Goal: Information Seeking & Learning: Learn about a topic

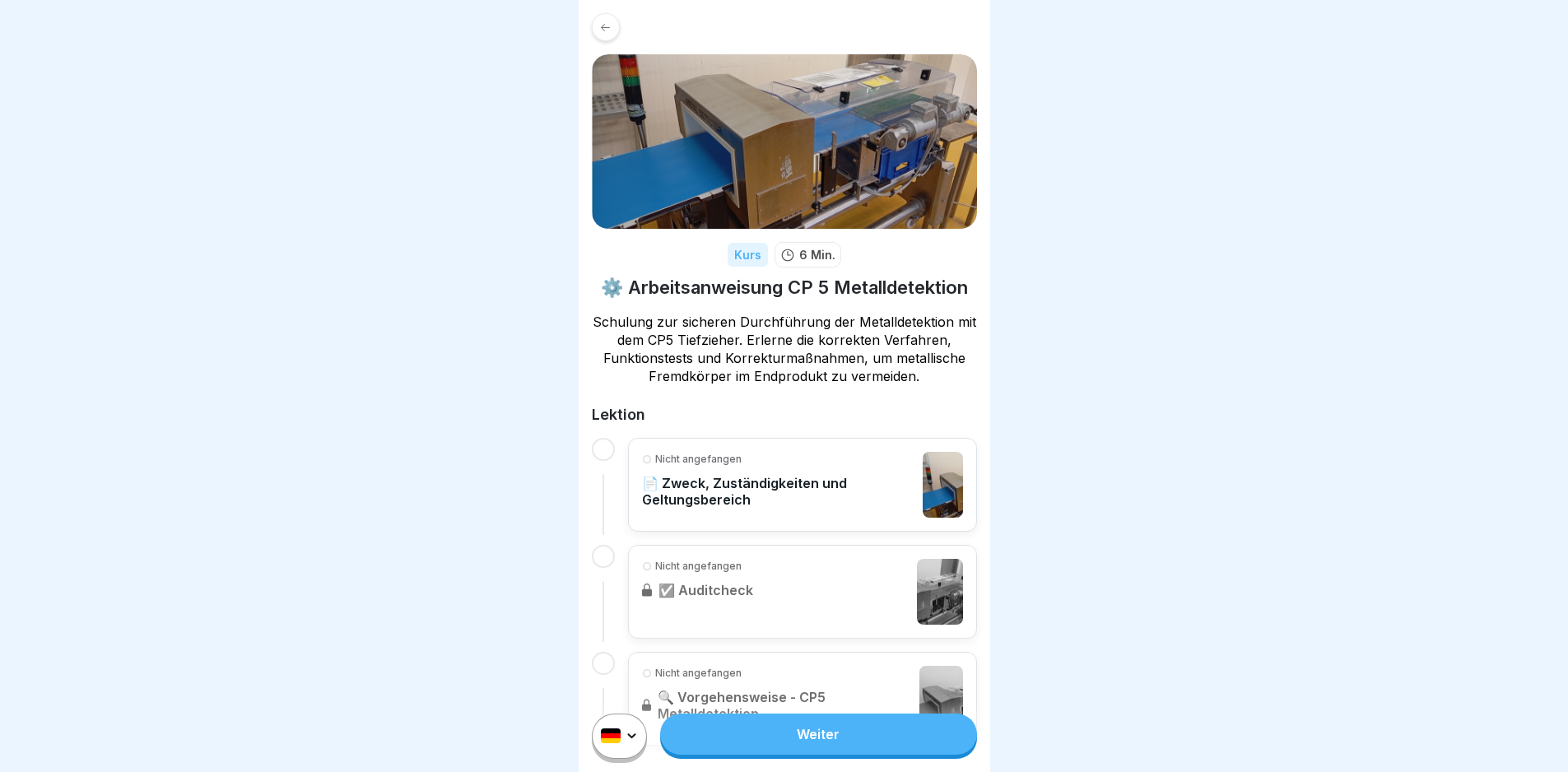
click at [844, 755] on link "Weiter" at bounding box center [819, 734] width 316 height 41
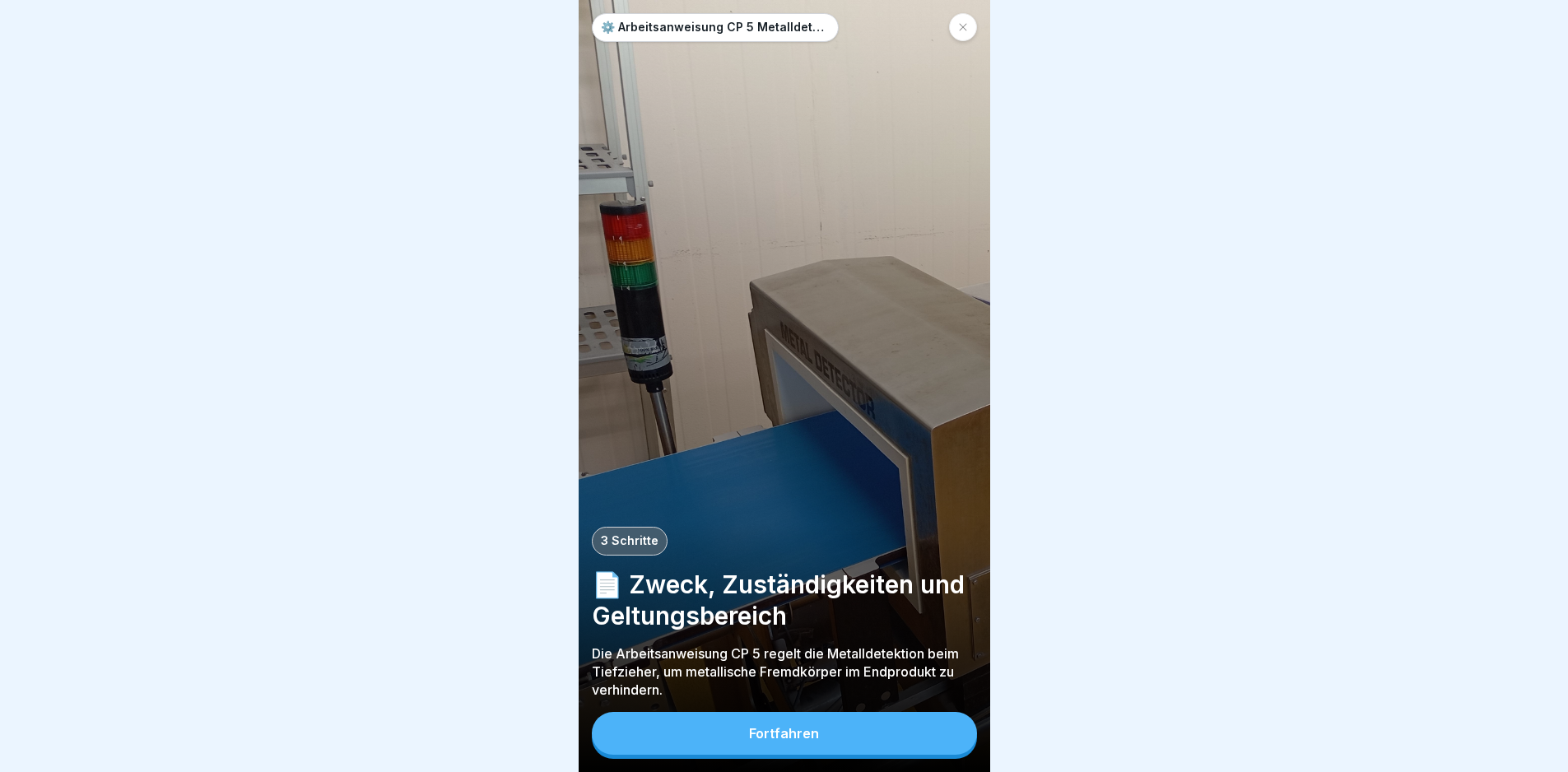
click at [840, 755] on button "Fortfahren" at bounding box center [784, 733] width 385 height 43
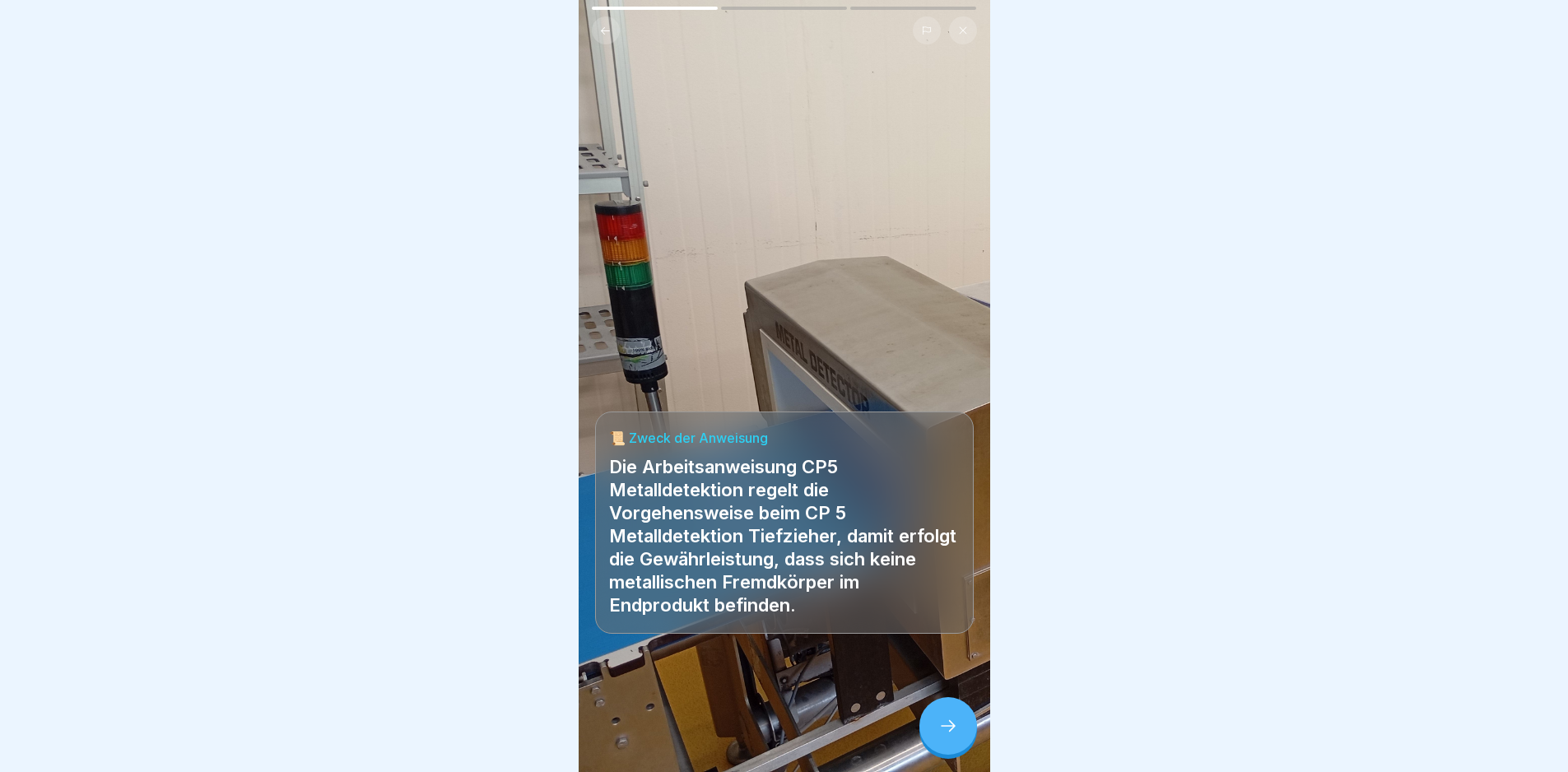
click at [942, 735] on icon at bounding box center [948, 726] width 20 height 20
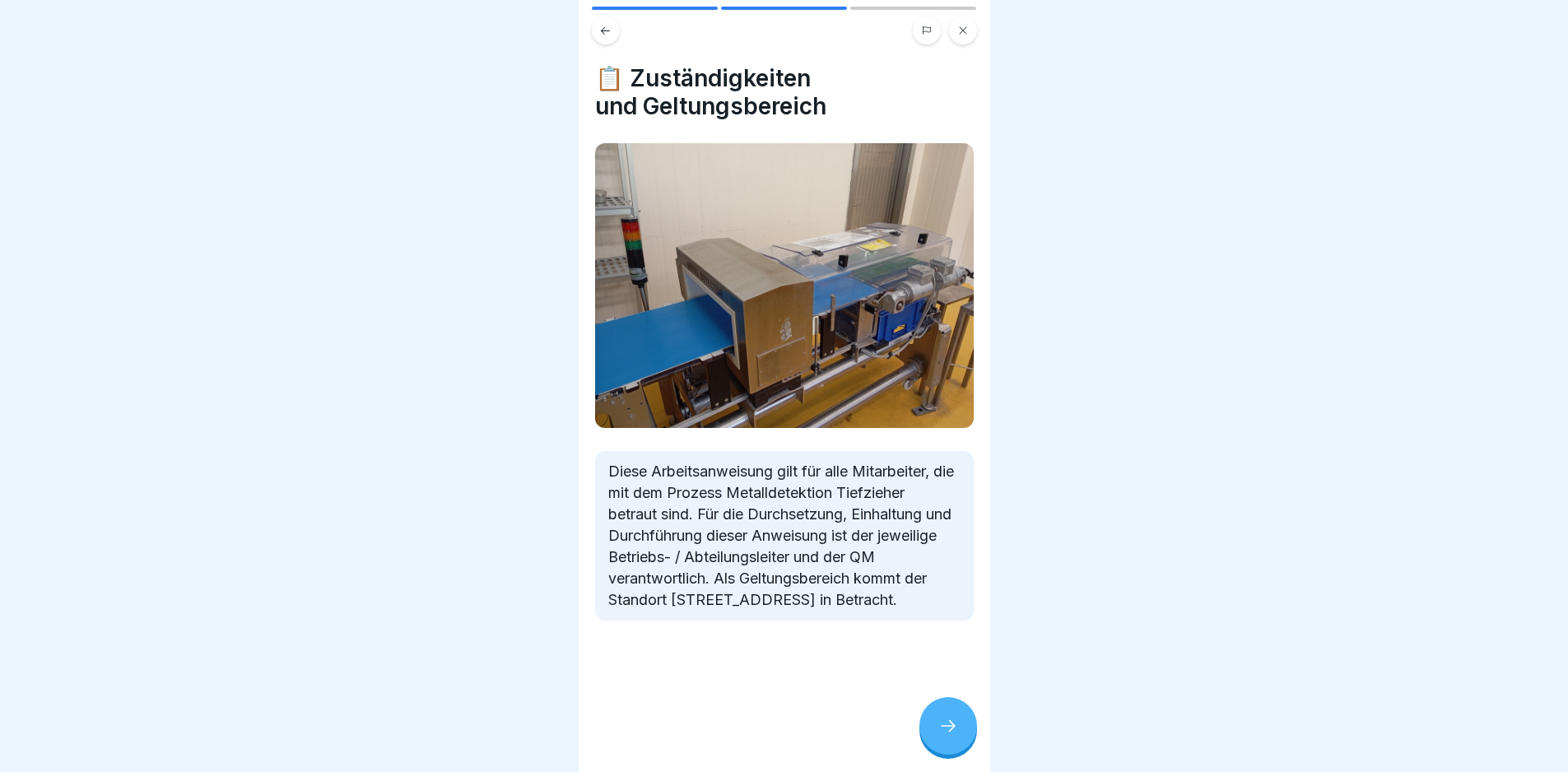
click at [943, 735] on icon at bounding box center [948, 726] width 20 height 20
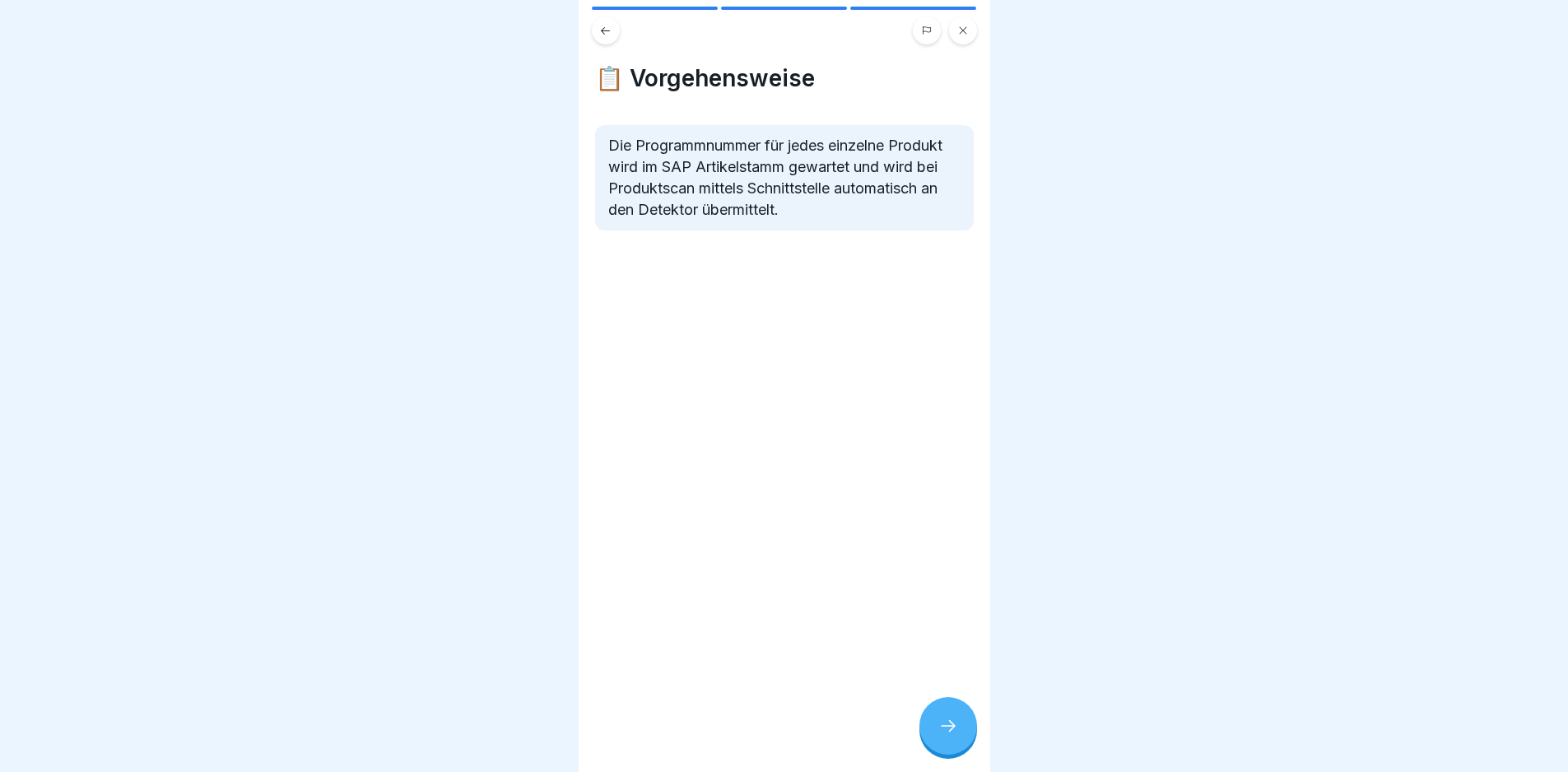
click at [947, 735] on icon at bounding box center [948, 726] width 20 height 20
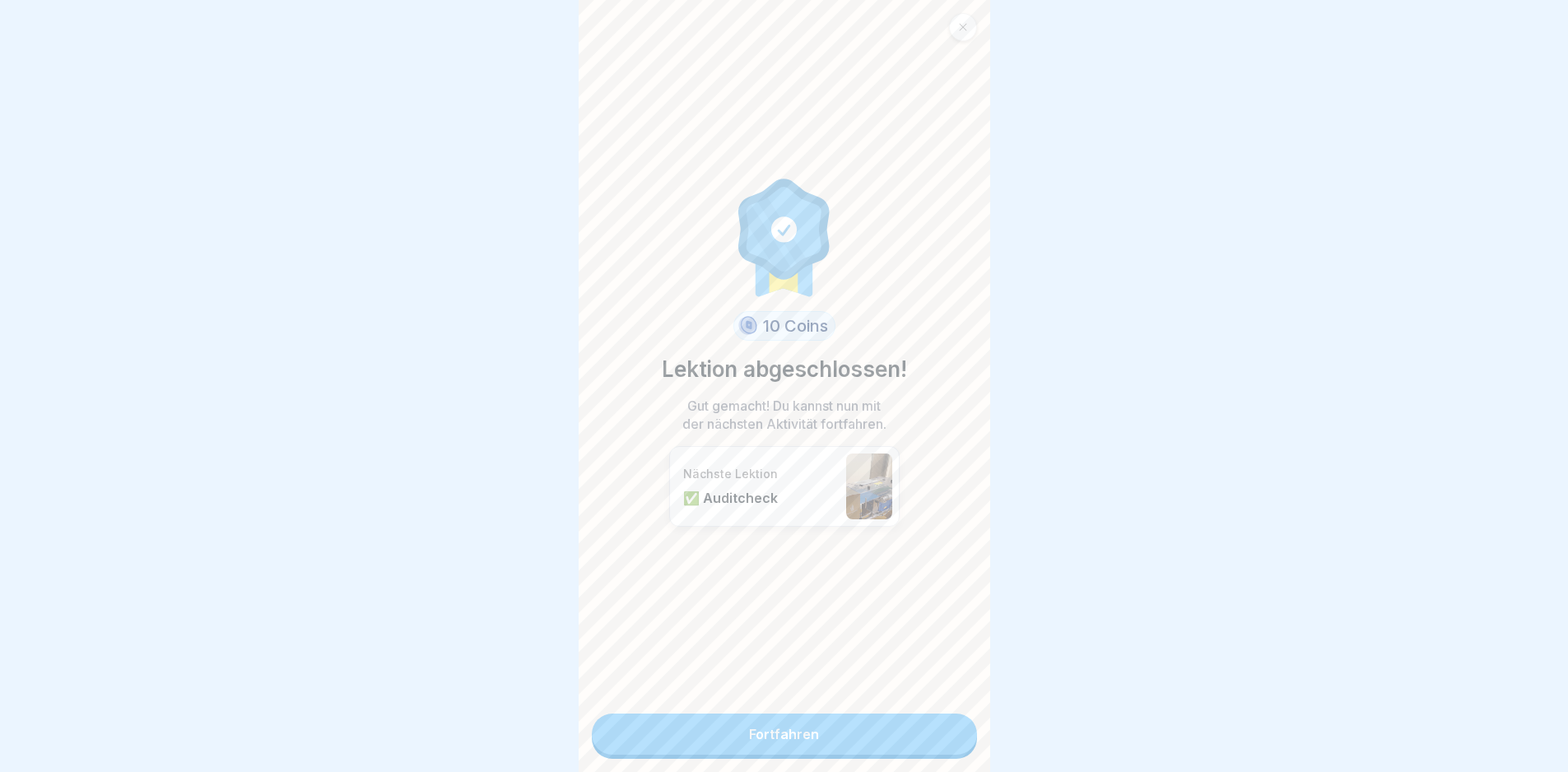
click at [915, 753] on link "Fortfahren" at bounding box center [784, 734] width 385 height 41
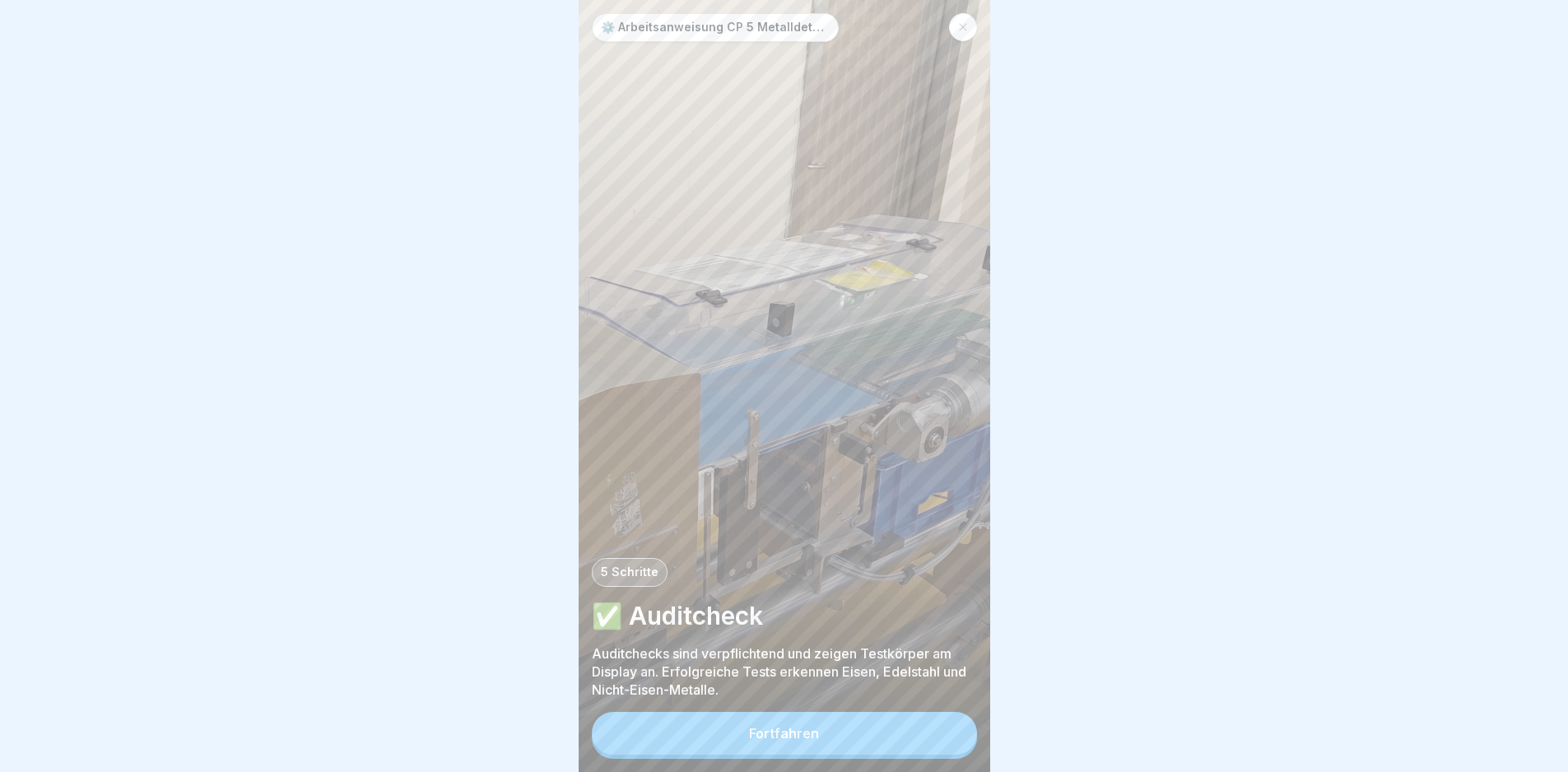
click at [903, 754] on button "Fortfahren" at bounding box center [784, 733] width 385 height 43
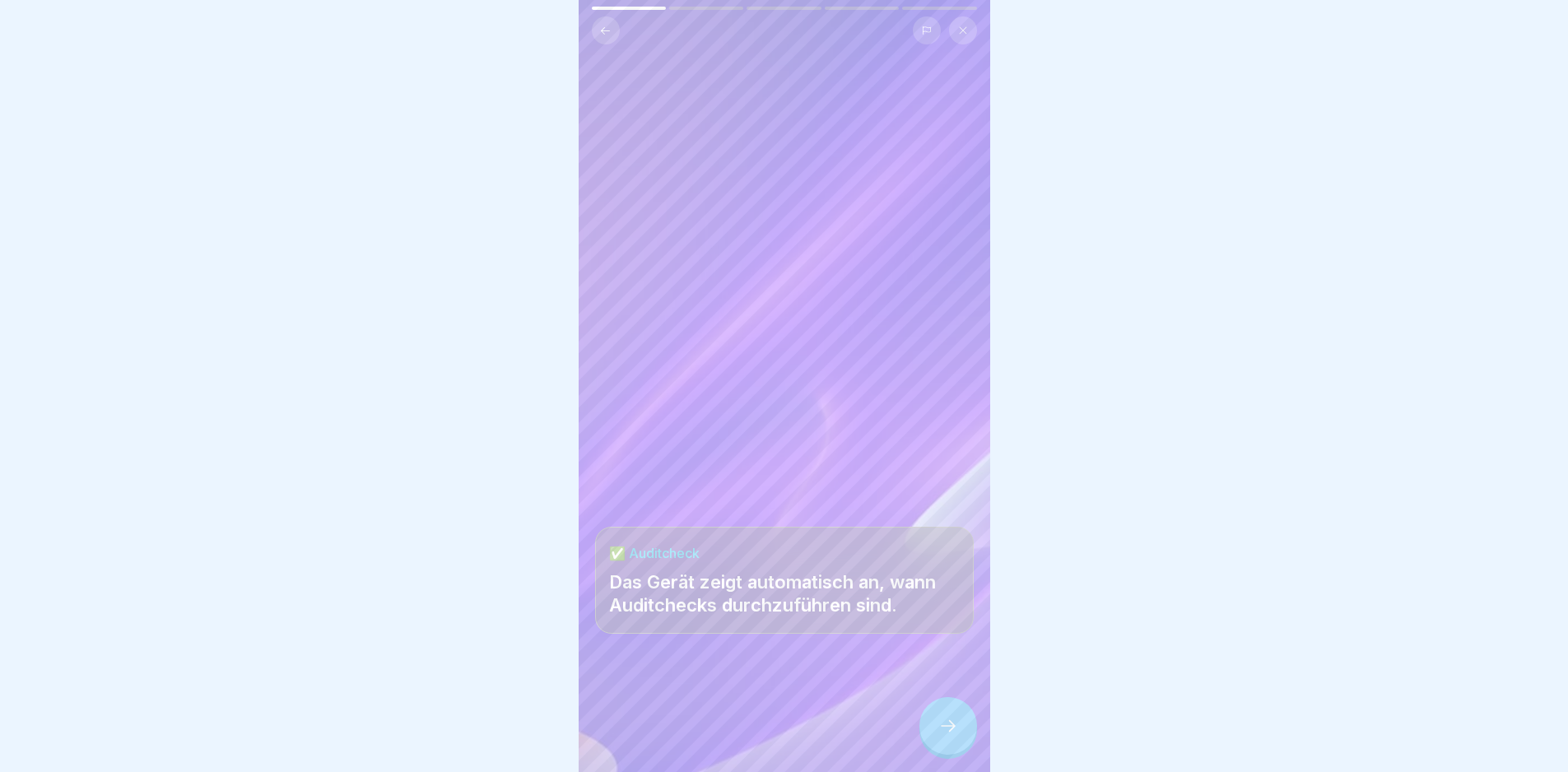
click at [948, 748] on div at bounding box center [948, 726] width 58 height 58
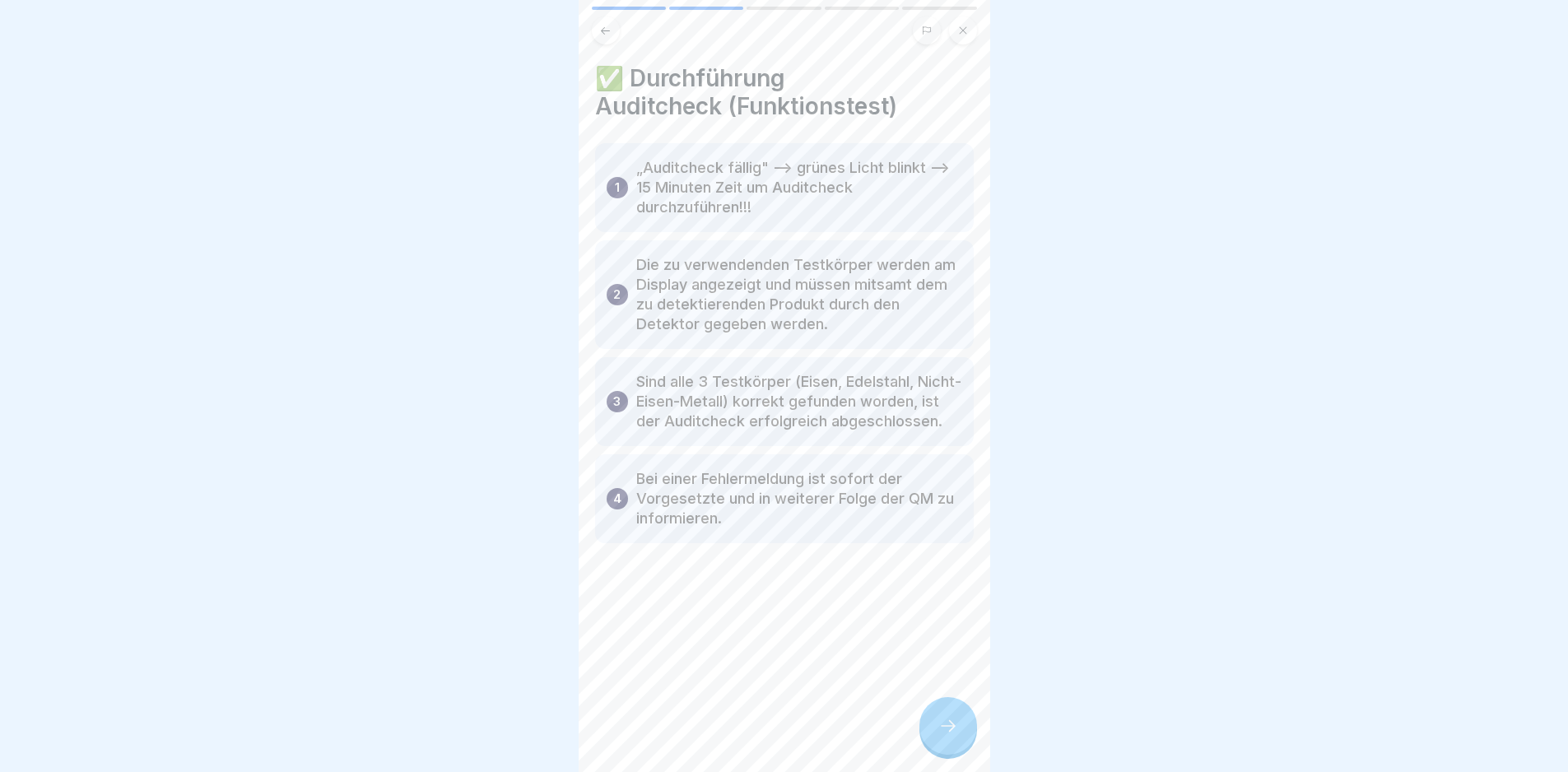
click at [944, 748] on div at bounding box center [948, 726] width 58 height 58
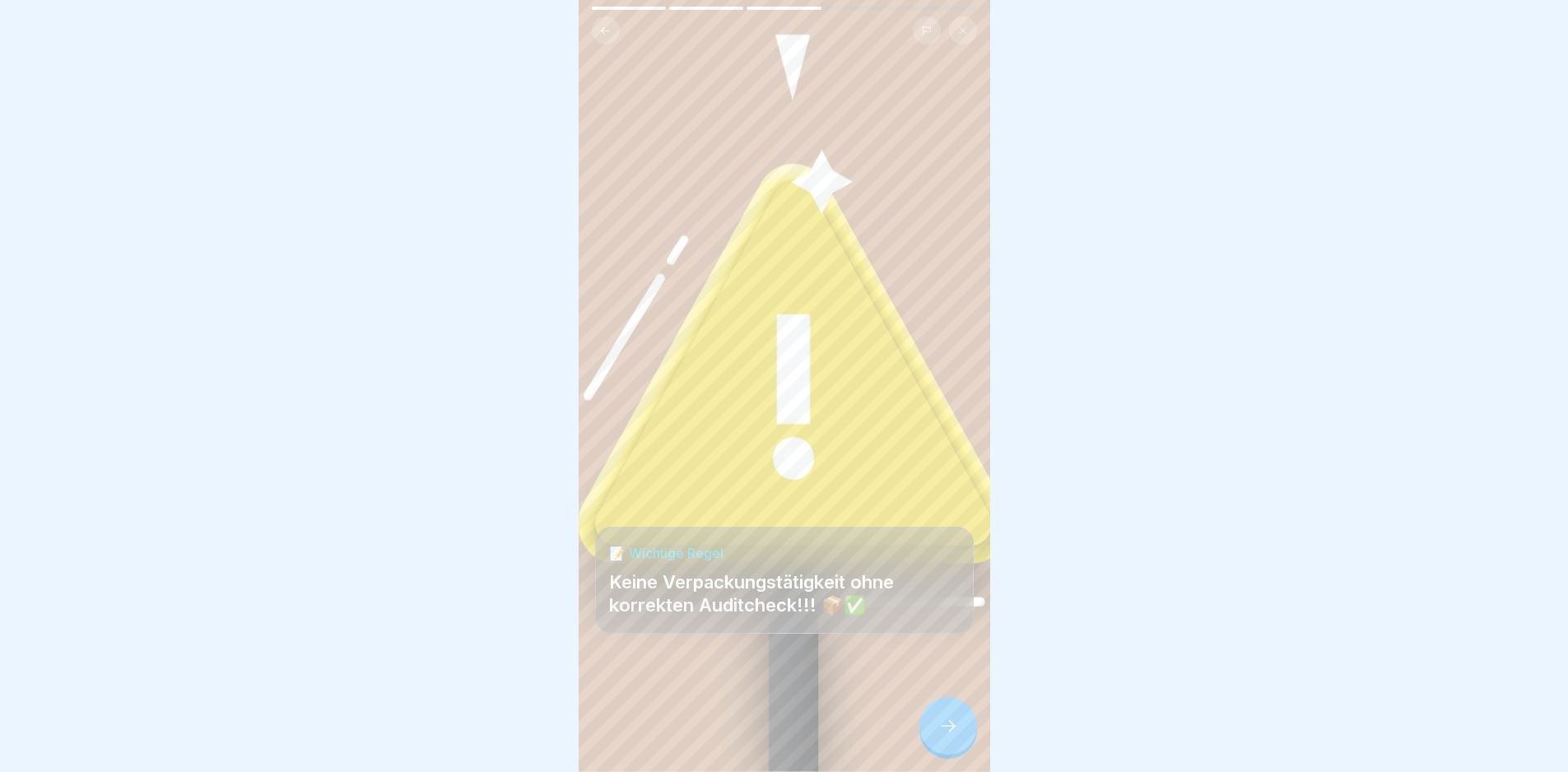
click at [944, 748] on div at bounding box center [948, 726] width 58 height 58
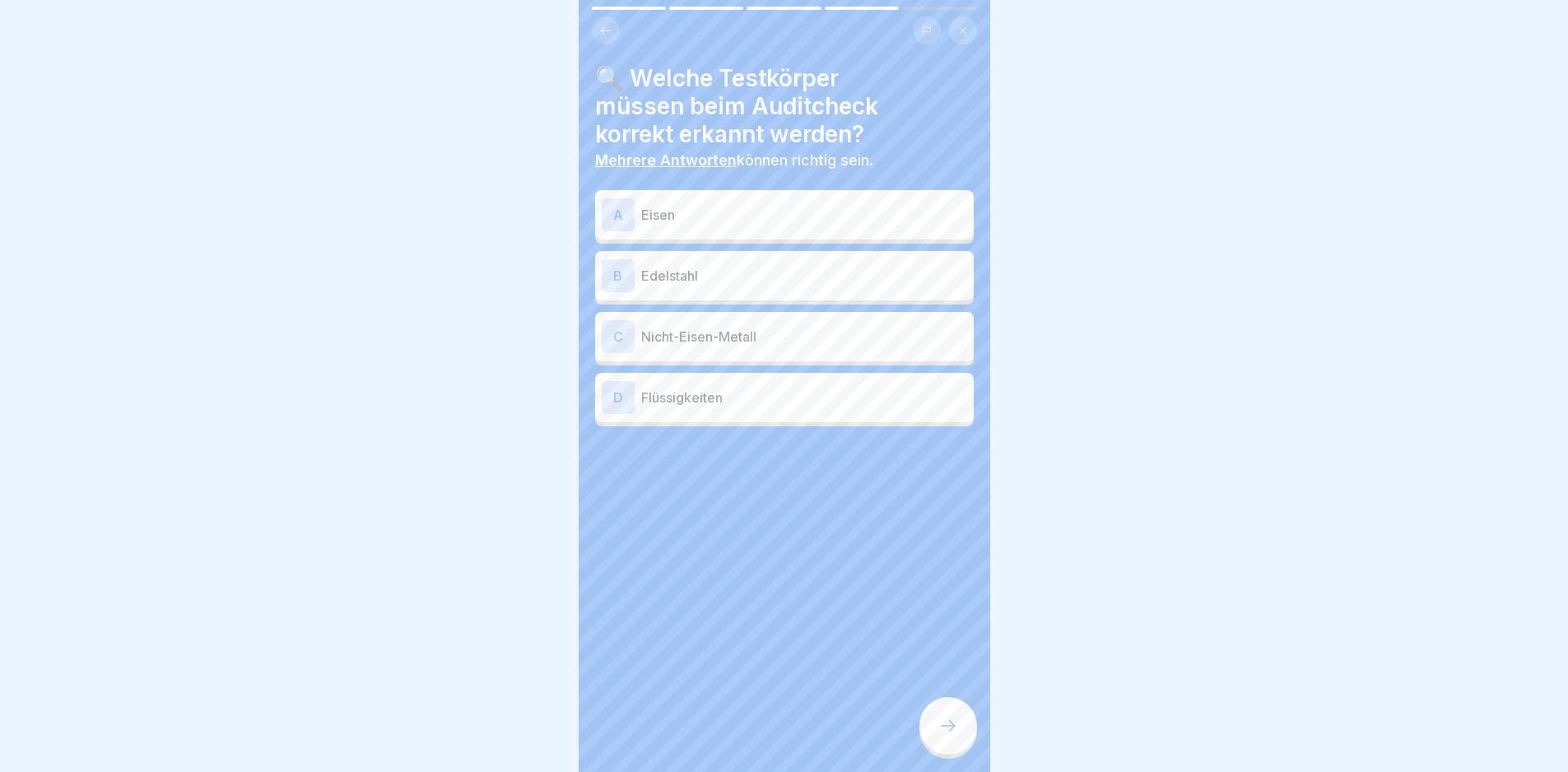
click at [881, 211] on p "Eisen" at bounding box center [804, 215] width 326 height 20
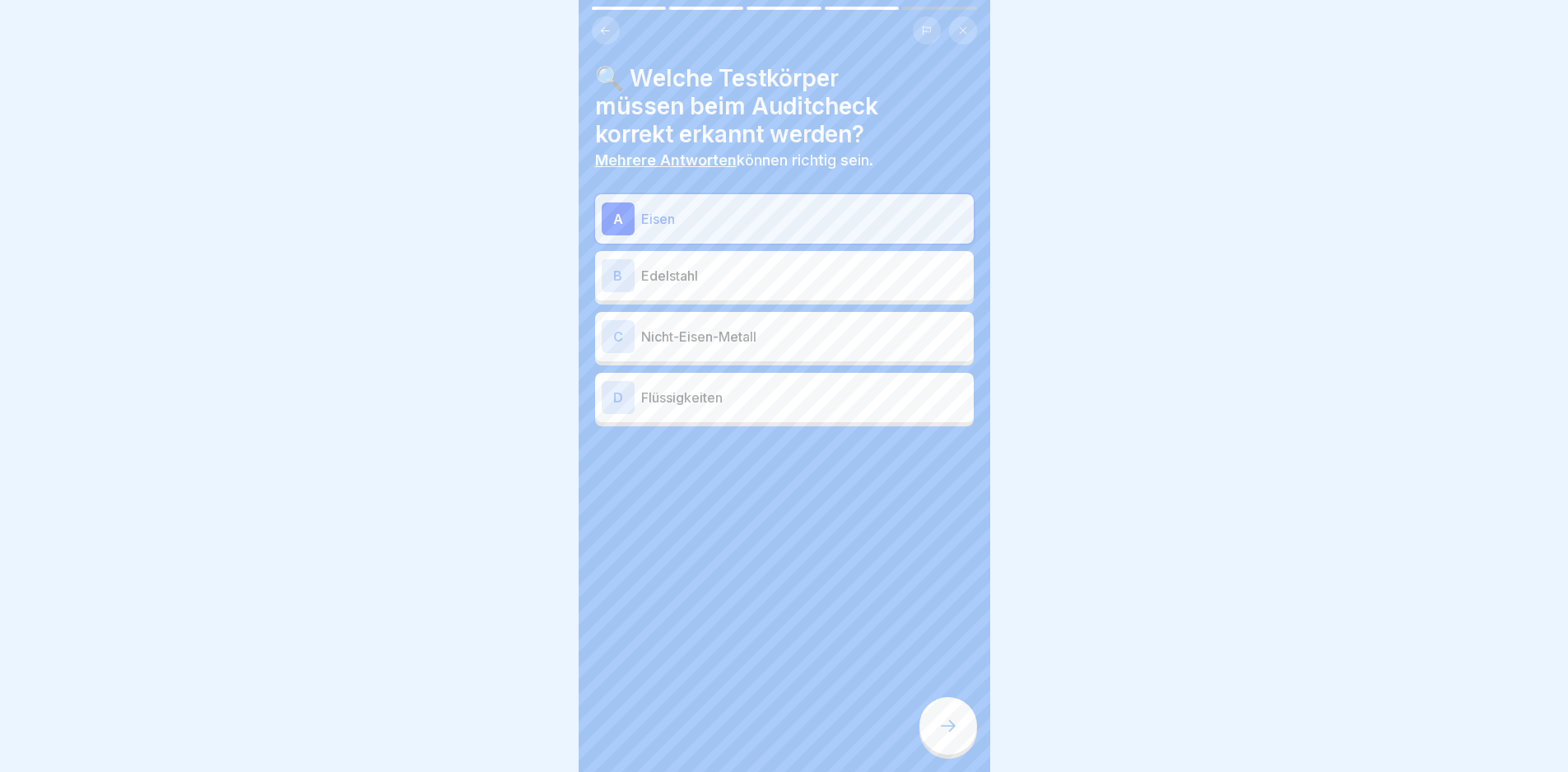
click at [829, 276] on p "Edelstahl" at bounding box center [804, 275] width 326 height 20
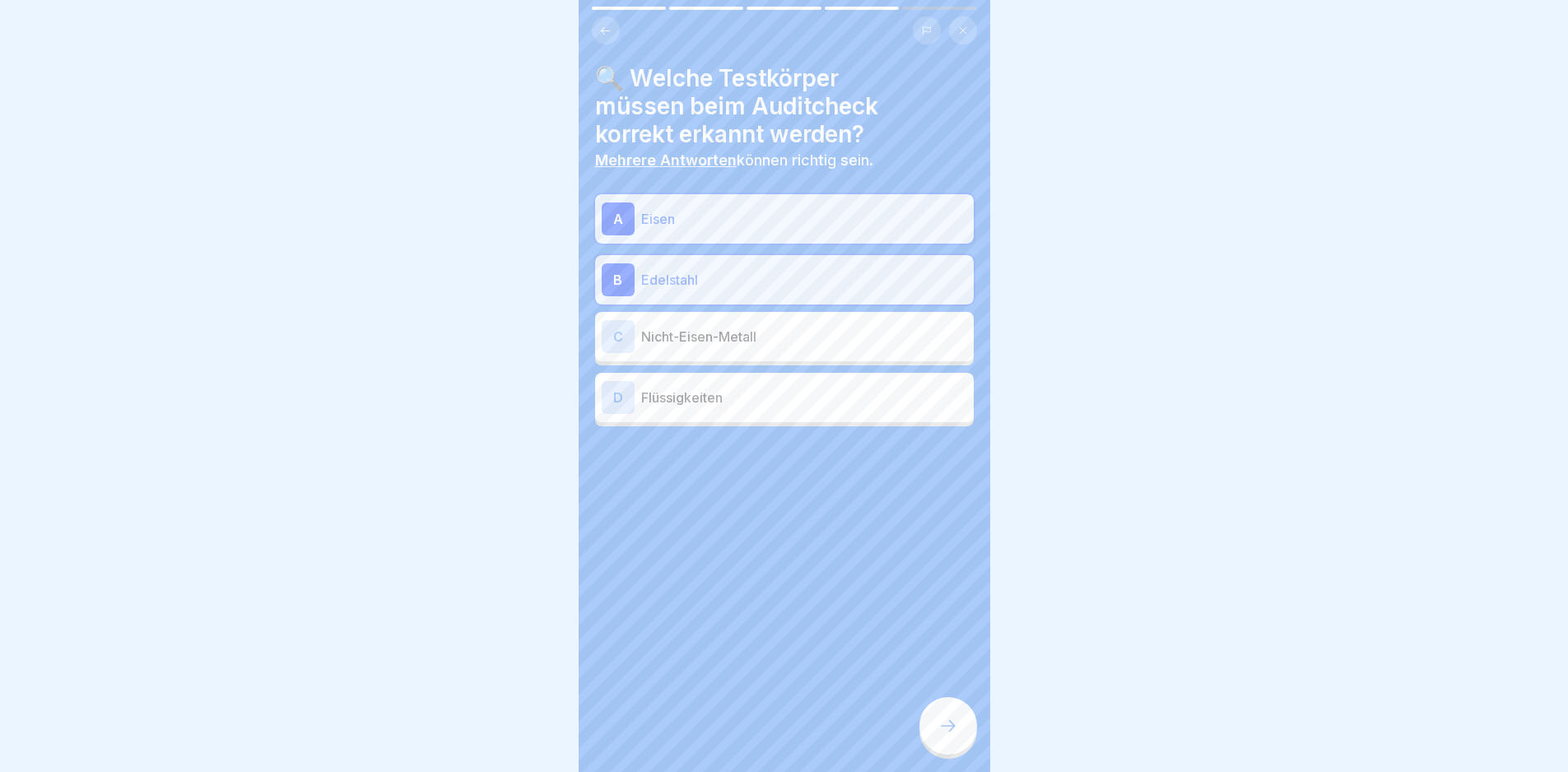
click at [829, 334] on p "Nicht-Eisen-Metall" at bounding box center [804, 336] width 326 height 20
click at [966, 748] on div at bounding box center [948, 726] width 58 height 58
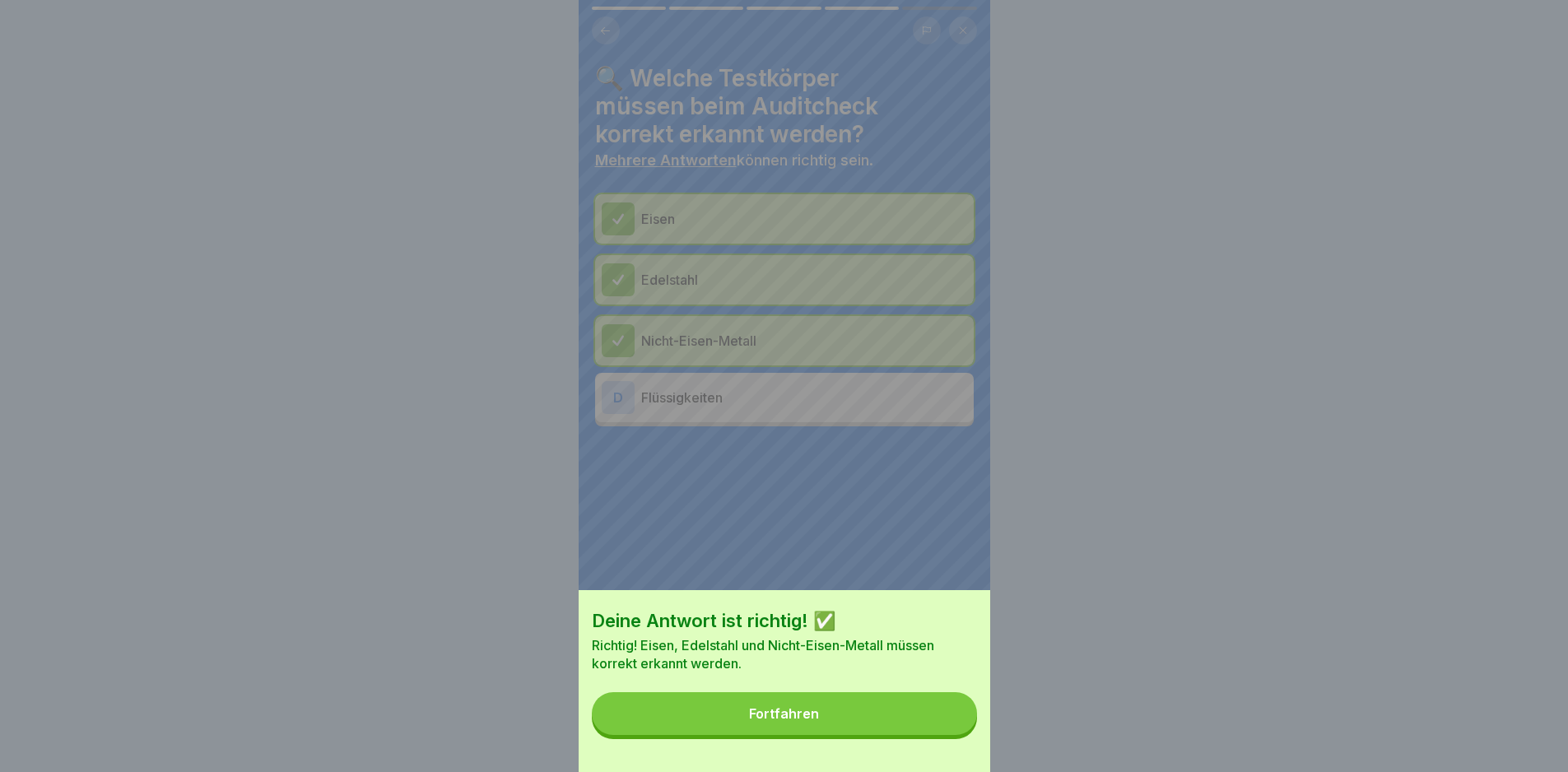
click at [937, 733] on button "Fortfahren" at bounding box center [784, 713] width 385 height 43
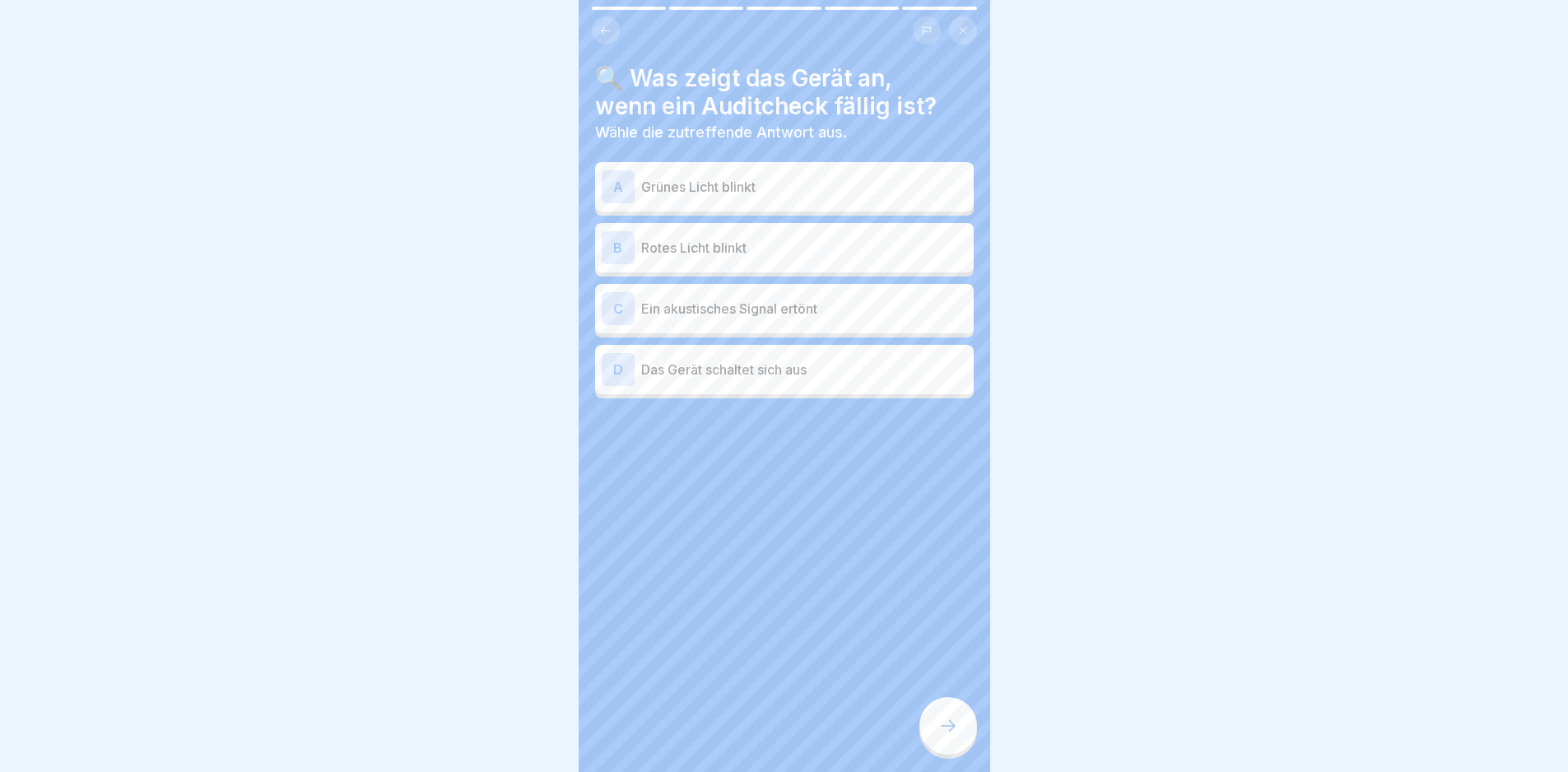
click at [892, 189] on p "Grünes Licht blinkt" at bounding box center [804, 187] width 326 height 20
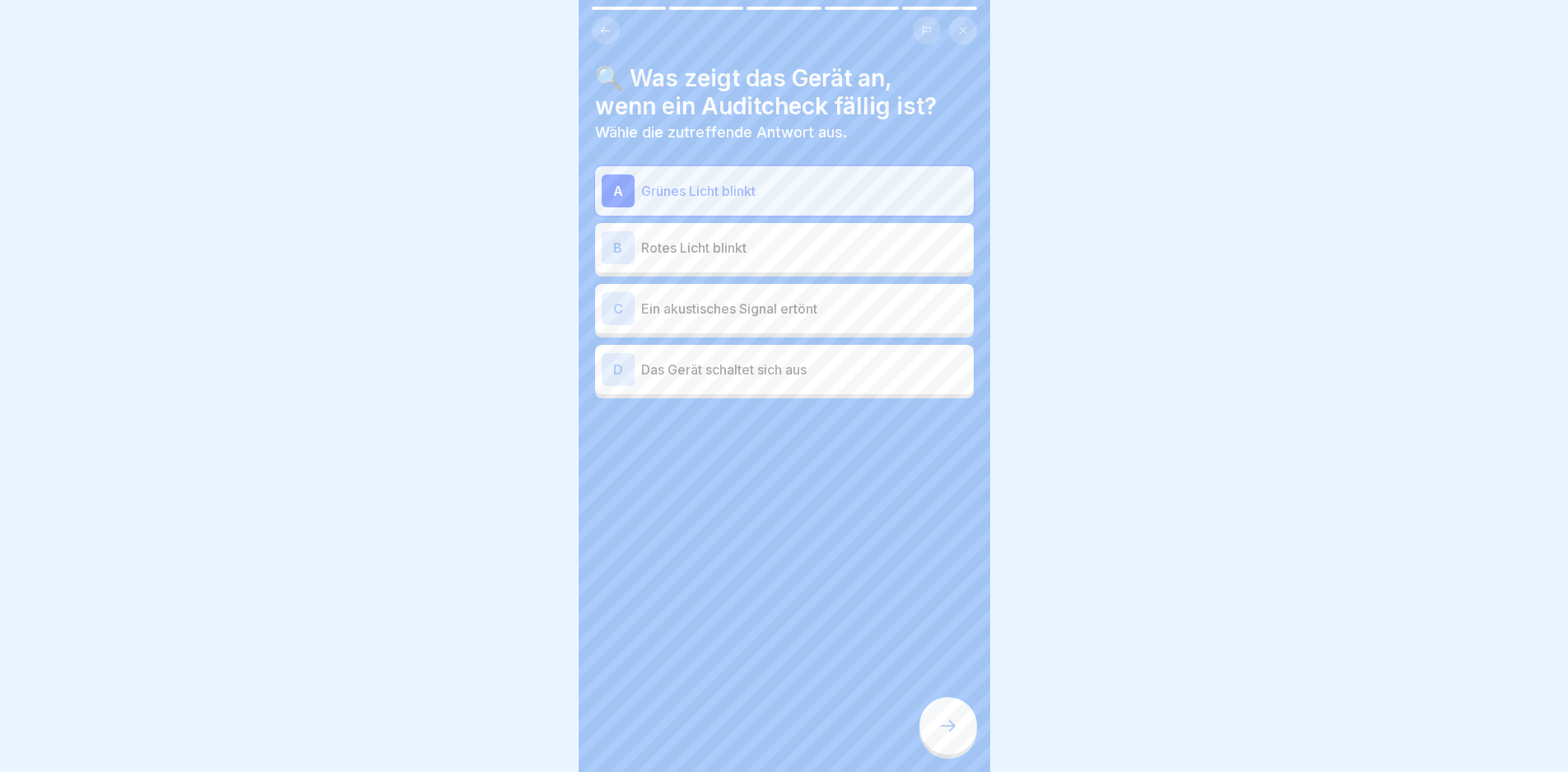
click at [957, 748] on div at bounding box center [948, 726] width 58 height 58
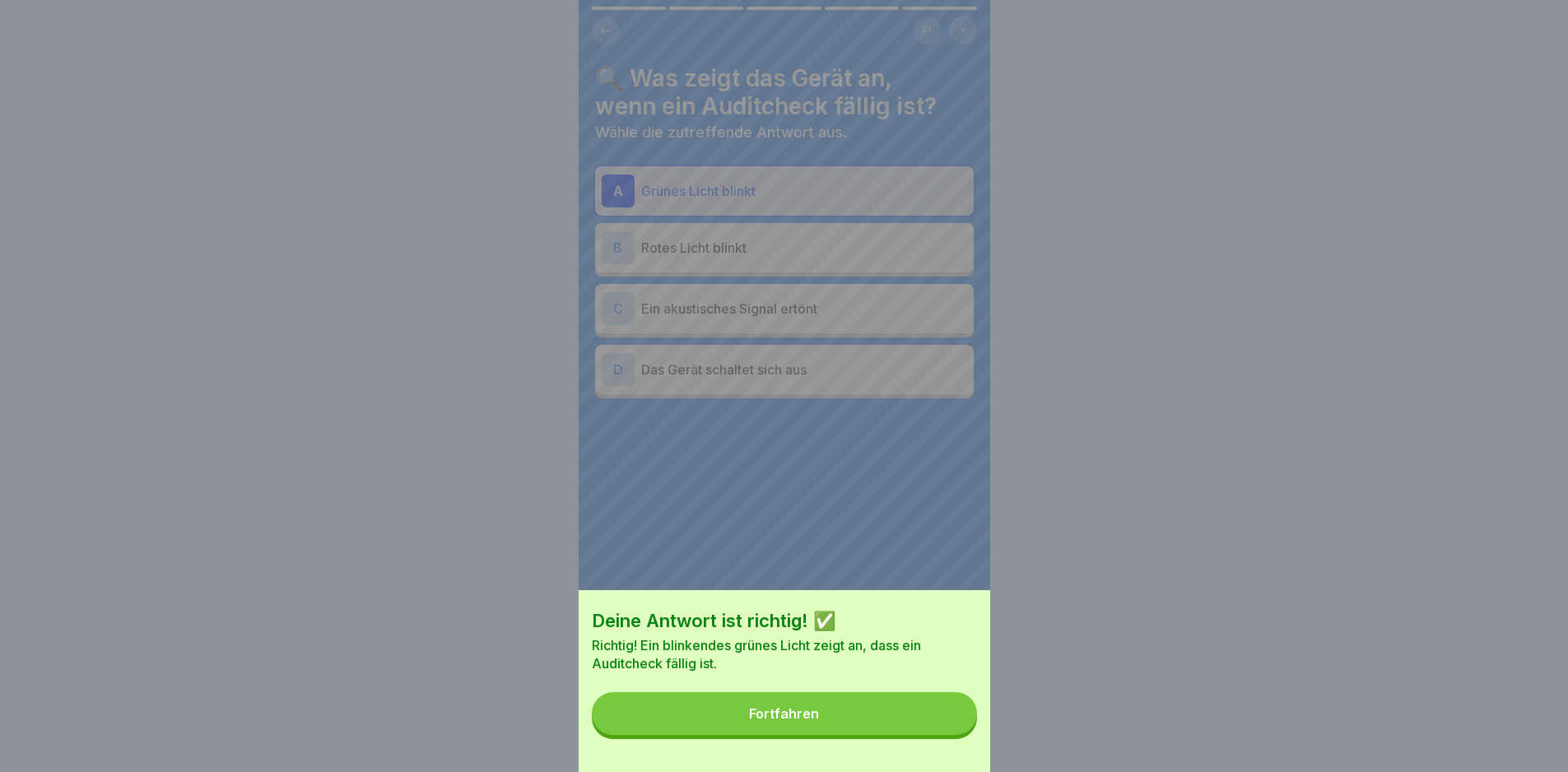
click at [947, 748] on div "Deine Antwort ist richtig! ✅ Richtig! Ein blinkendes grünes Licht zeigt an, das…" at bounding box center [784, 681] width 411 height 182
click at [911, 734] on button "Fortfahren" at bounding box center [784, 713] width 385 height 43
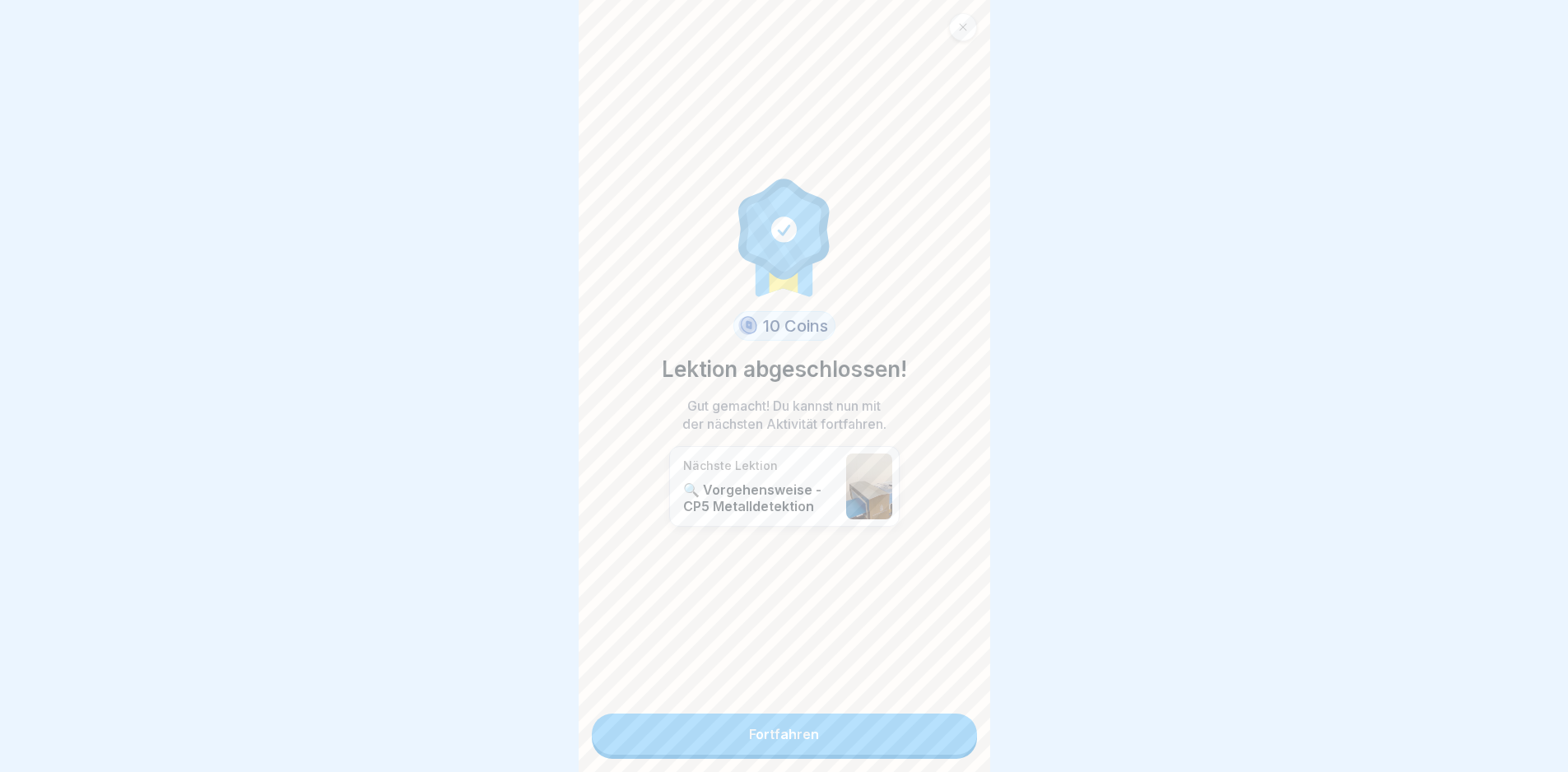
click at [885, 738] on link "Fortfahren" at bounding box center [784, 734] width 385 height 41
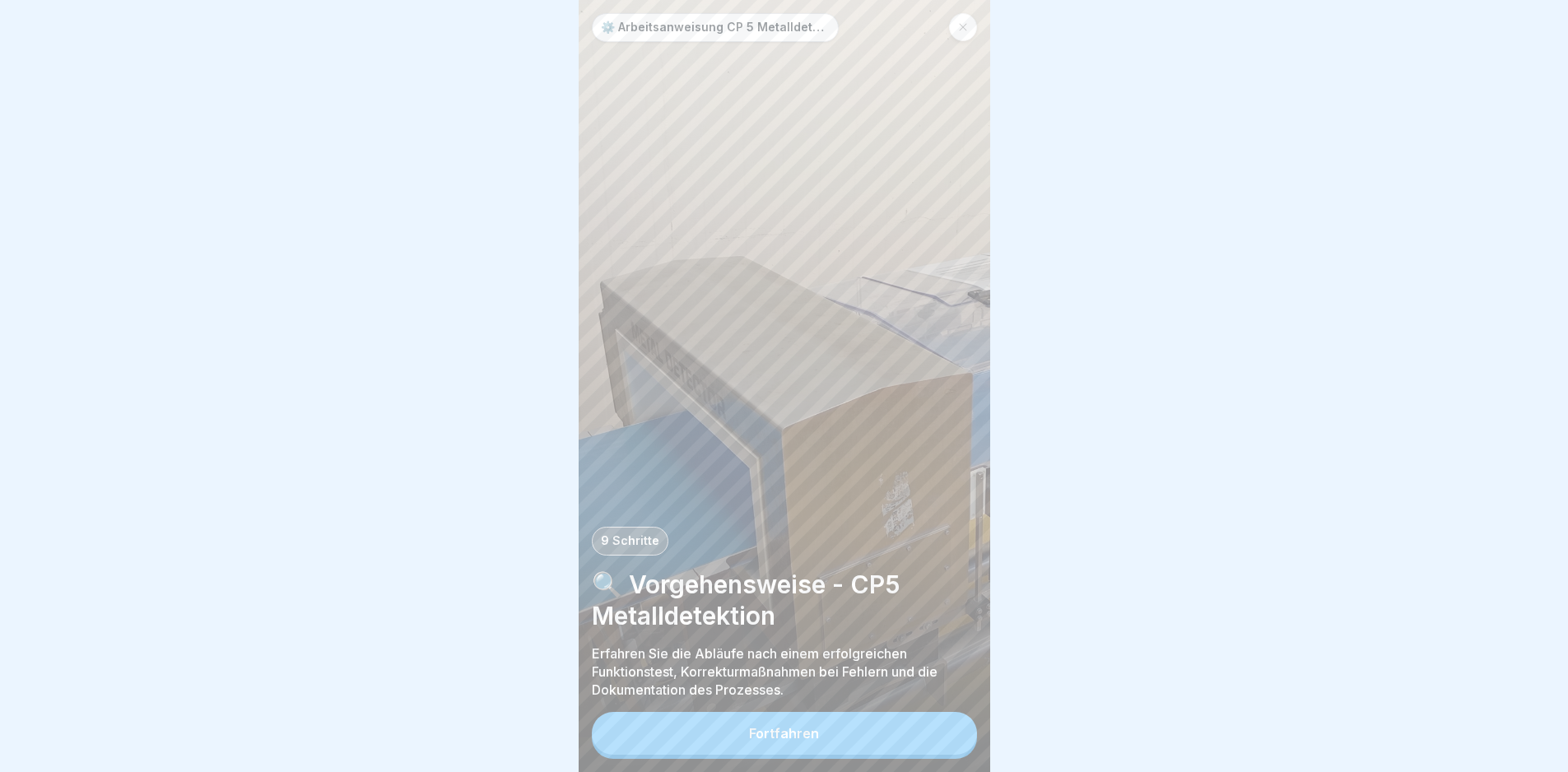
click at [895, 746] on button "Fortfahren" at bounding box center [784, 733] width 385 height 43
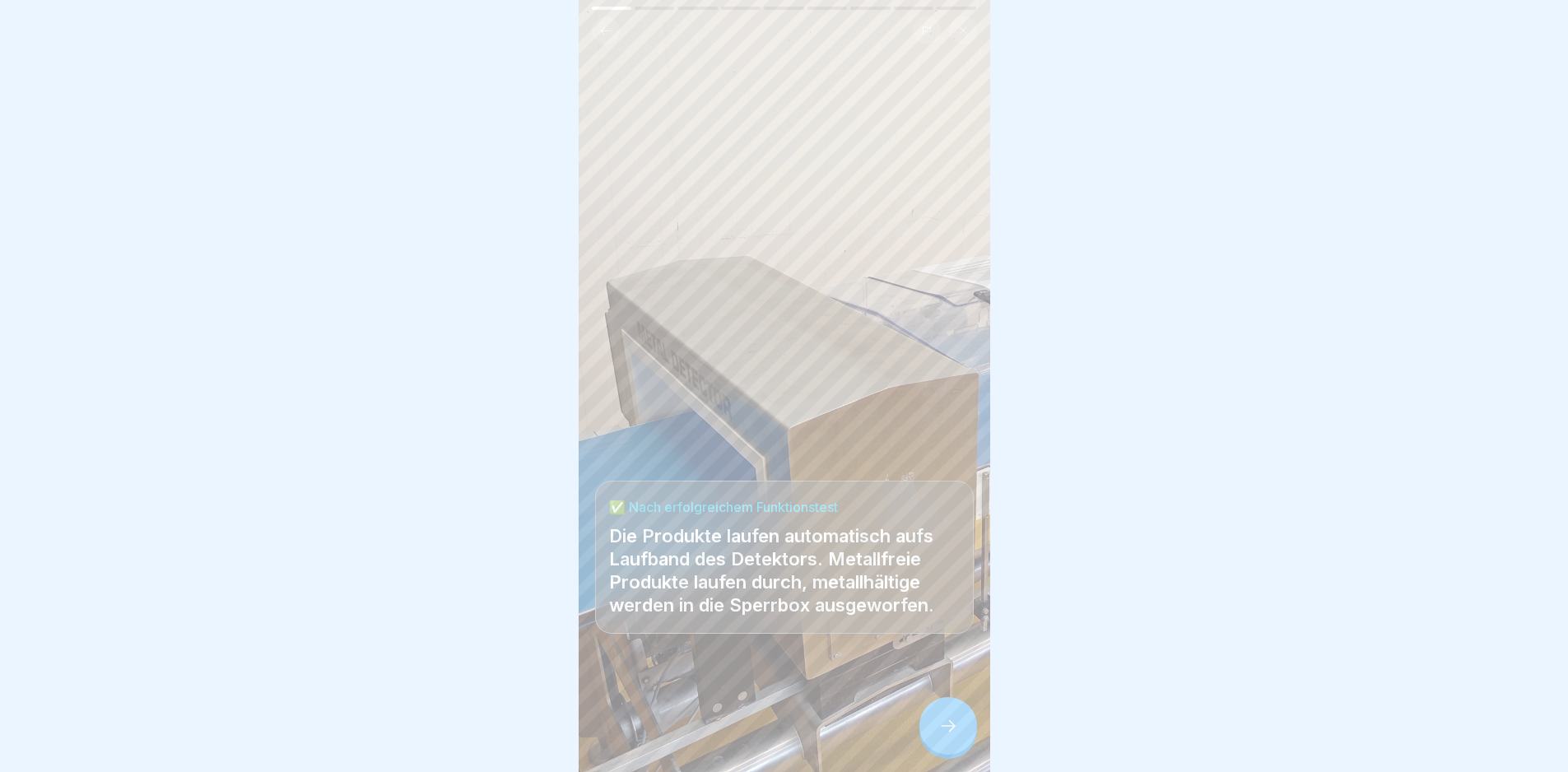
click at [950, 748] on div at bounding box center [948, 726] width 58 height 58
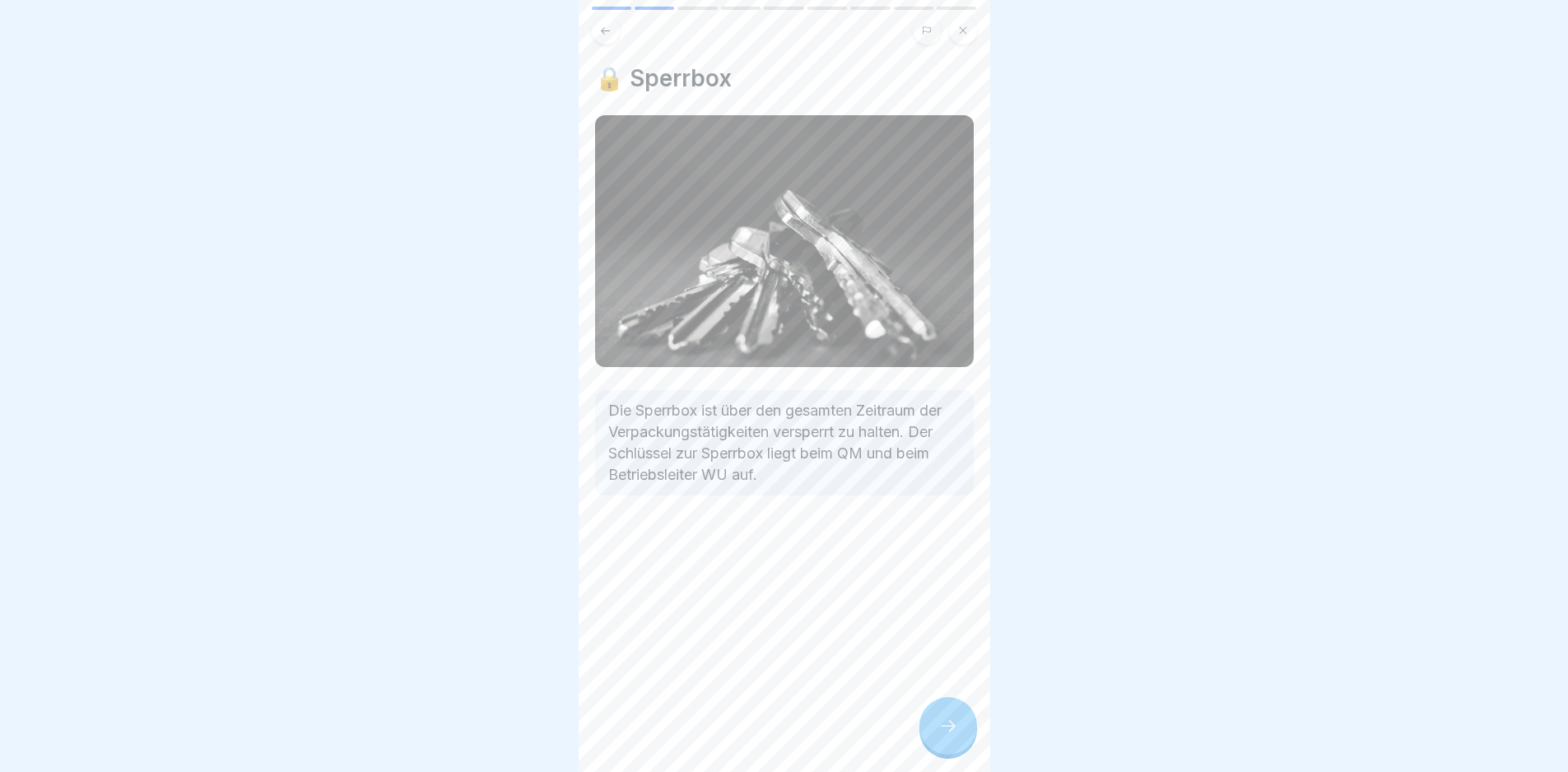
click at [950, 748] on div at bounding box center [948, 726] width 58 height 58
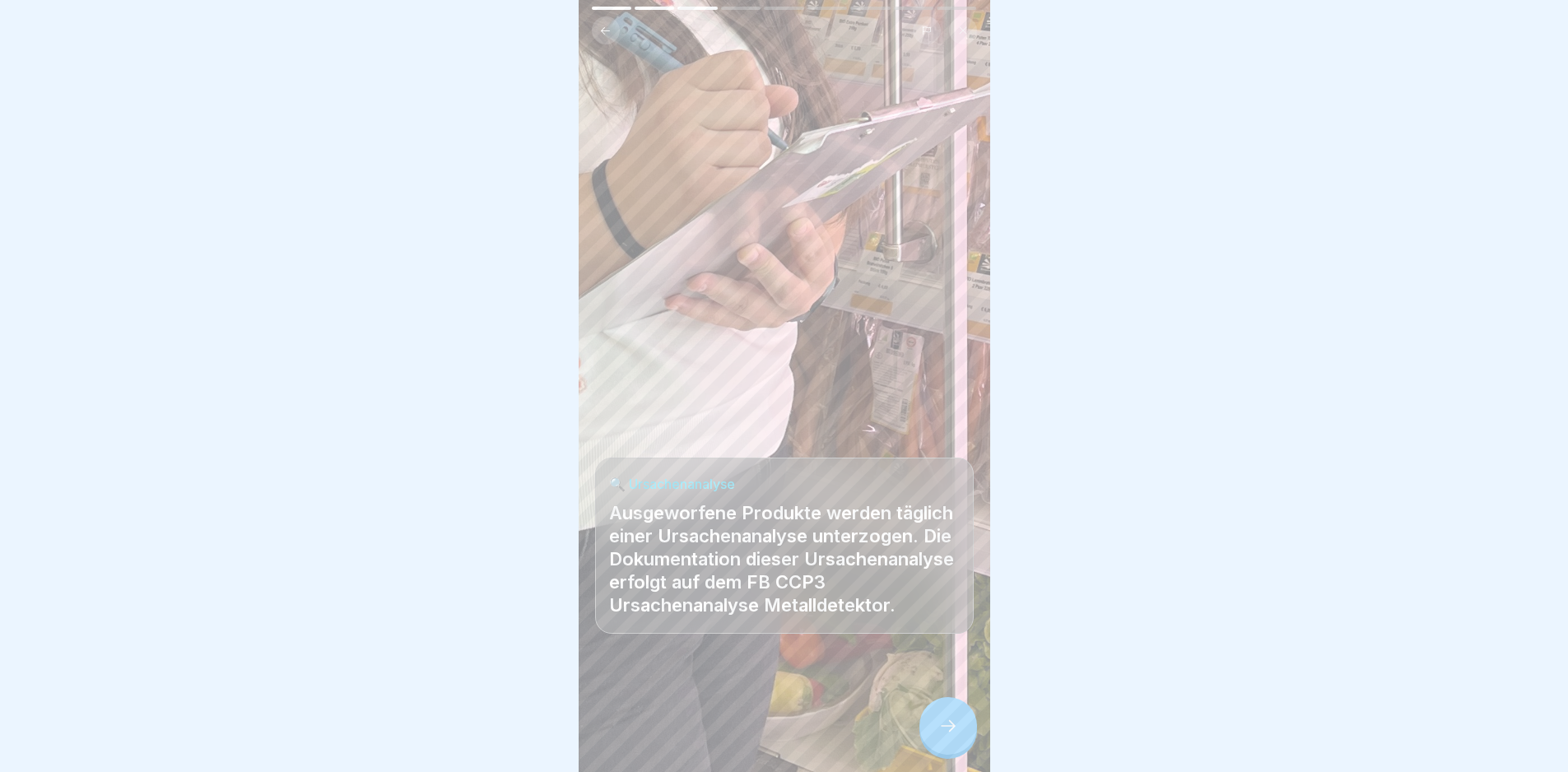
click at [950, 748] on div at bounding box center [948, 726] width 58 height 58
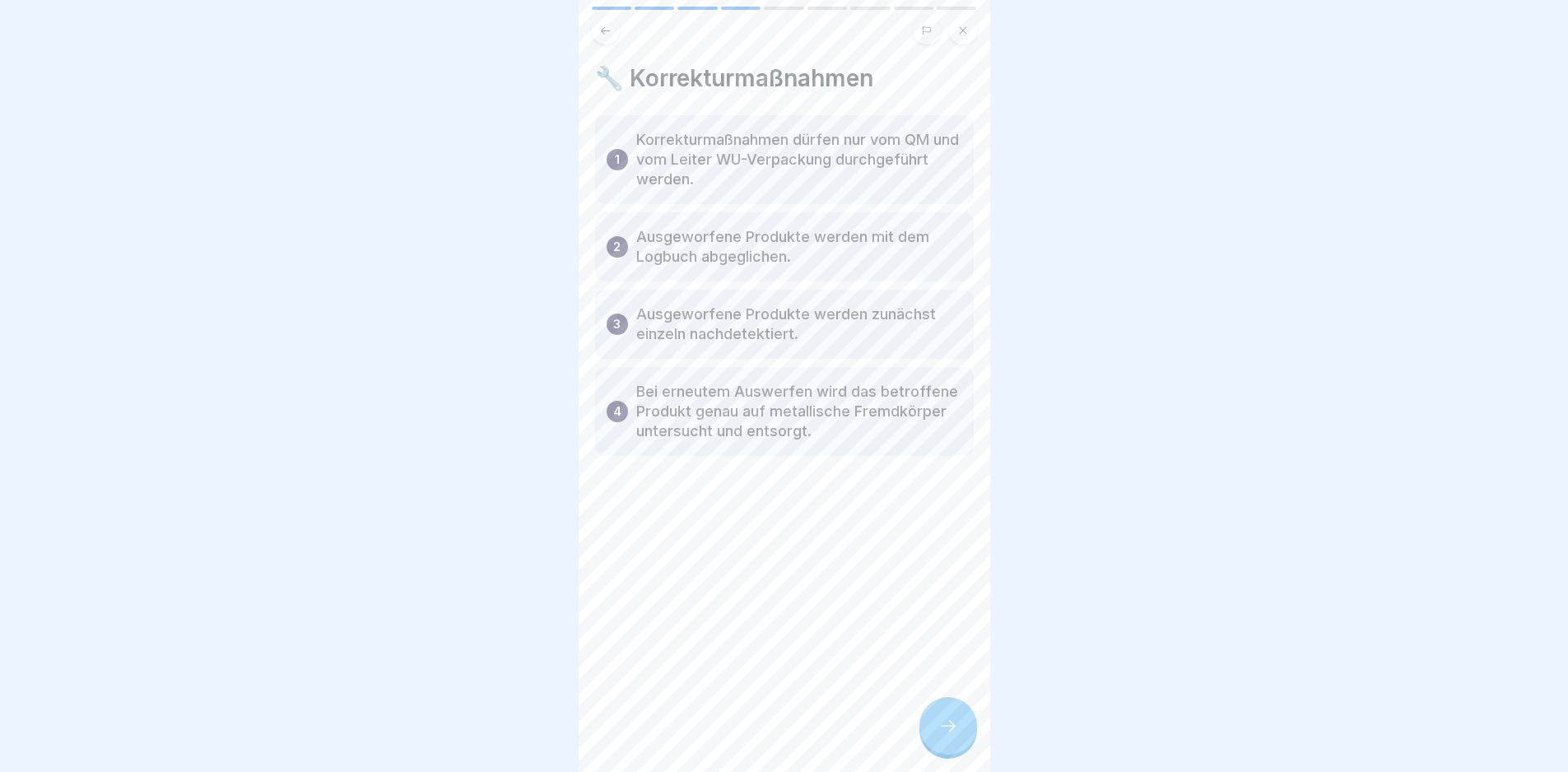
click at [950, 748] on div at bounding box center [948, 726] width 58 height 58
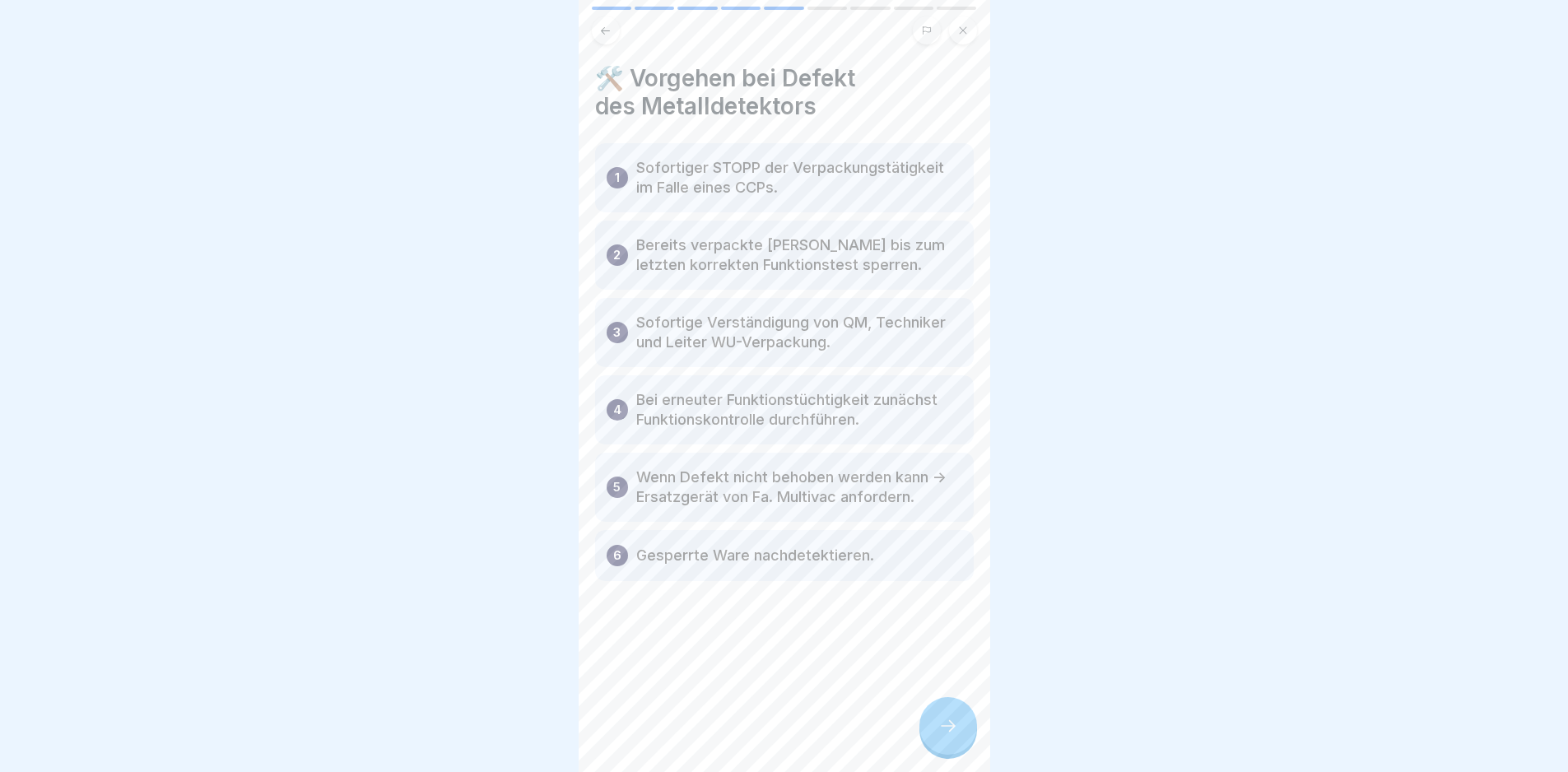
click at [950, 748] on div at bounding box center [948, 726] width 58 height 58
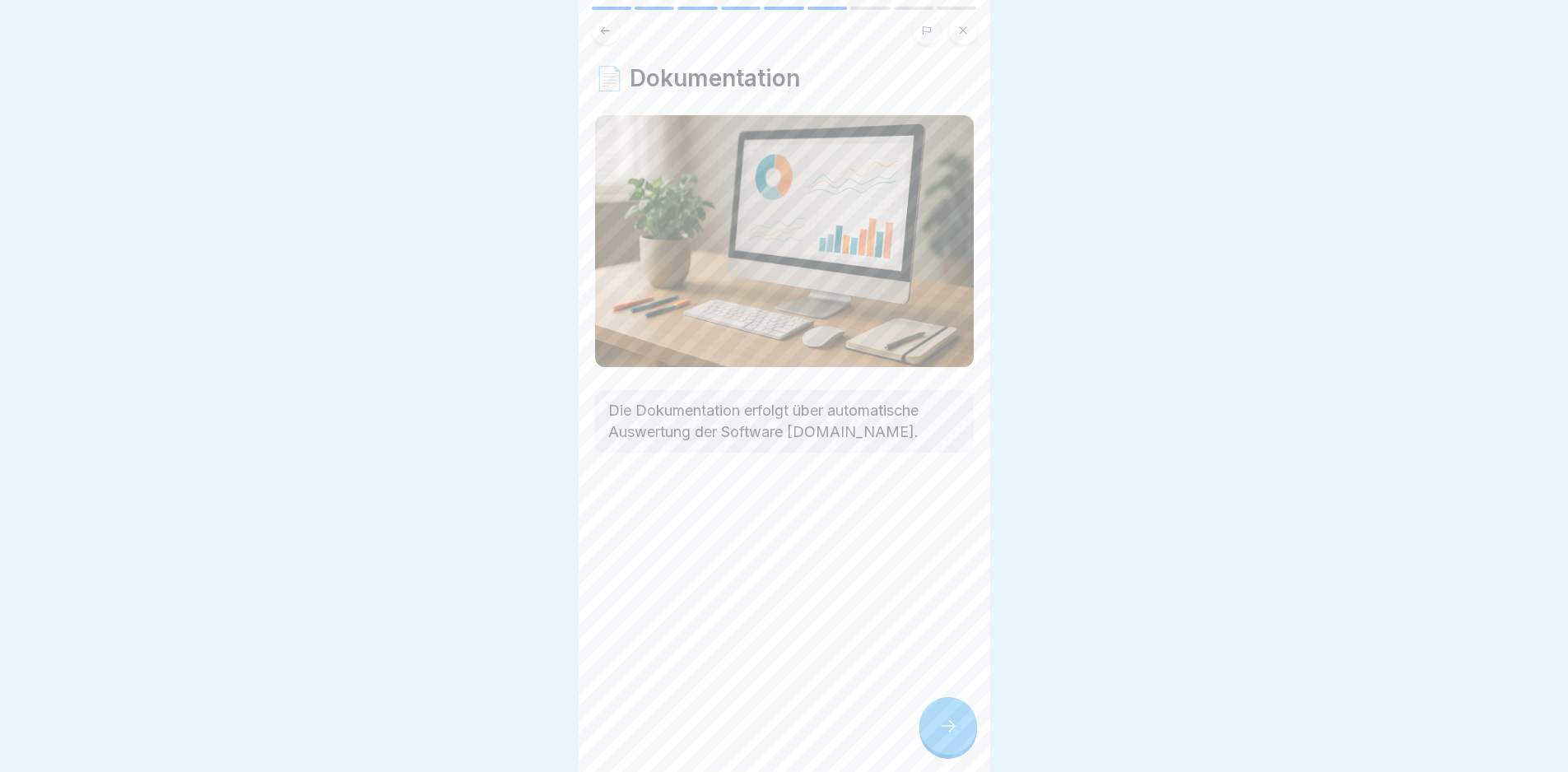
click at [947, 749] on div at bounding box center [948, 726] width 58 height 58
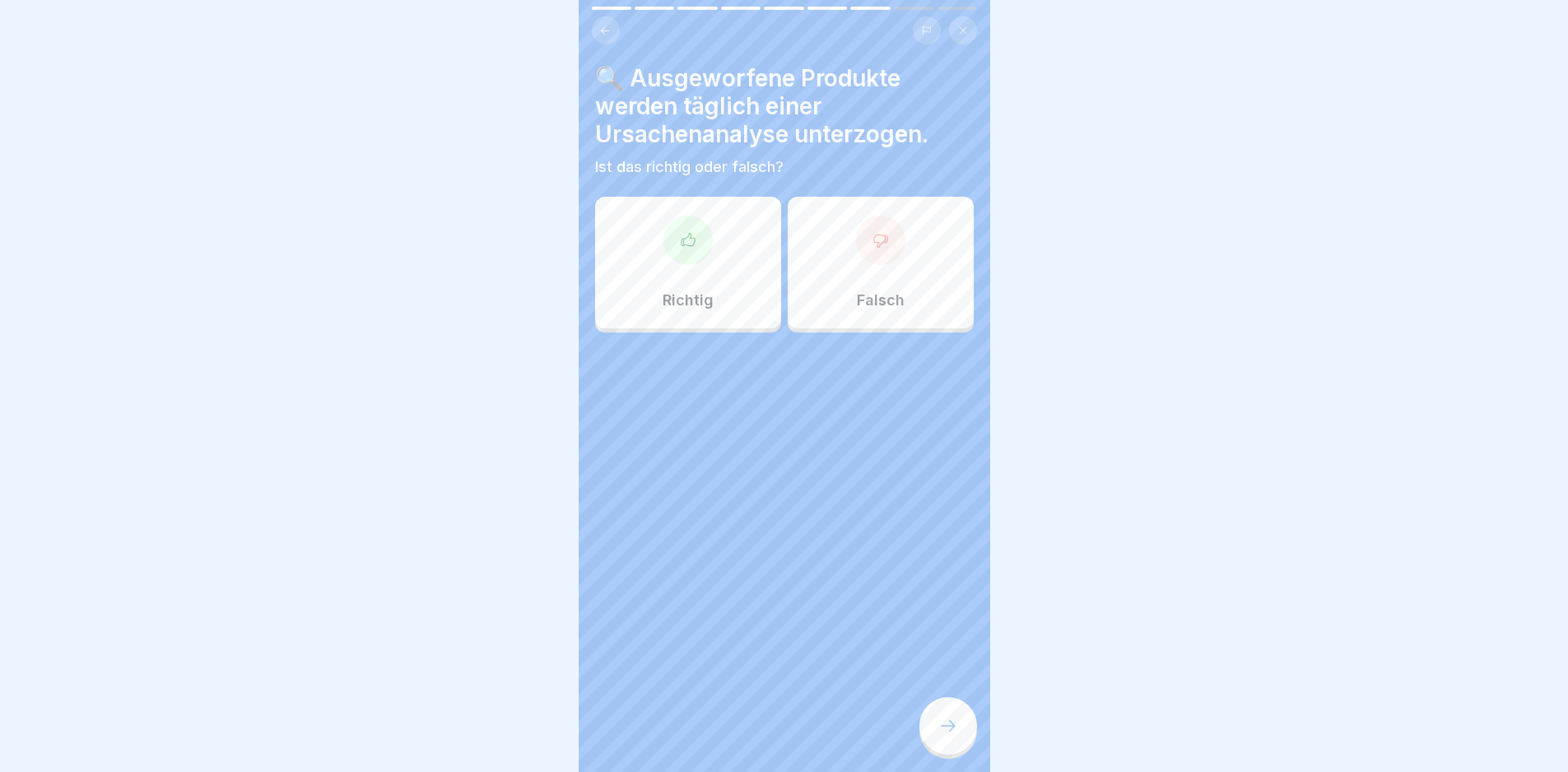
click at [743, 297] on div "Richtig" at bounding box center [687, 262] width 186 height 132
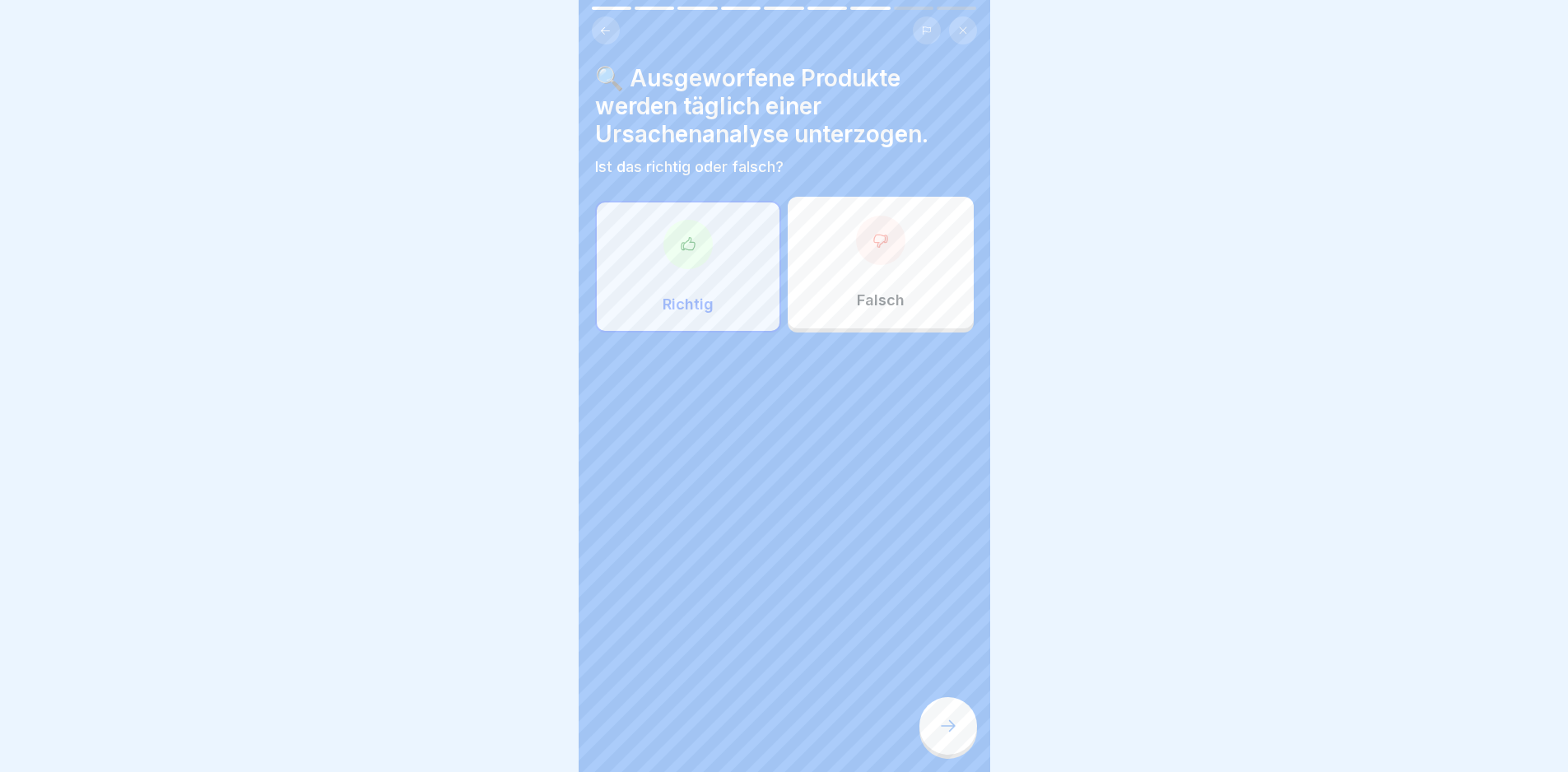
click at [935, 738] on div at bounding box center [948, 726] width 58 height 58
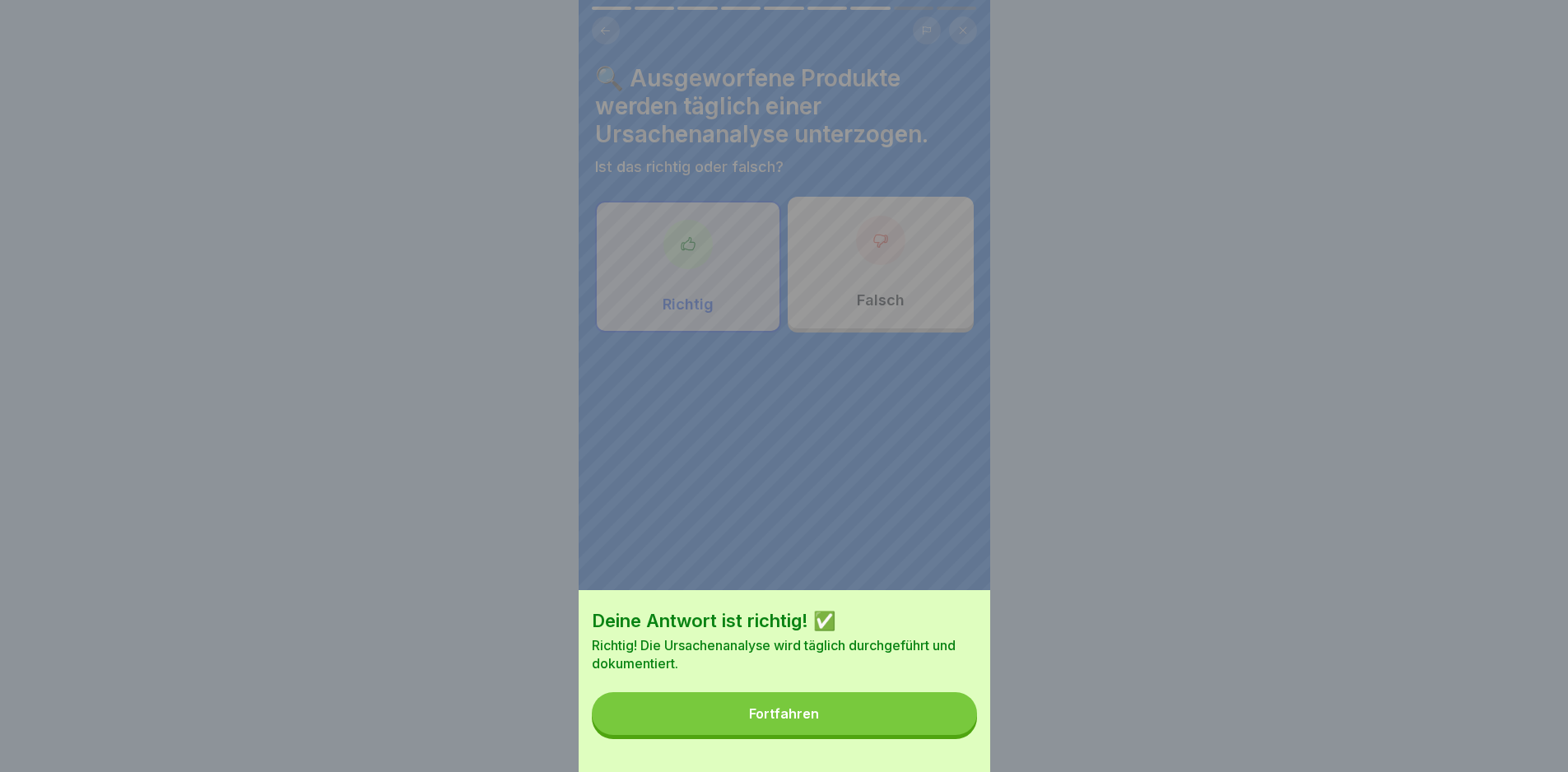
click at [935, 734] on button "Fortfahren" at bounding box center [784, 713] width 385 height 43
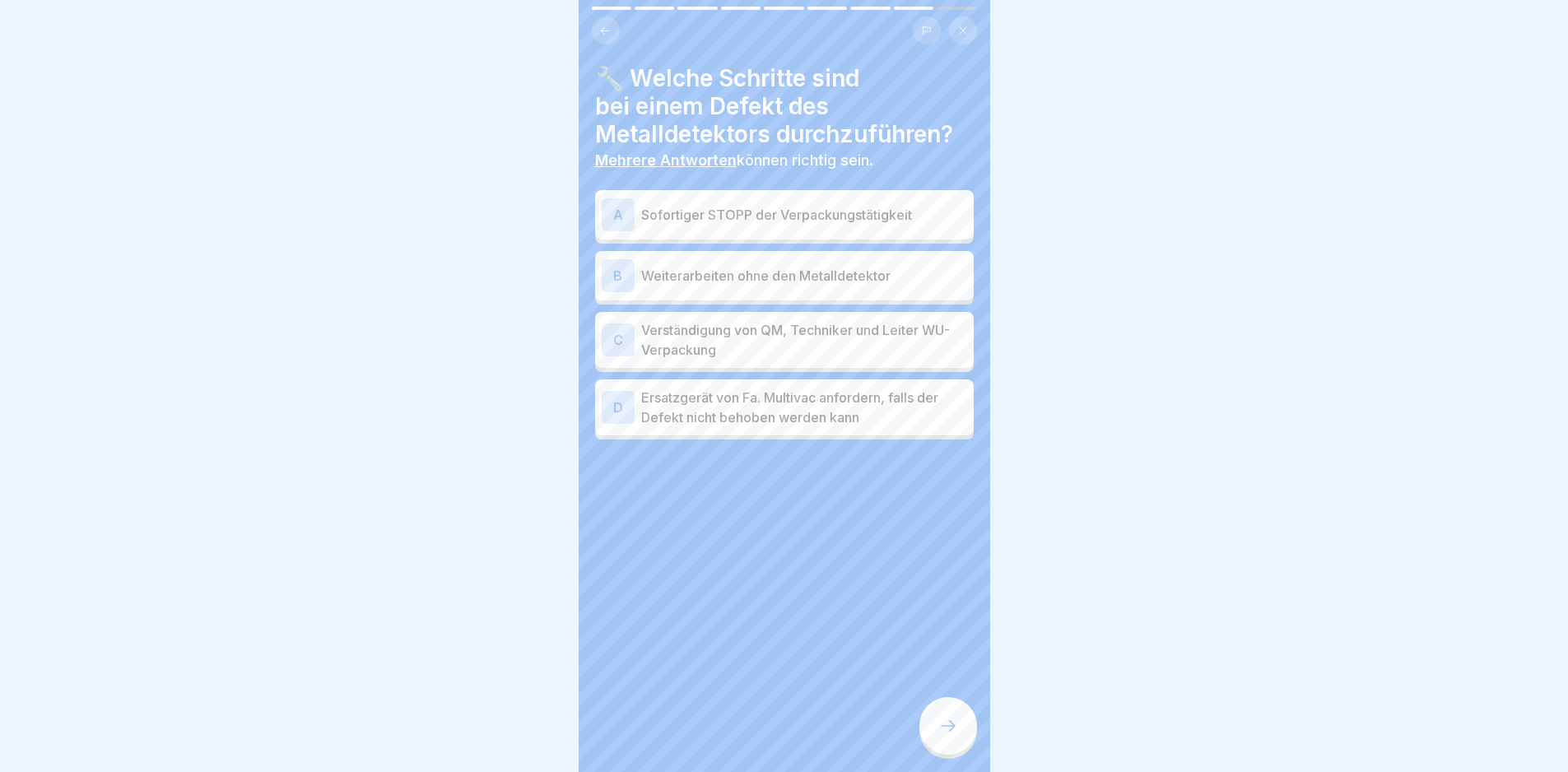
click at [947, 208] on p "Sofortiger STOPP der Verpackungstätigkeit" at bounding box center [804, 215] width 326 height 20
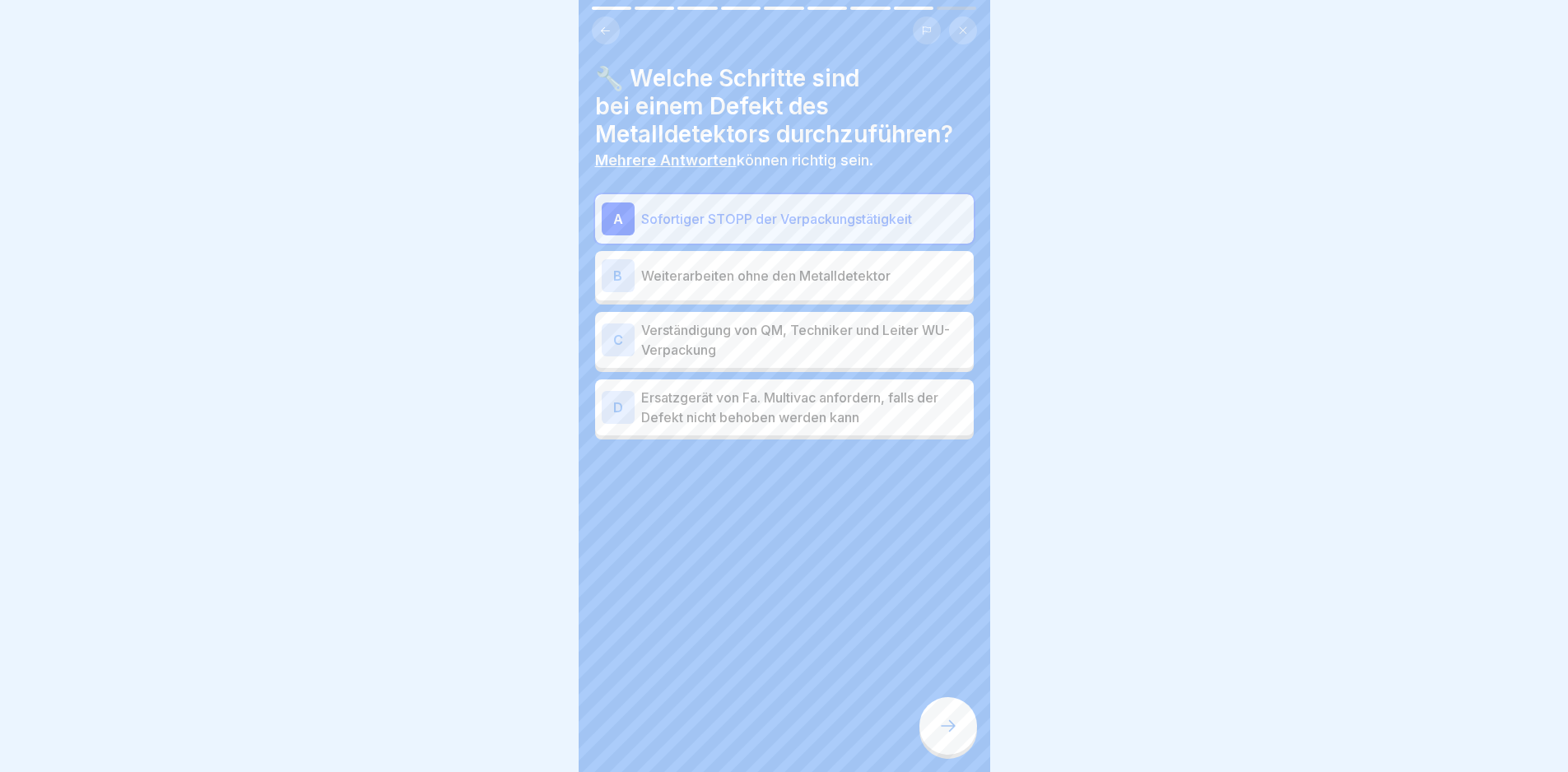
click at [936, 355] on p "Verständigung von QM, Techniker und Leiter WU-Verpackung" at bounding box center [804, 340] width 326 height 39
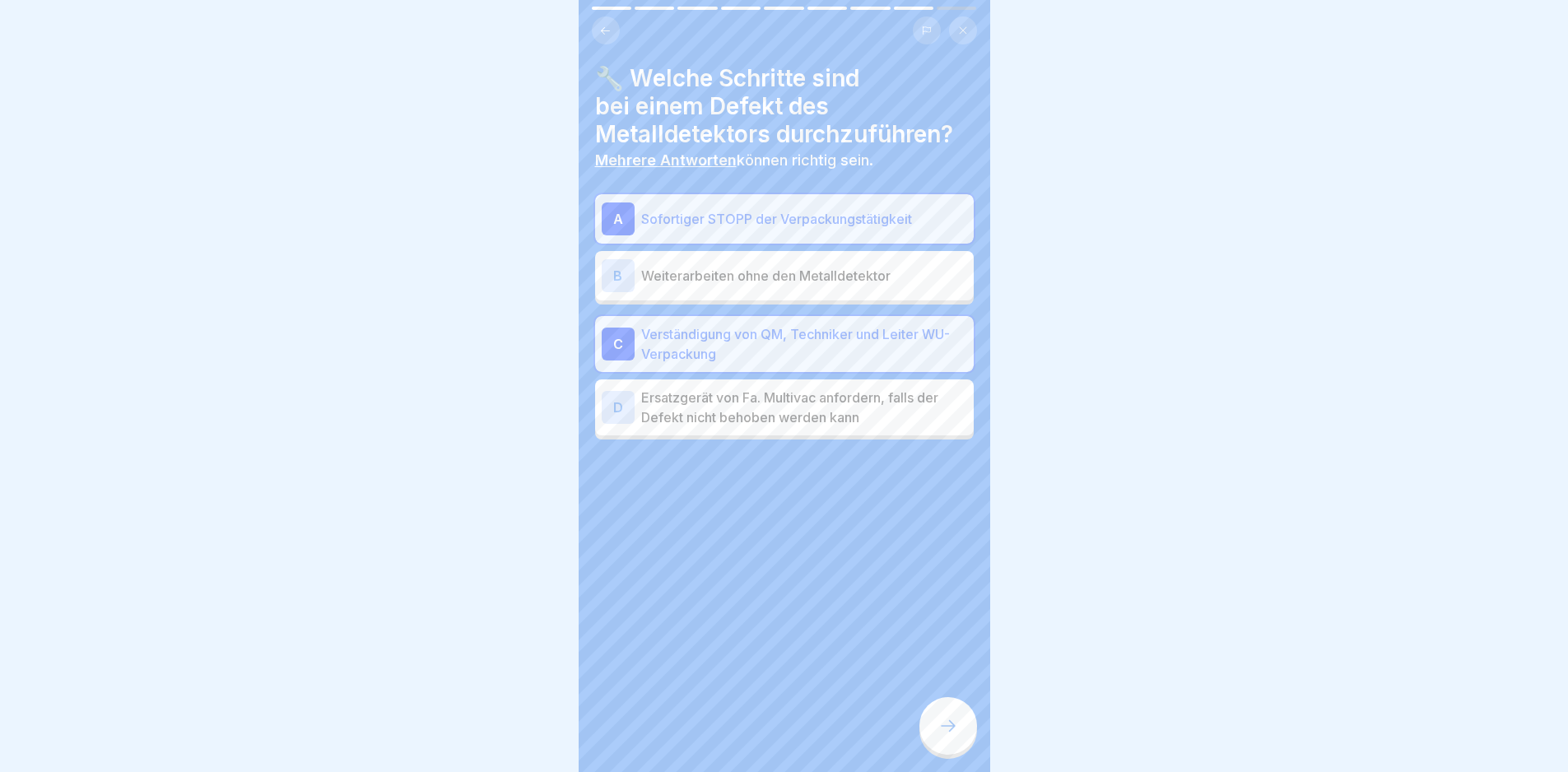
click at [950, 735] on icon at bounding box center [948, 726] width 20 height 20
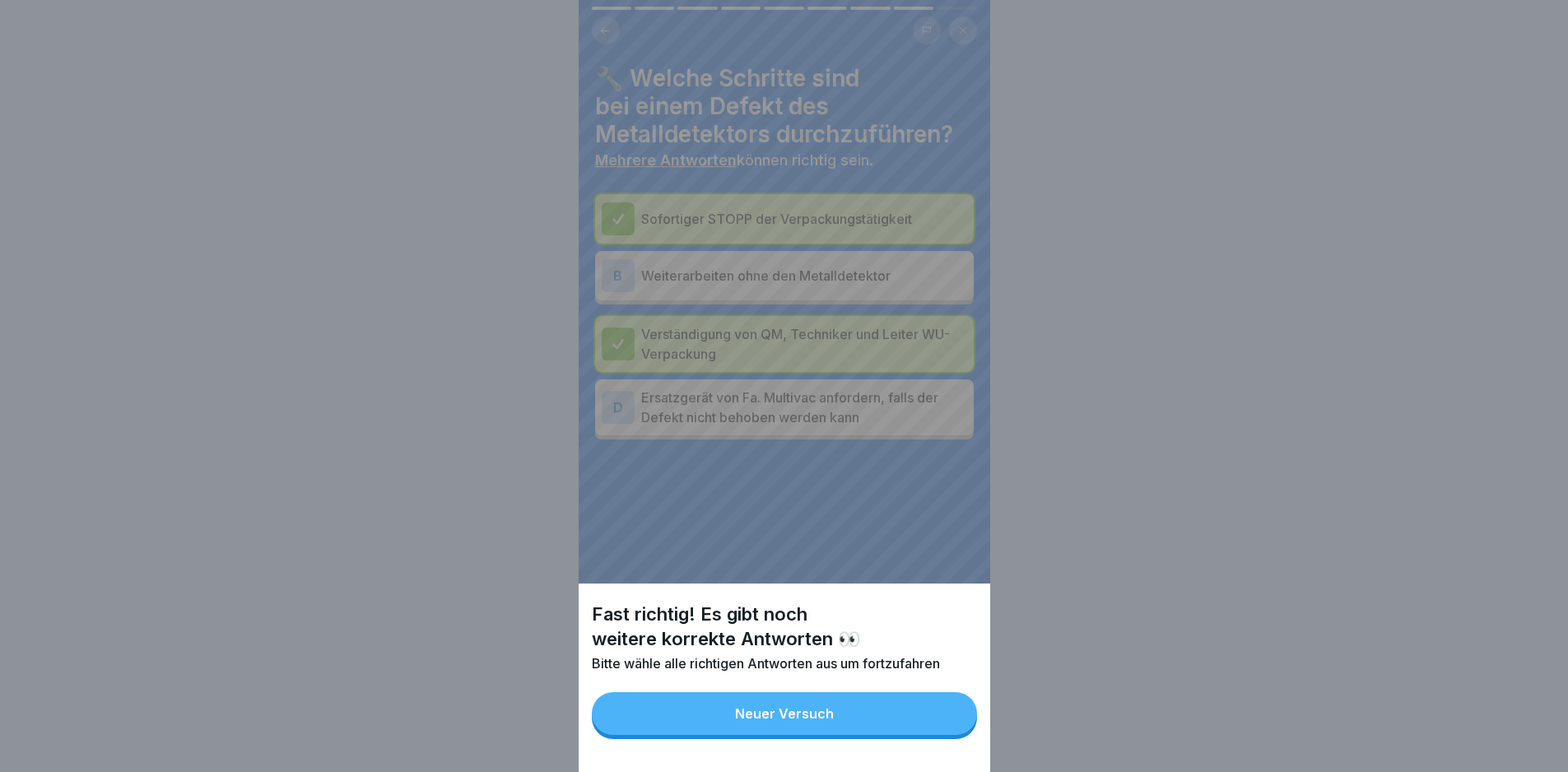
click at [931, 734] on button "Neuer Versuch" at bounding box center [784, 713] width 385 height 43
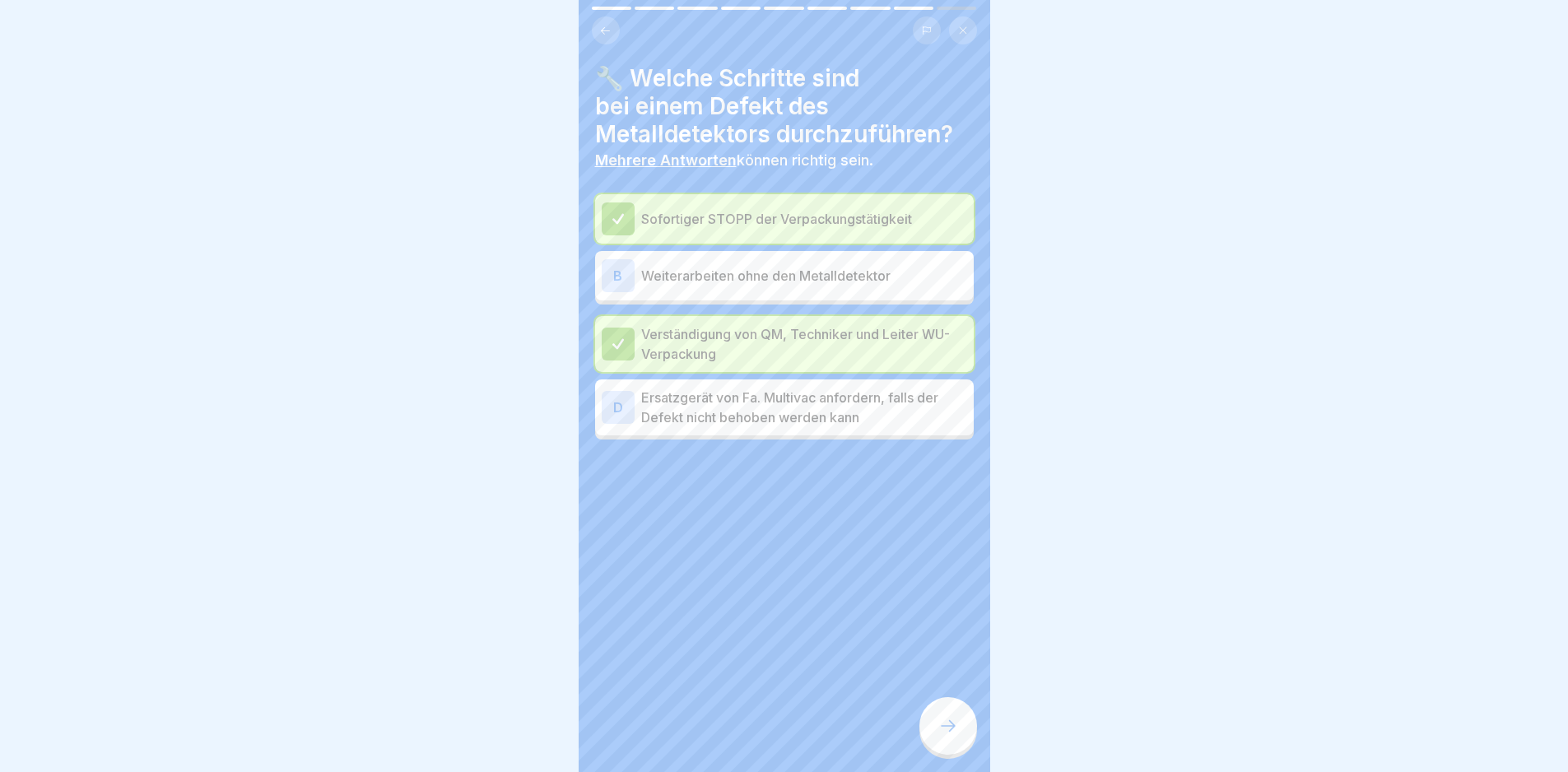
click at [928, 421] on p "Ersatzgerät von Fa. Multivac anfordern, falls der Defekt nicht behoben werden k…" at bounding box center [804, 407] width 326 height 39
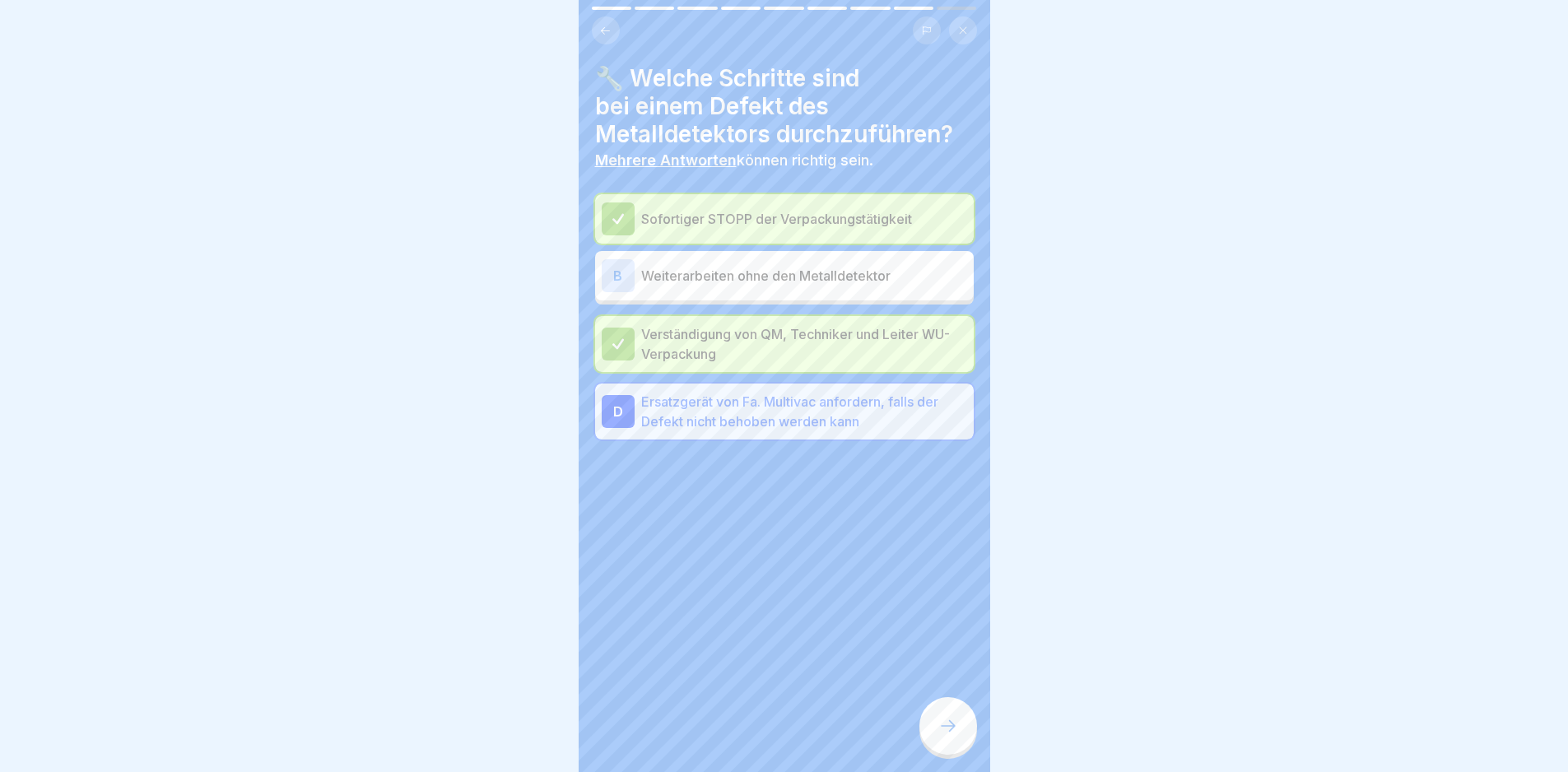
click at [942, 720] on div at bounding box center [948, 726] width 58 height 58
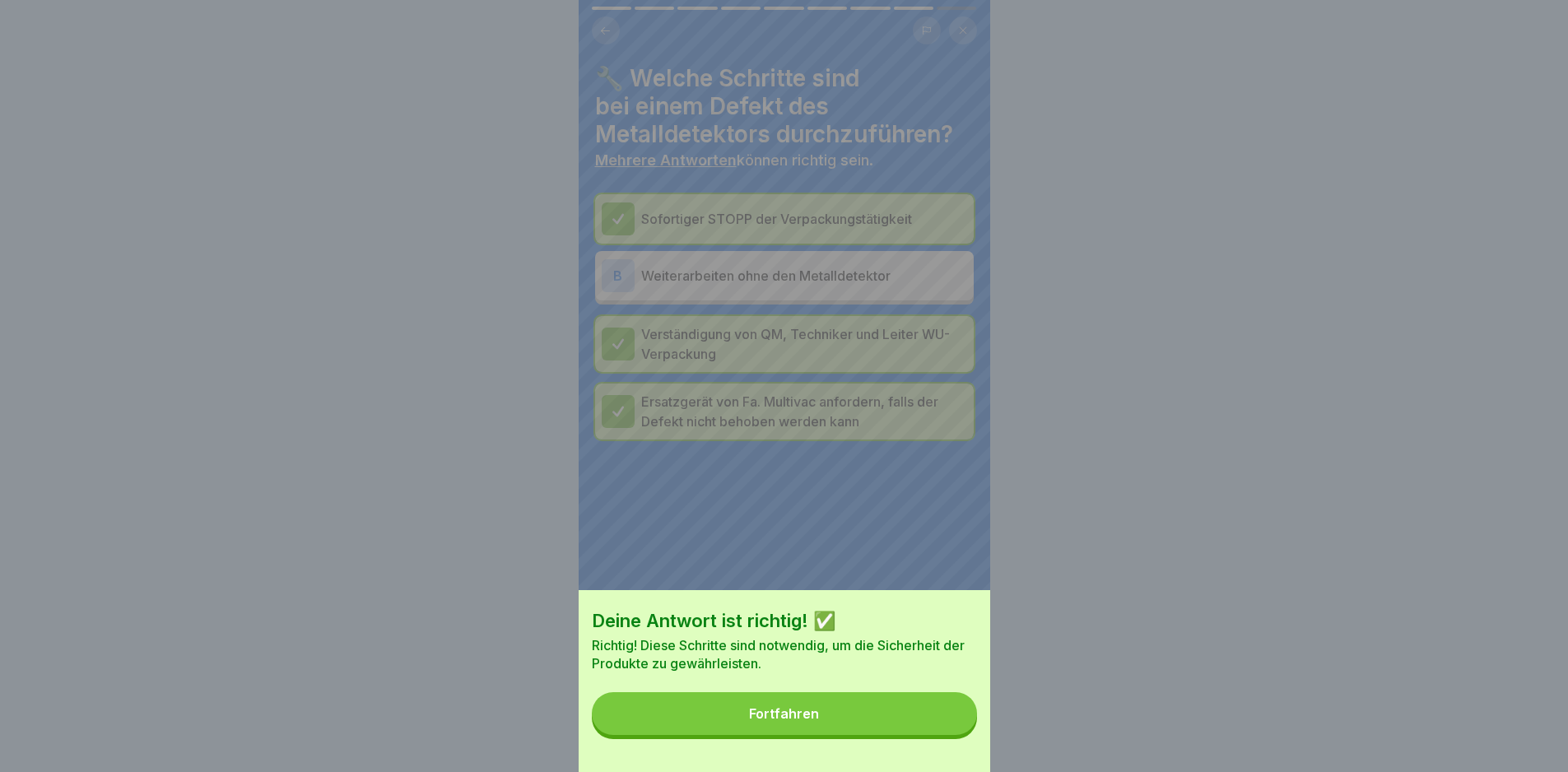
click at [930, 711] on button "Fortfahren" at bounding box center [784, 713] width 385 height 43
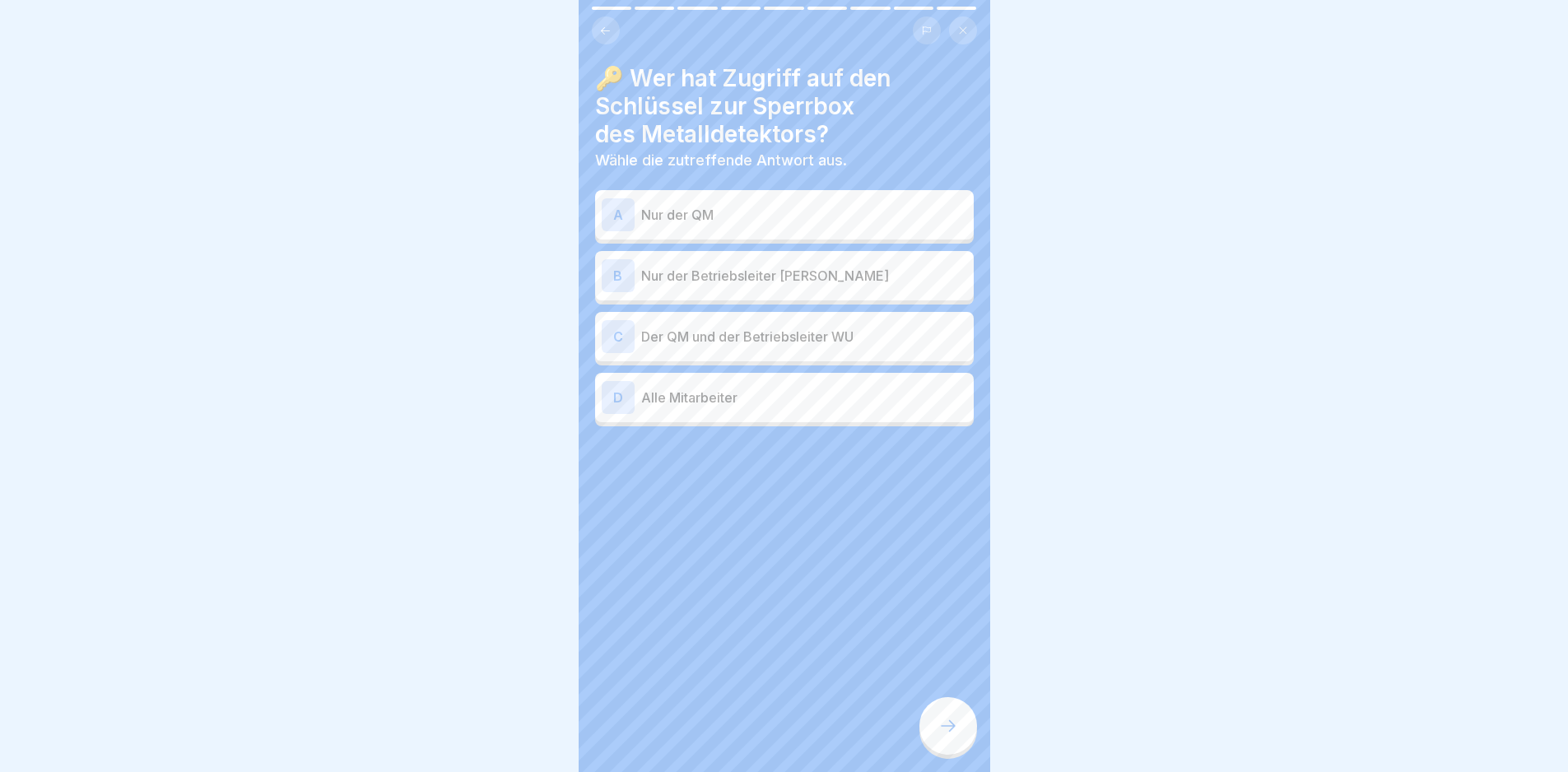
click at [833, 353] on div "C Der QM und der Betriebsleiter WU" at bounding box center [784, 336] width 378 height 50
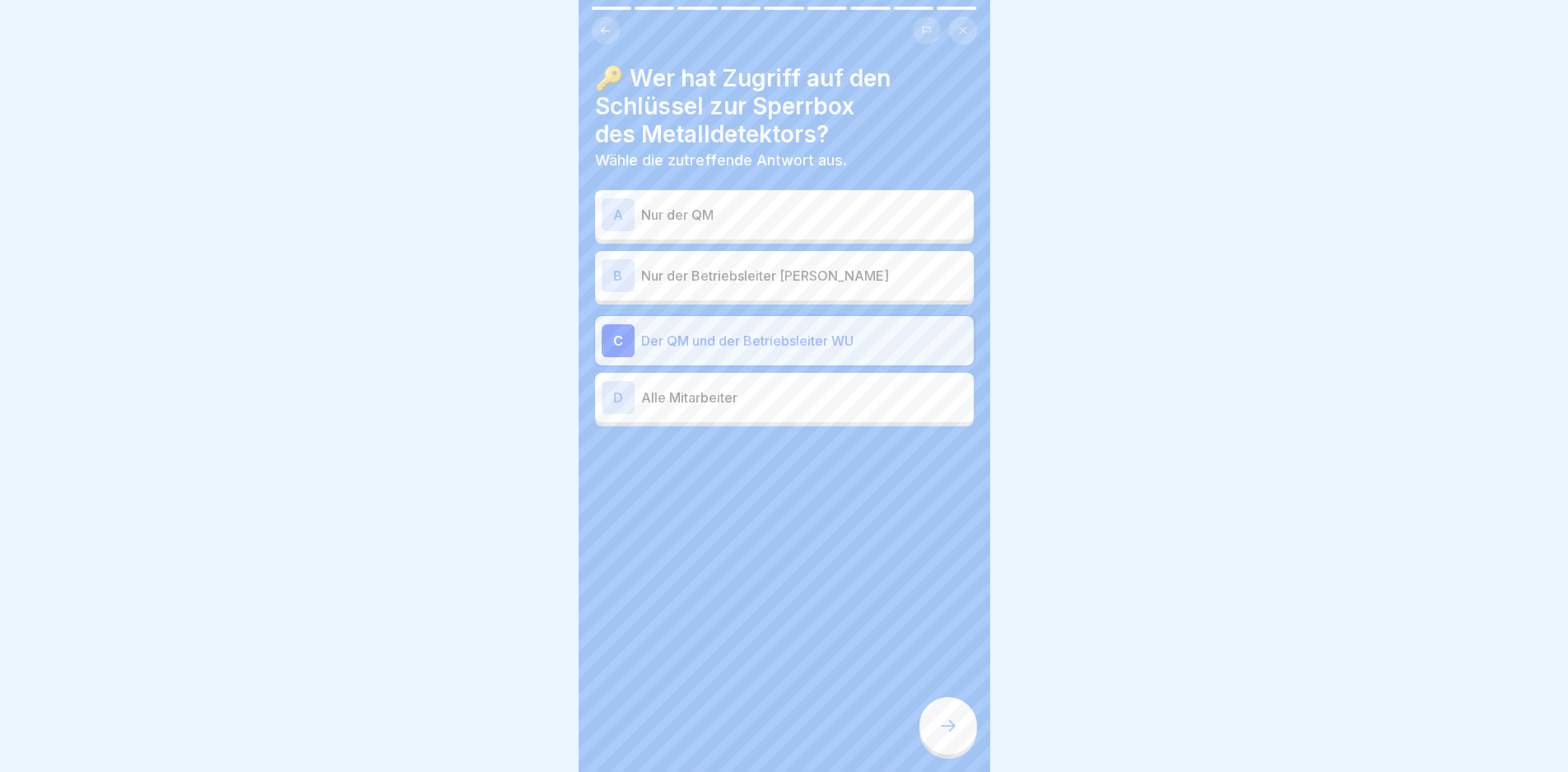
click at [956, 748] on div at bounding box center [948, 726] width 58 height 58
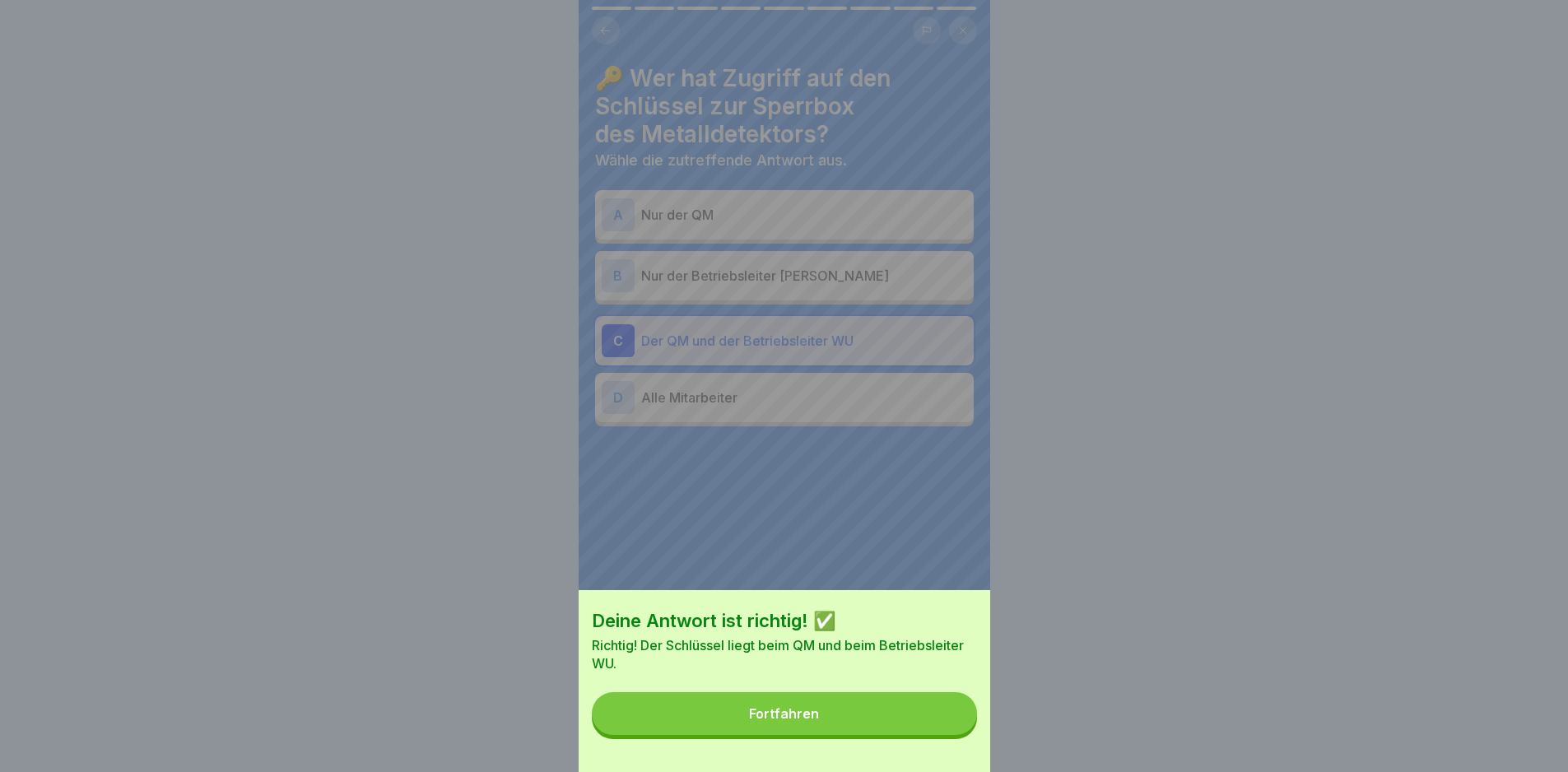
click at [950, 734] on button "Fortfahren" at bounding box center [784, 713] width 385 height 43
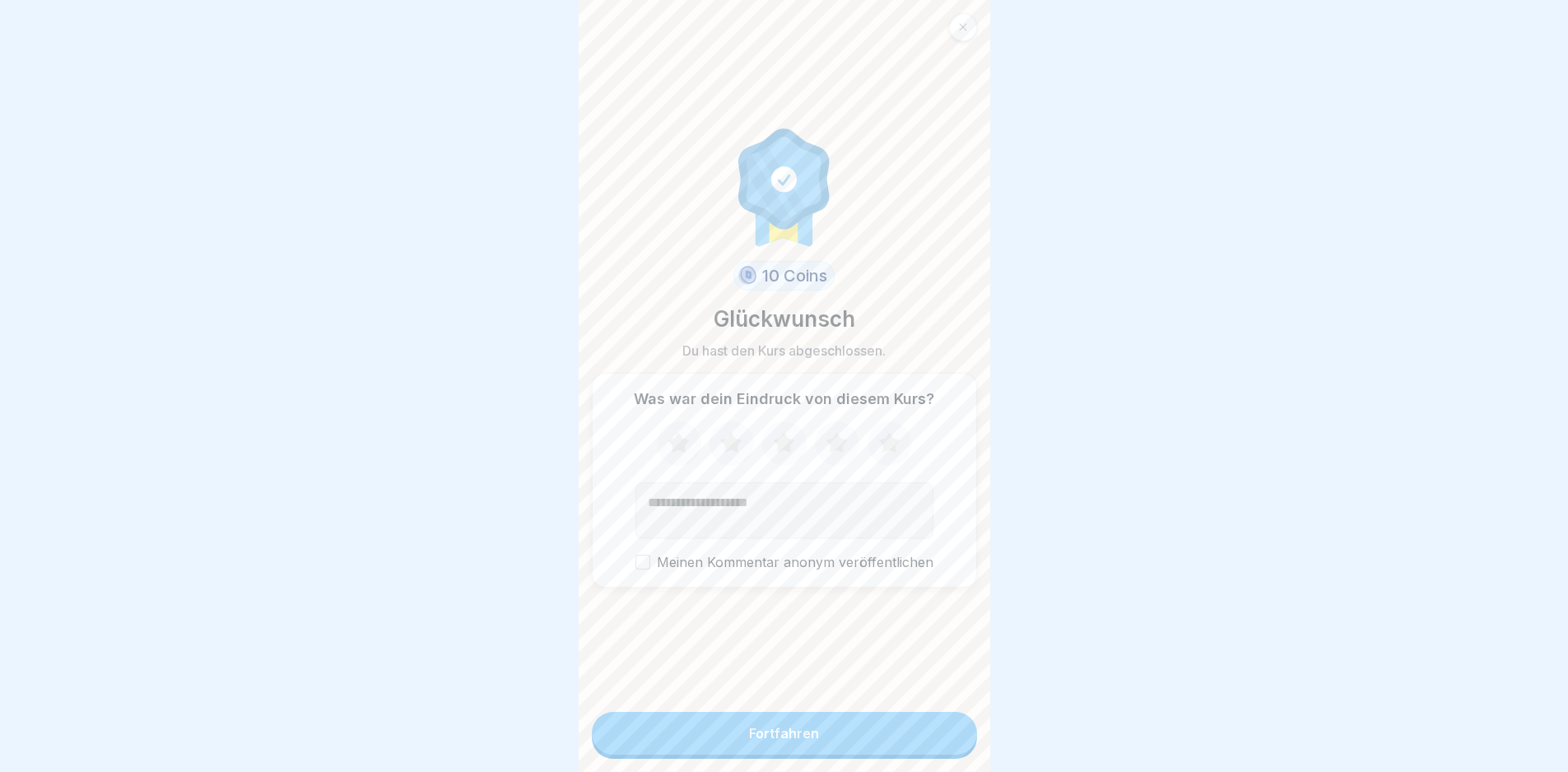
click at [878, 450] on icon at bounding box center [888, 443] width 21 height 21
click at [832, 525] on textarea "Kommentar (optional)" at bounding box center [784, 510] width 298 height 56
type textarea "*****"
click at [927, 752] on button "Fortfahren" at bounding box center [784, 733] width 385 height 43
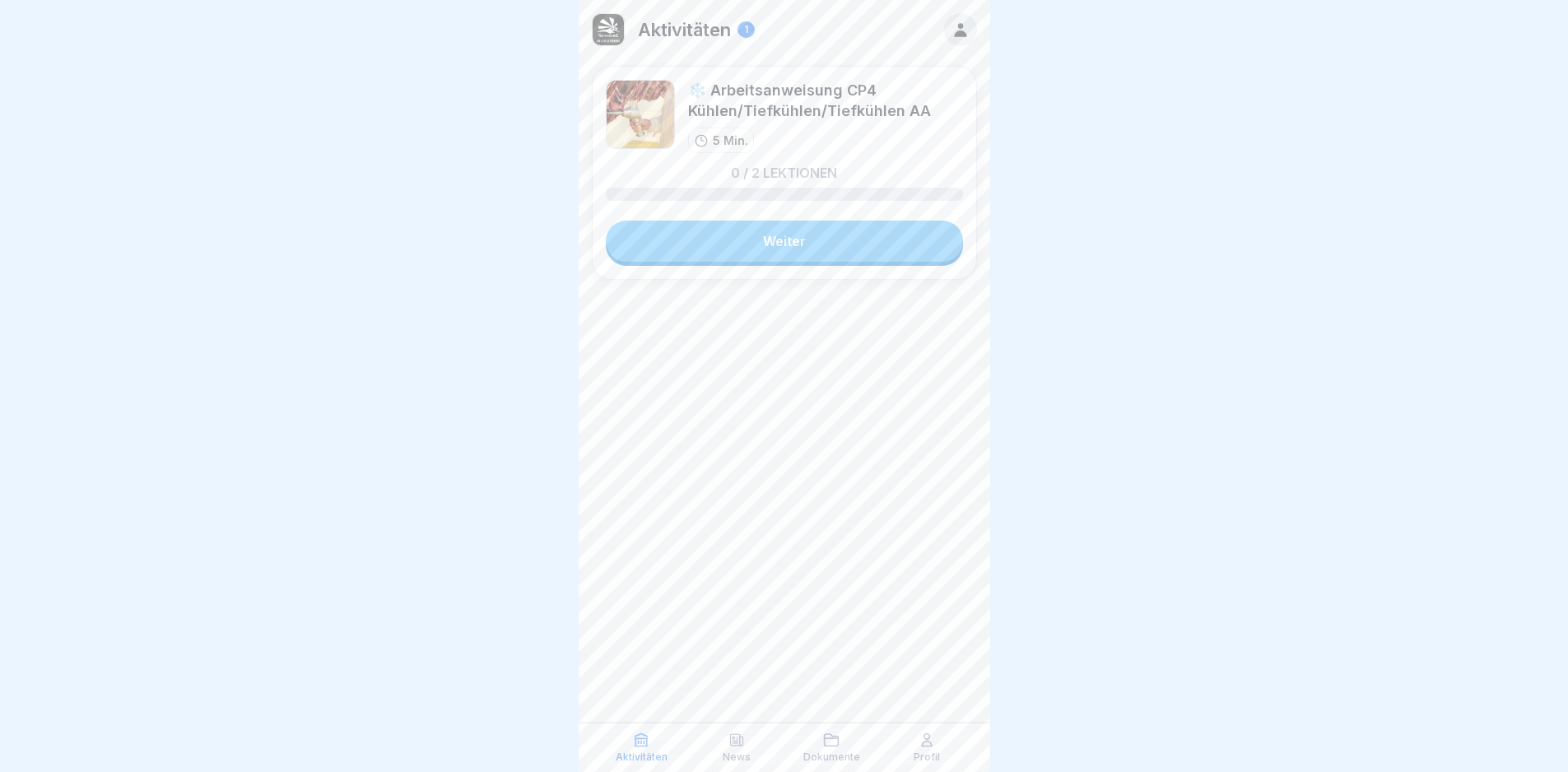
click at [801, 238] on link "Weiter" at bounding box center [784, 241] width 357 height 41
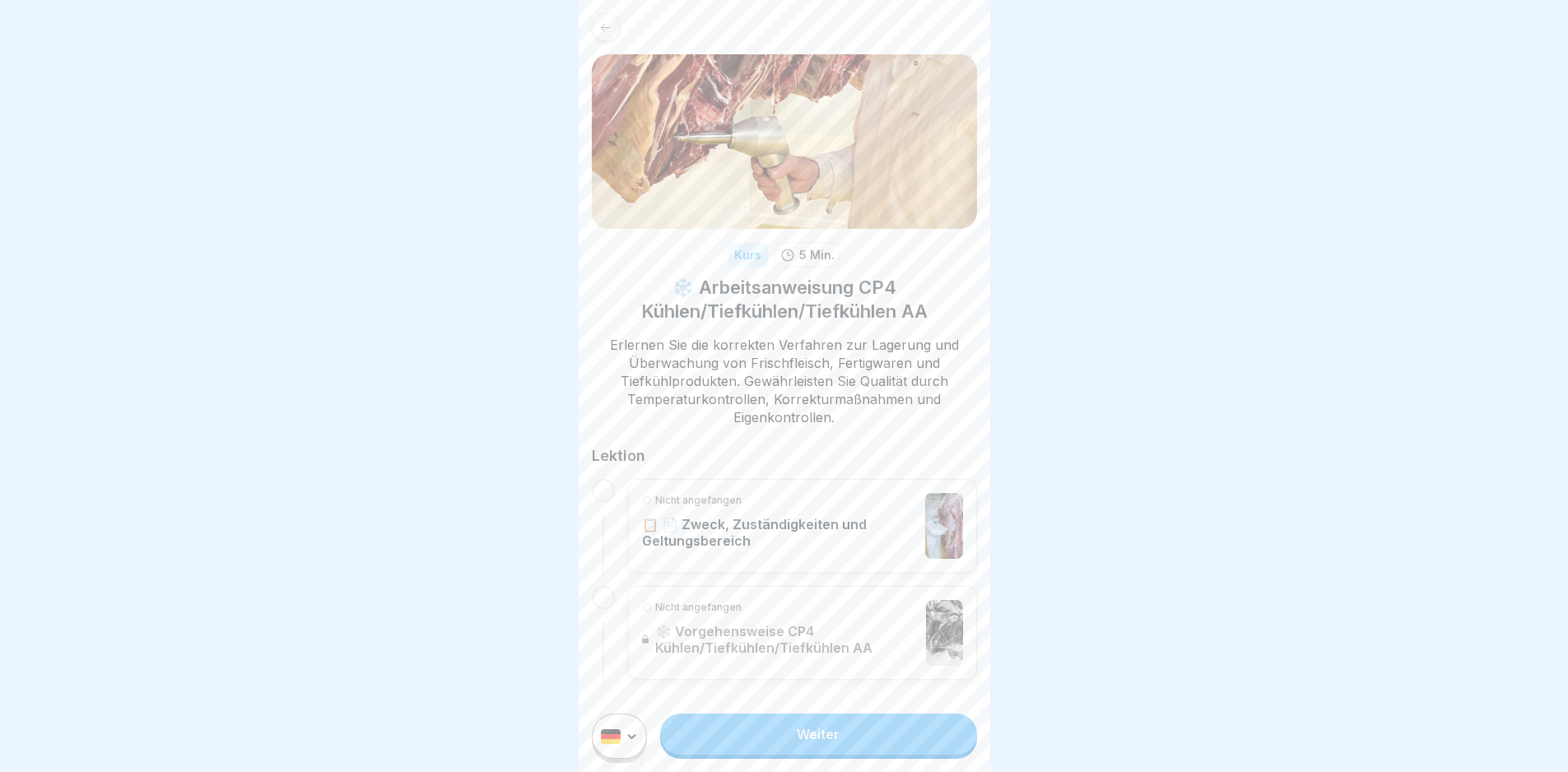
click at [853, 755] on link "Weiter" at bounding box center [819, 734] width 316 height 41
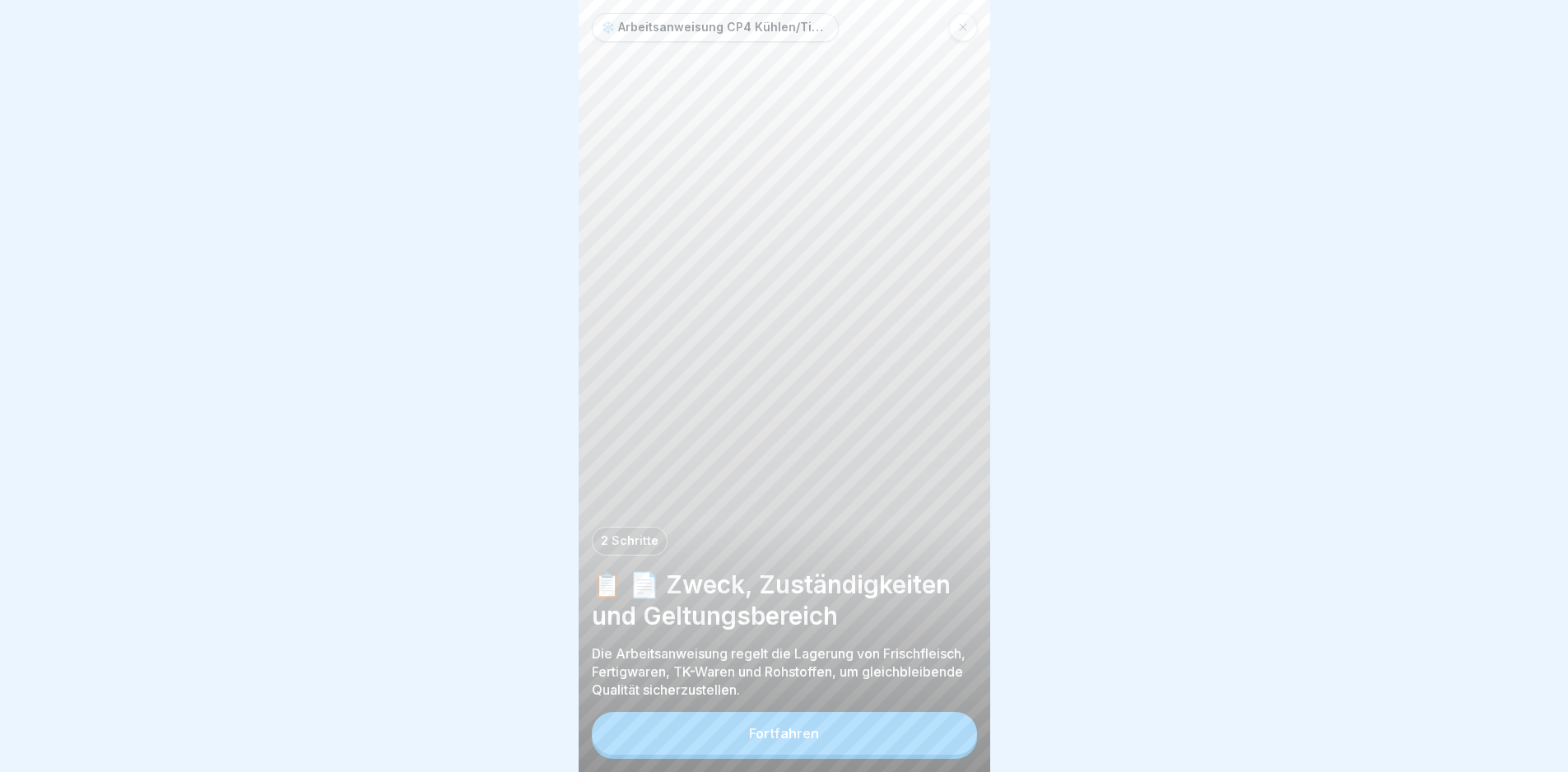
click at [872, 754] on button "Fortfahren" at bounding box center [784, 733] width 385 height 43
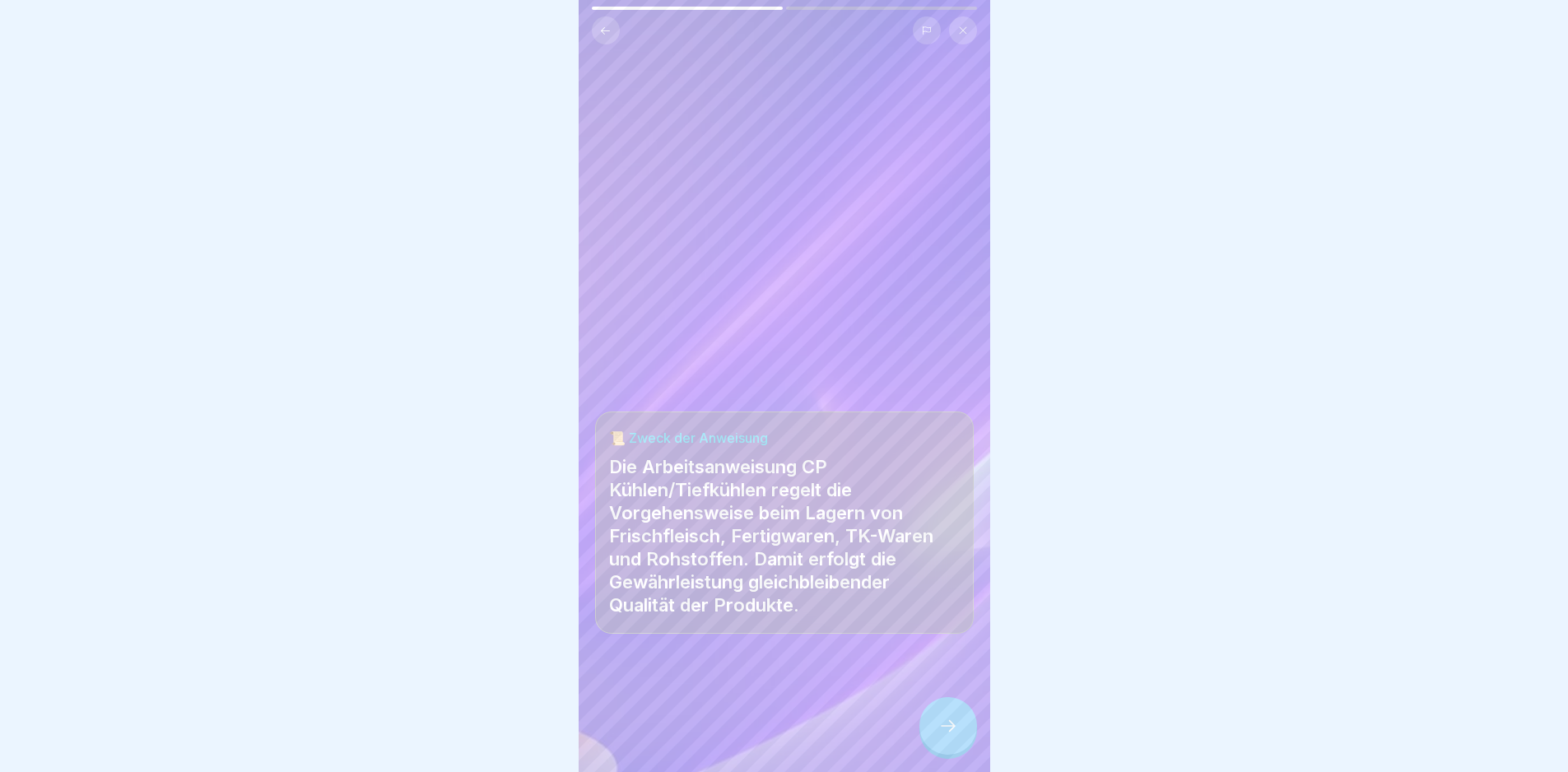
click at [973, 751] on div at bounding box center [948, 726] width 58 height 58
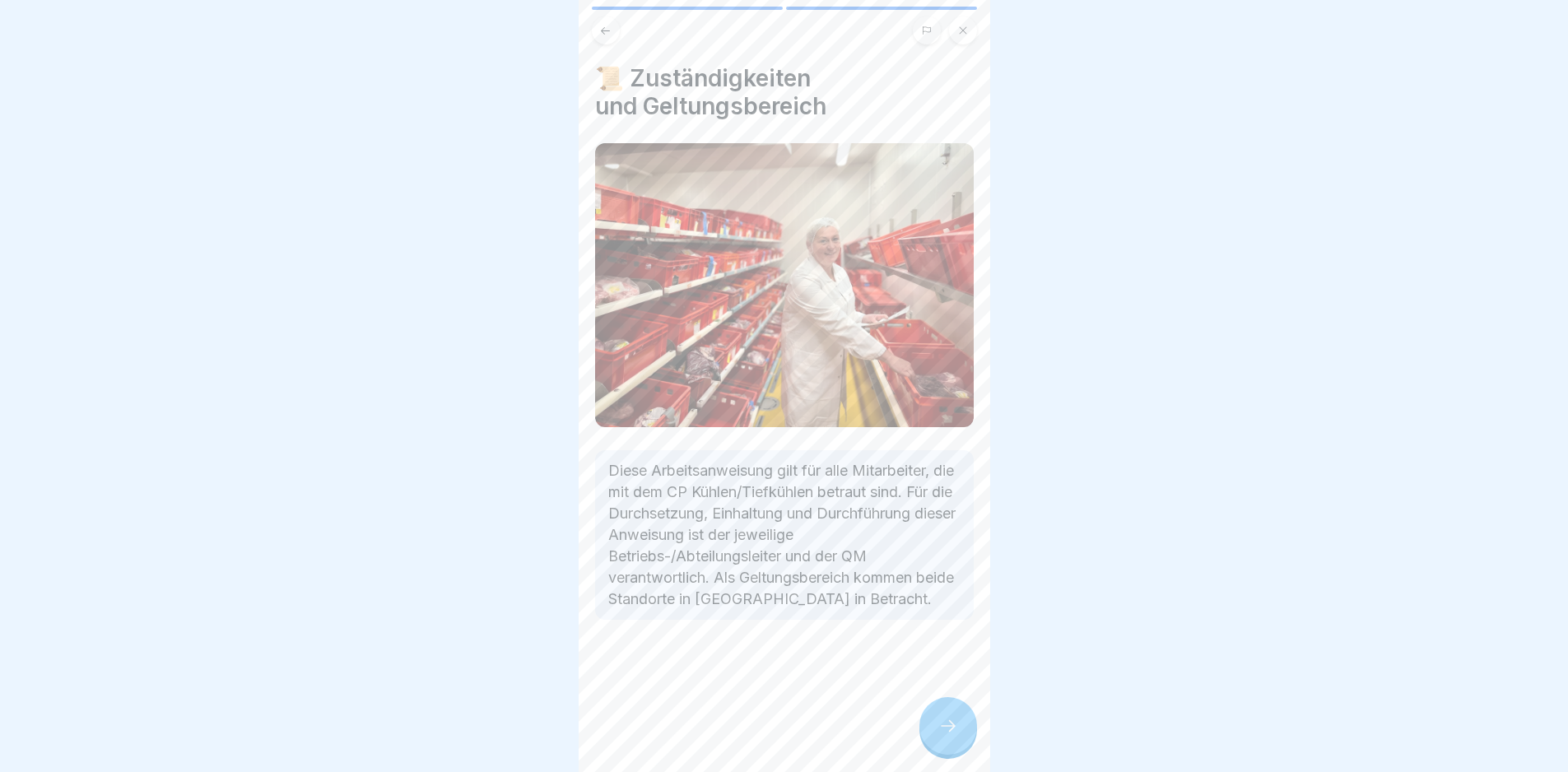
click at [952, 735] on icon at bounding box center [948, 726] width 20 height 20
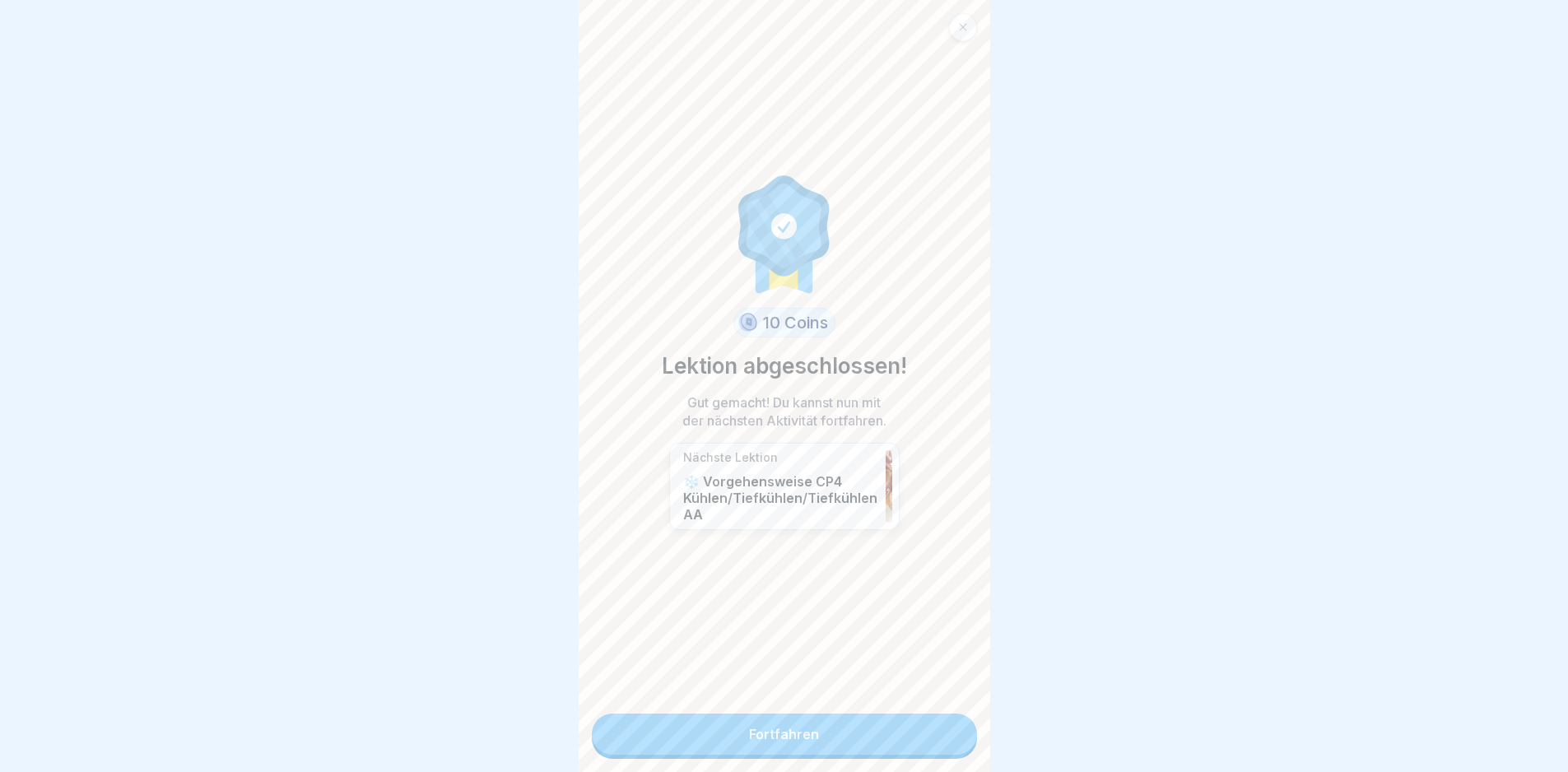
click at [925, 748] on link "Fortfahren" at bounding box center [784, 734] width 385 height 41
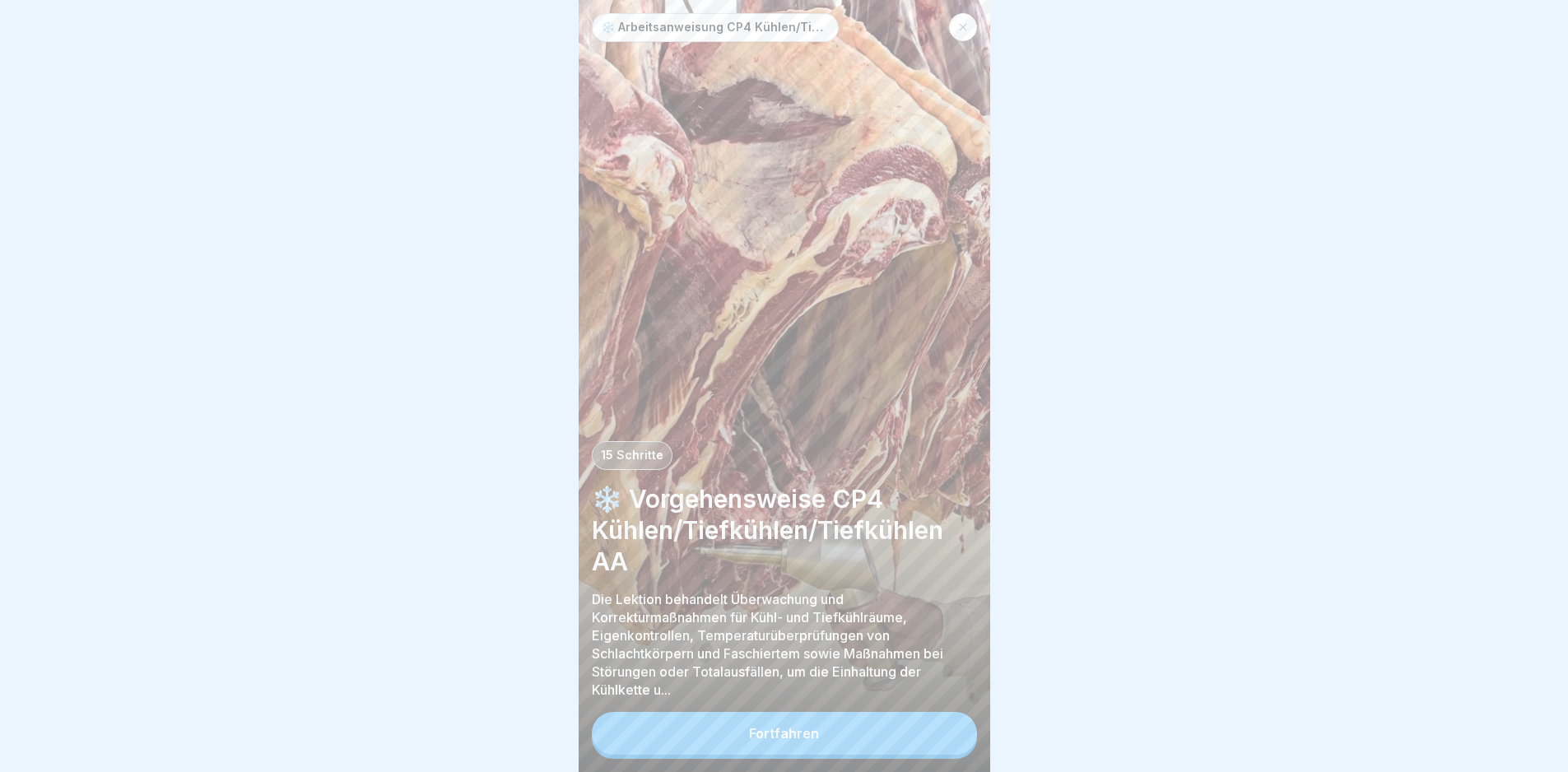
click at [922, 748] on button "Fortfahren" at bounding box center [784, 733] width 385 height 43
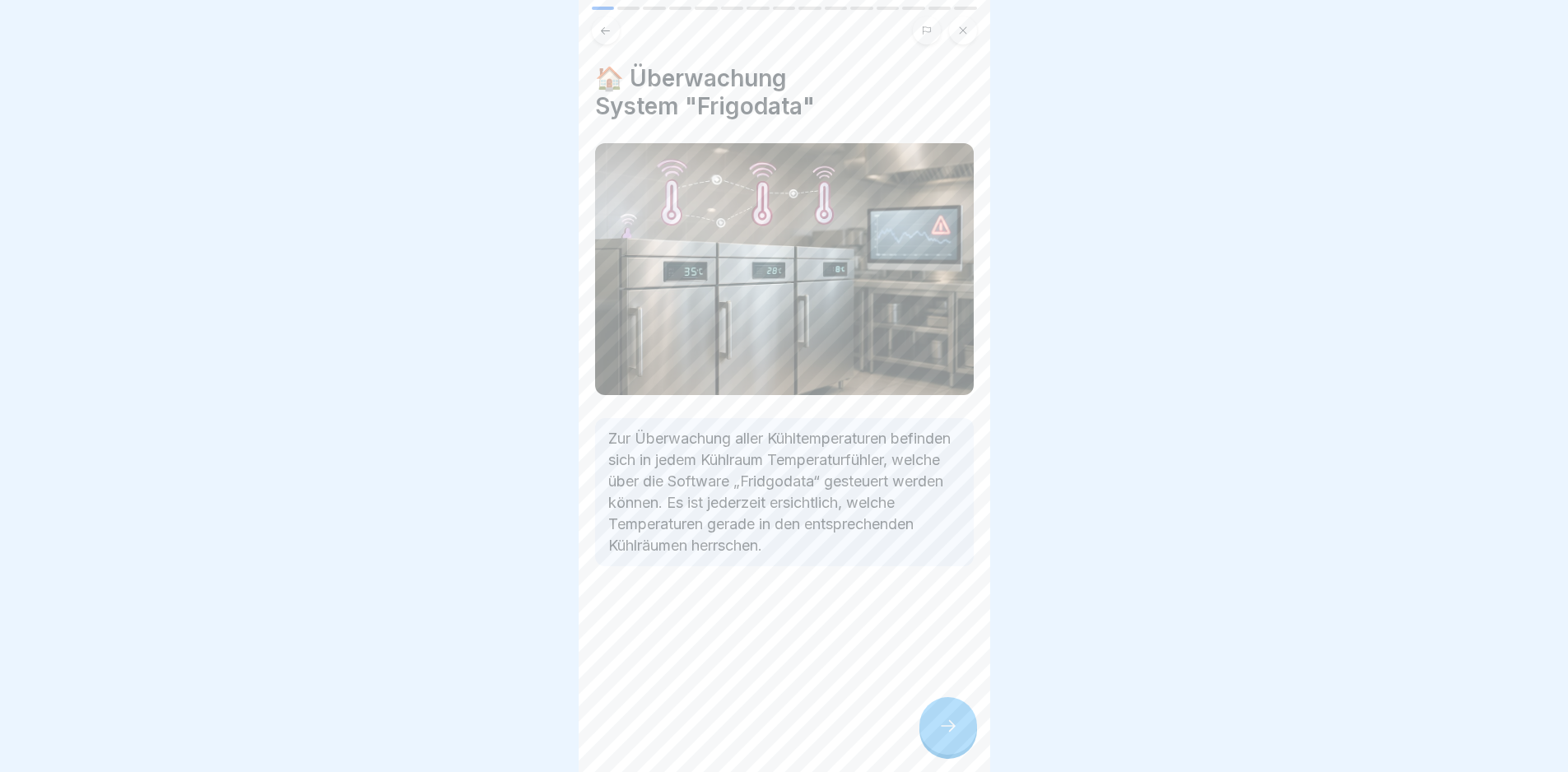
click at [942, 749] on div at bounding box center [948, 726] width 58 height 58
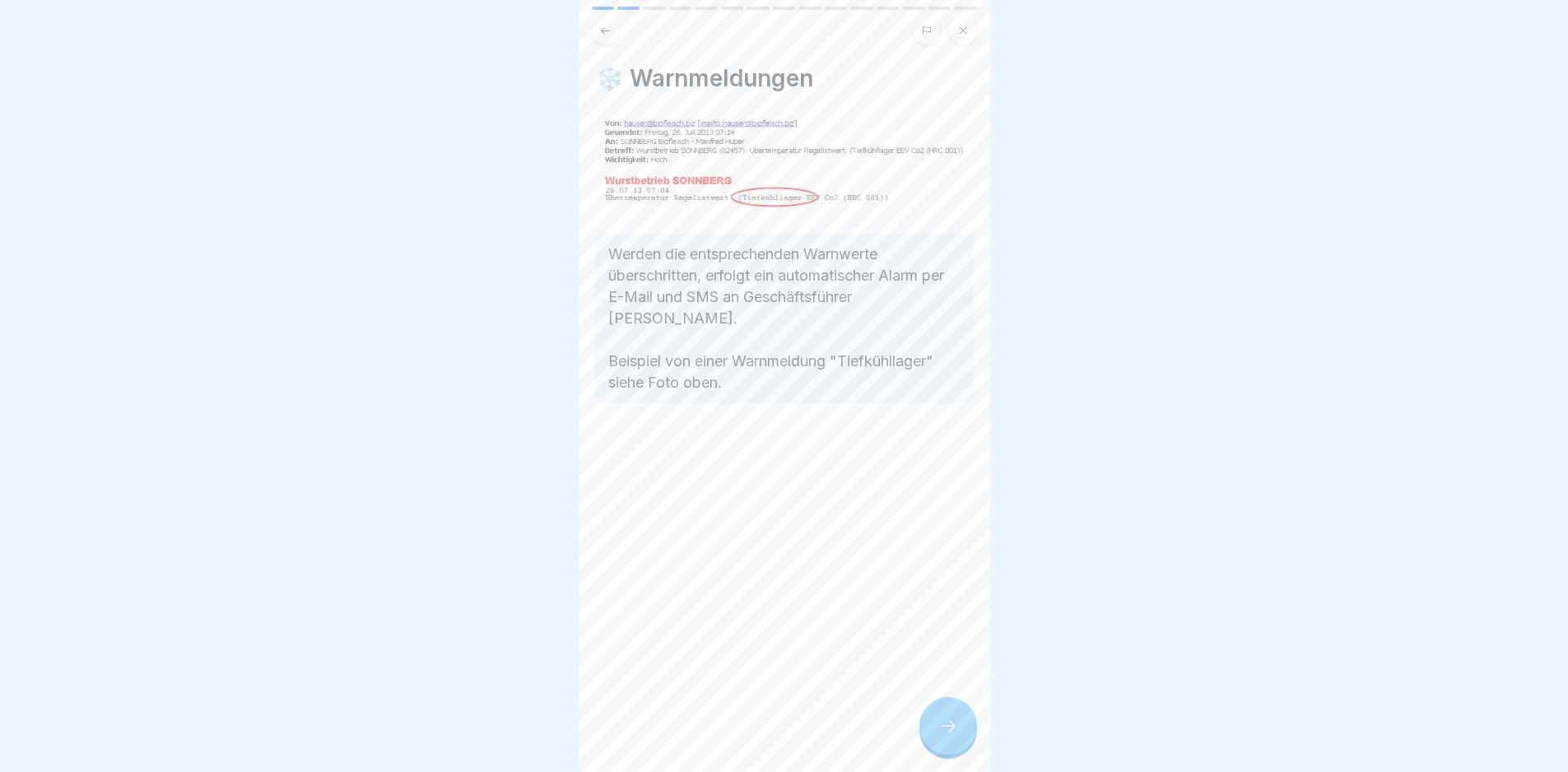
click at [941, 750] on div at bounding box center [948, 726] width 58 height 58
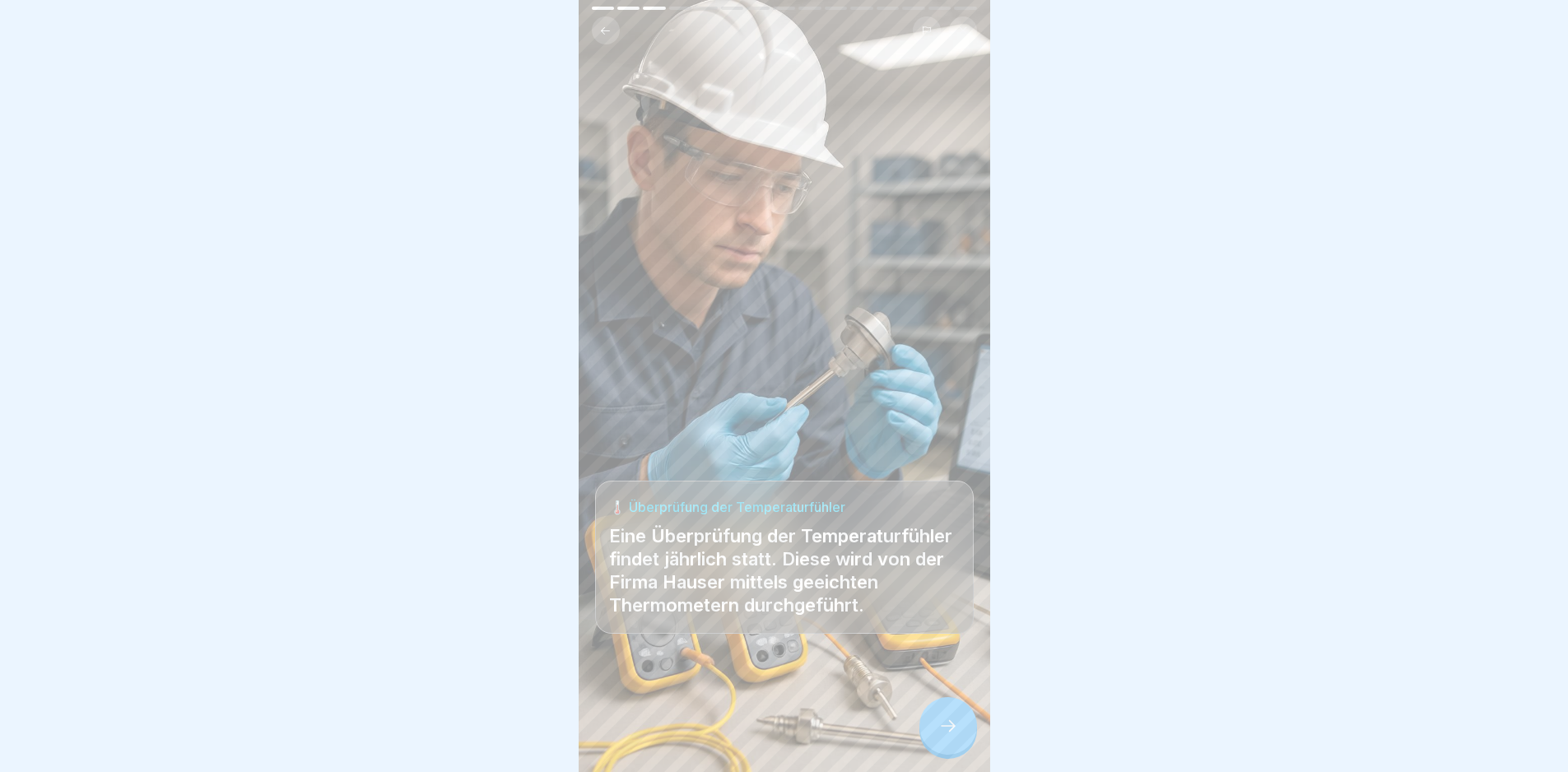
click at [938, 751] on div at bounding box center [948, 726] width 58 height 58
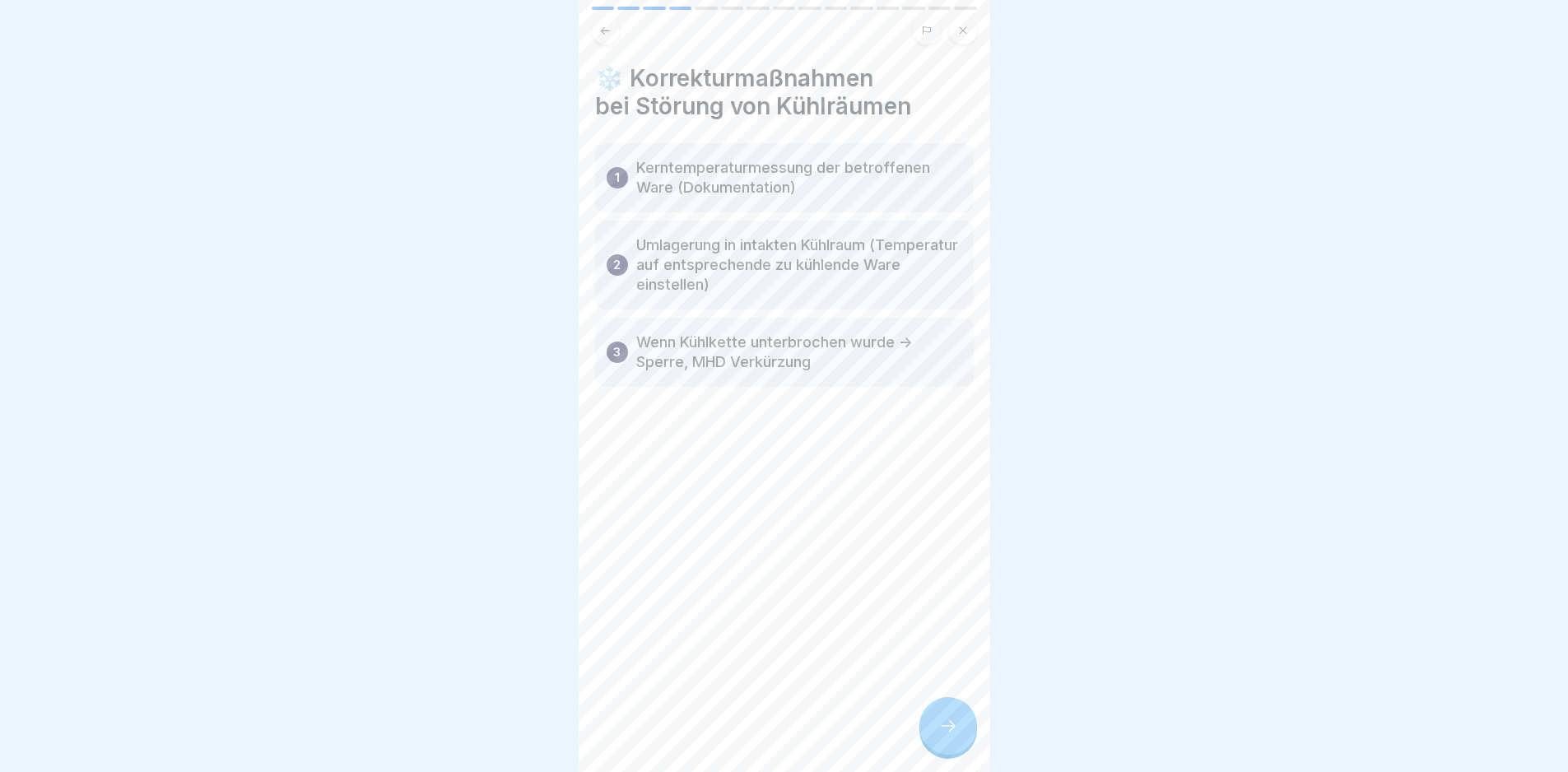
click at [936, 751] on div at bounding box center [948, 726] width 58 height 58
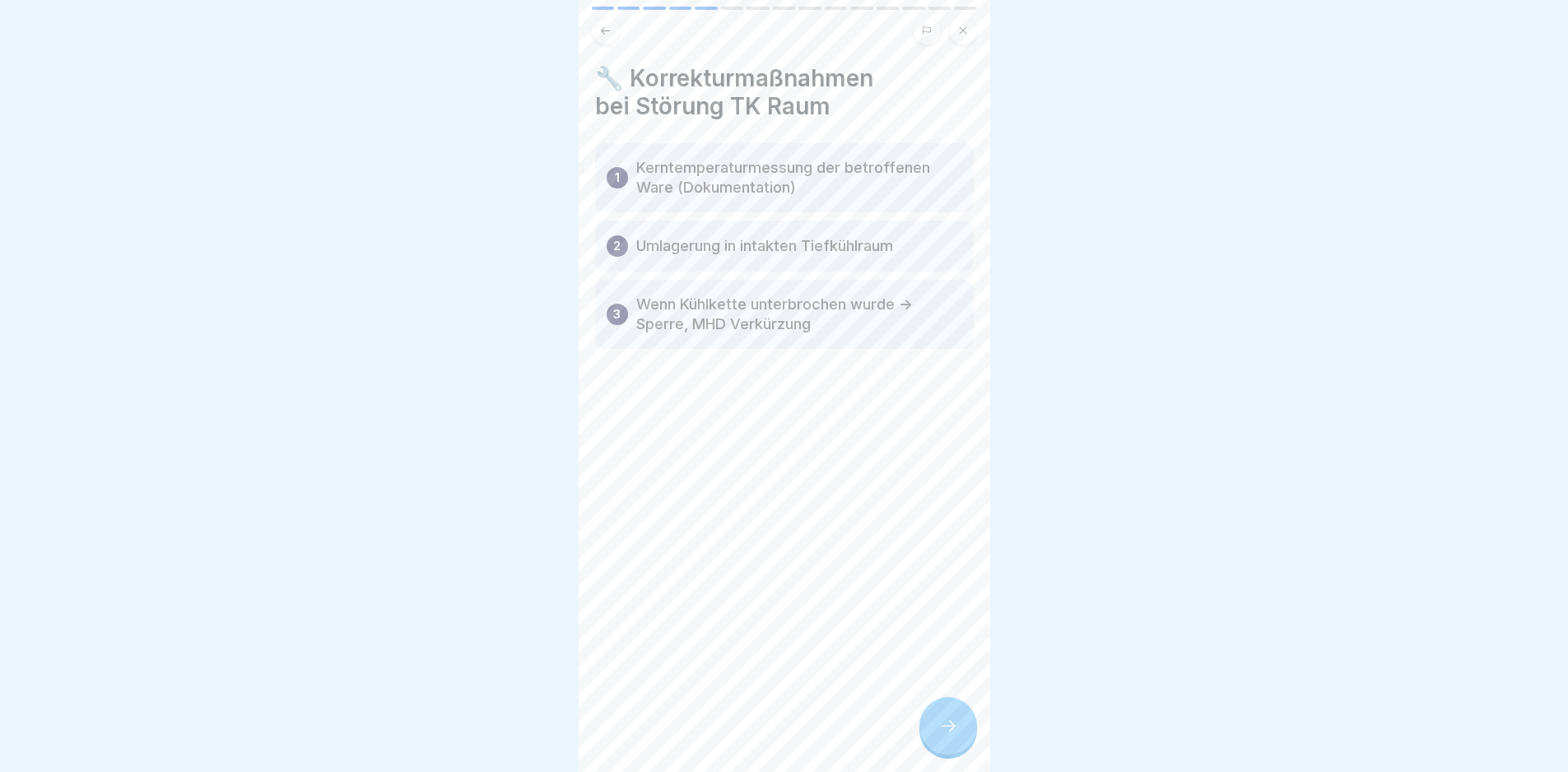
click at [936, 751] on div at bounding box center [948, 726] width 58 height 58
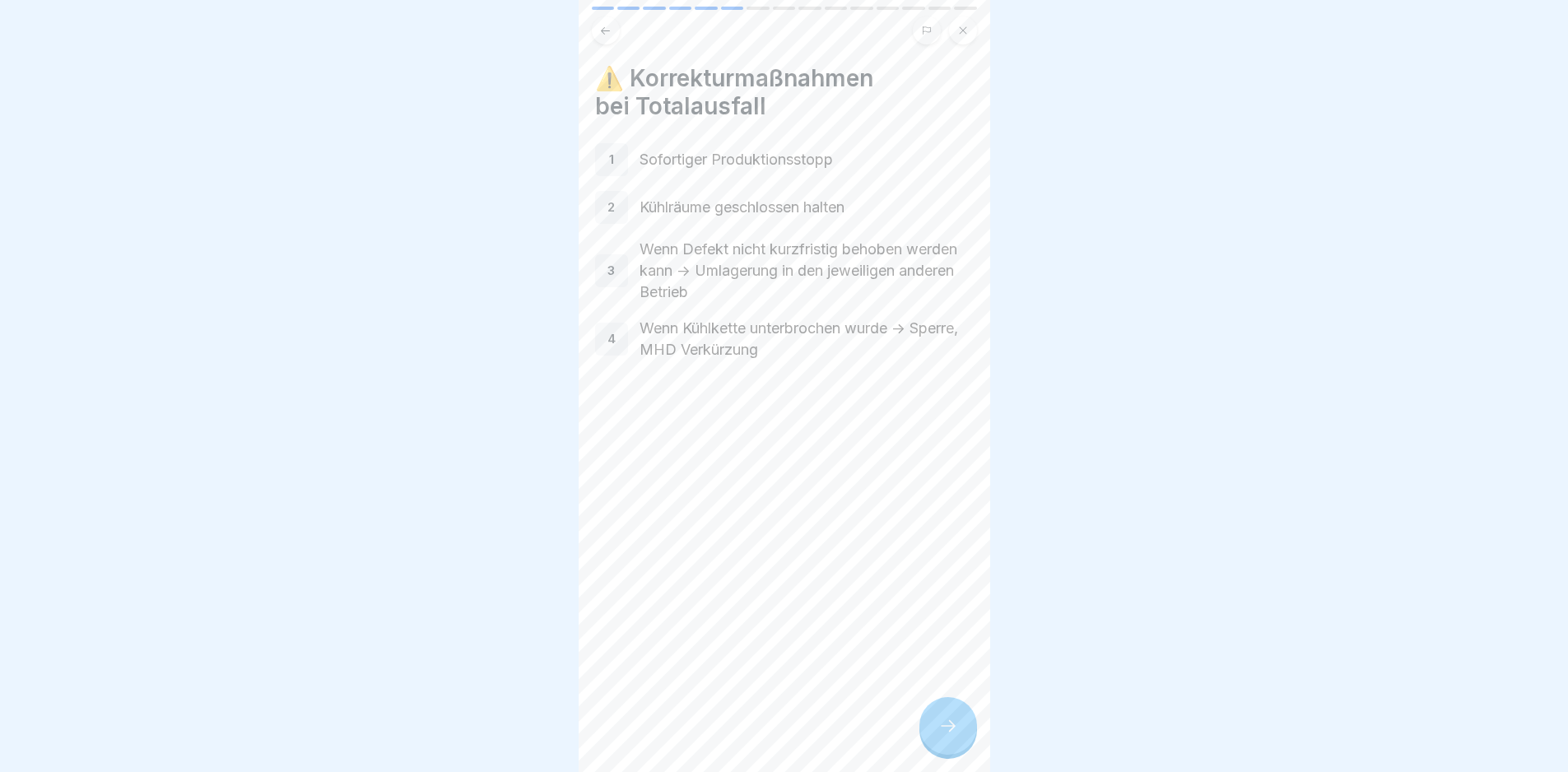
click at [936, 751] on div at bounding box center [948, 726] width 58 height 58
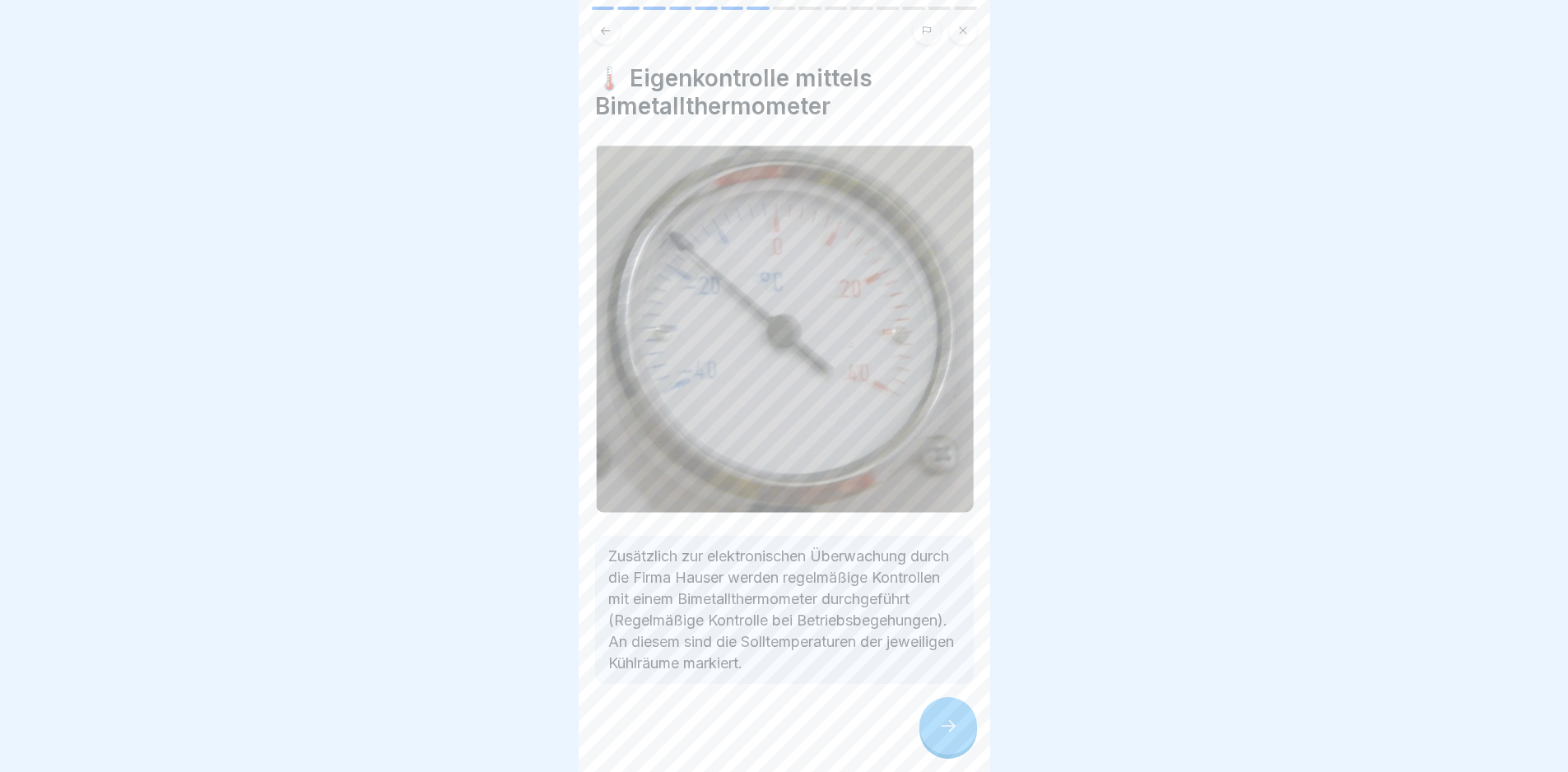
click at [936, 752] on div at bounding box center [948, 726] width 58 height 58
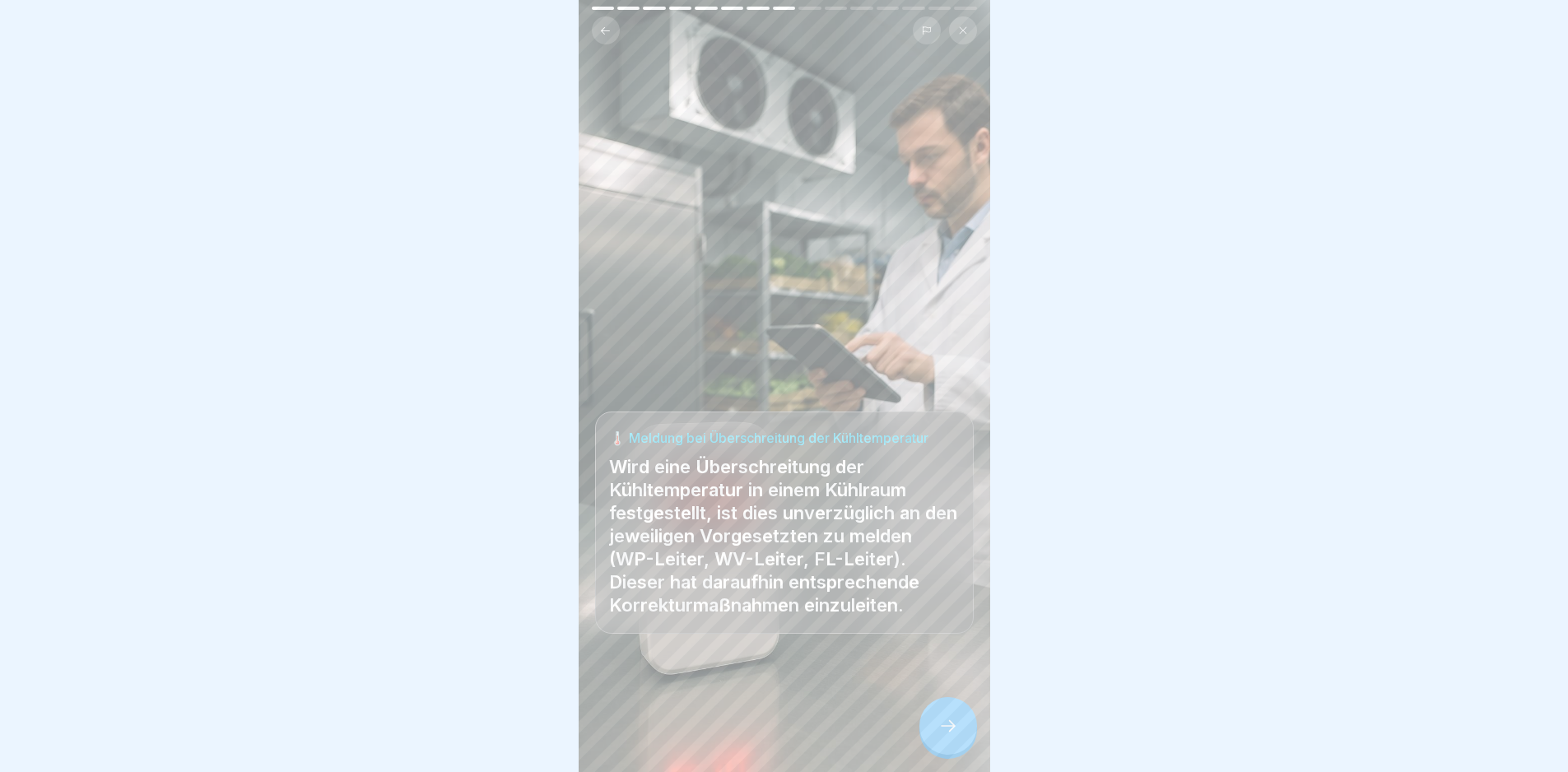
click at [936, 752] on div at bounding box center [948, 726] width 58 height 58
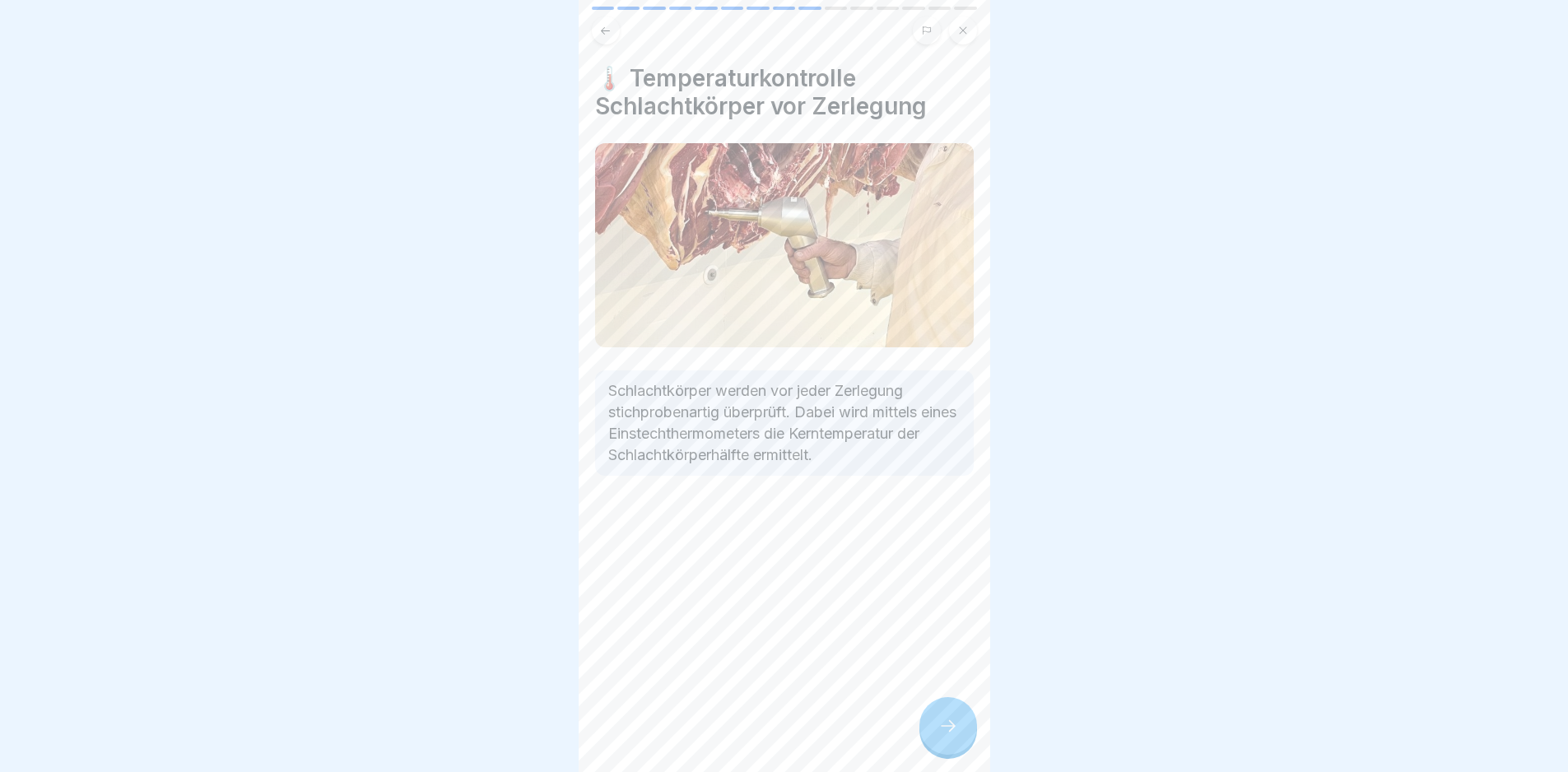
click at [936, 752] on div at bounding box center [948, 726] width 58 height 58
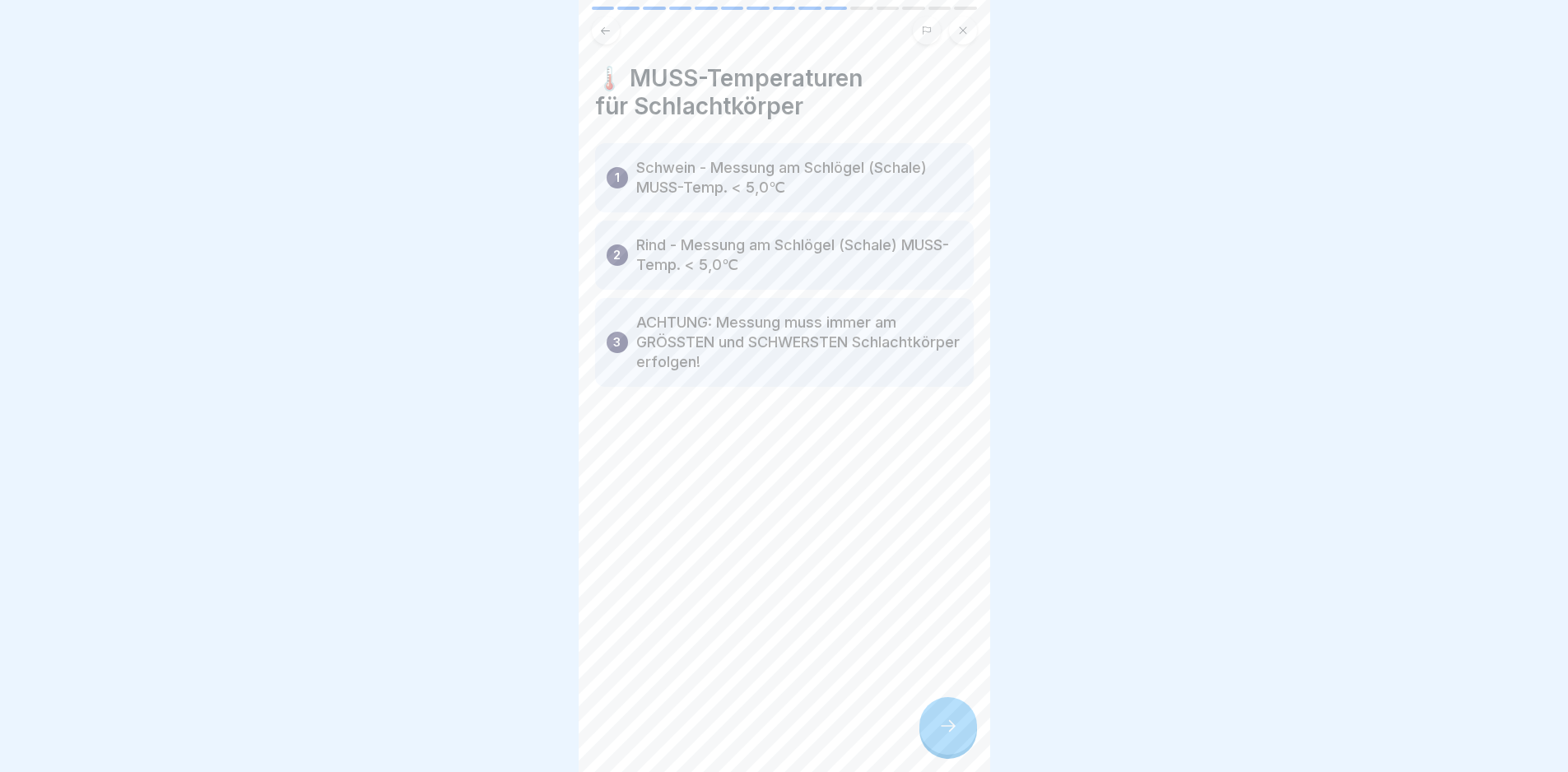
click at [939, 751] on div at bounding box center [948, 726] width 58 height 58
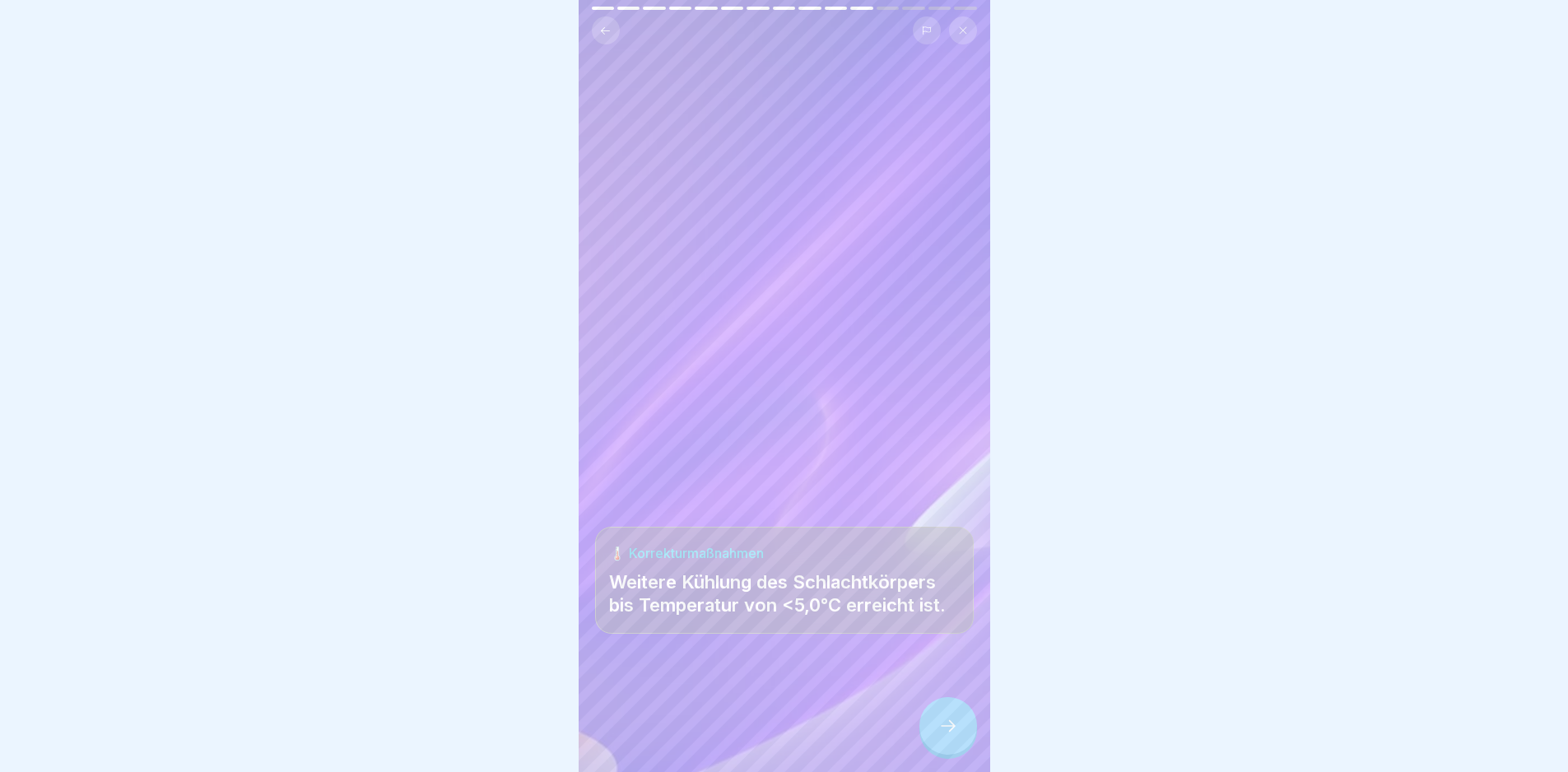
click at [943, 748] on div at bounding box center [948, 726] width 58 height 58
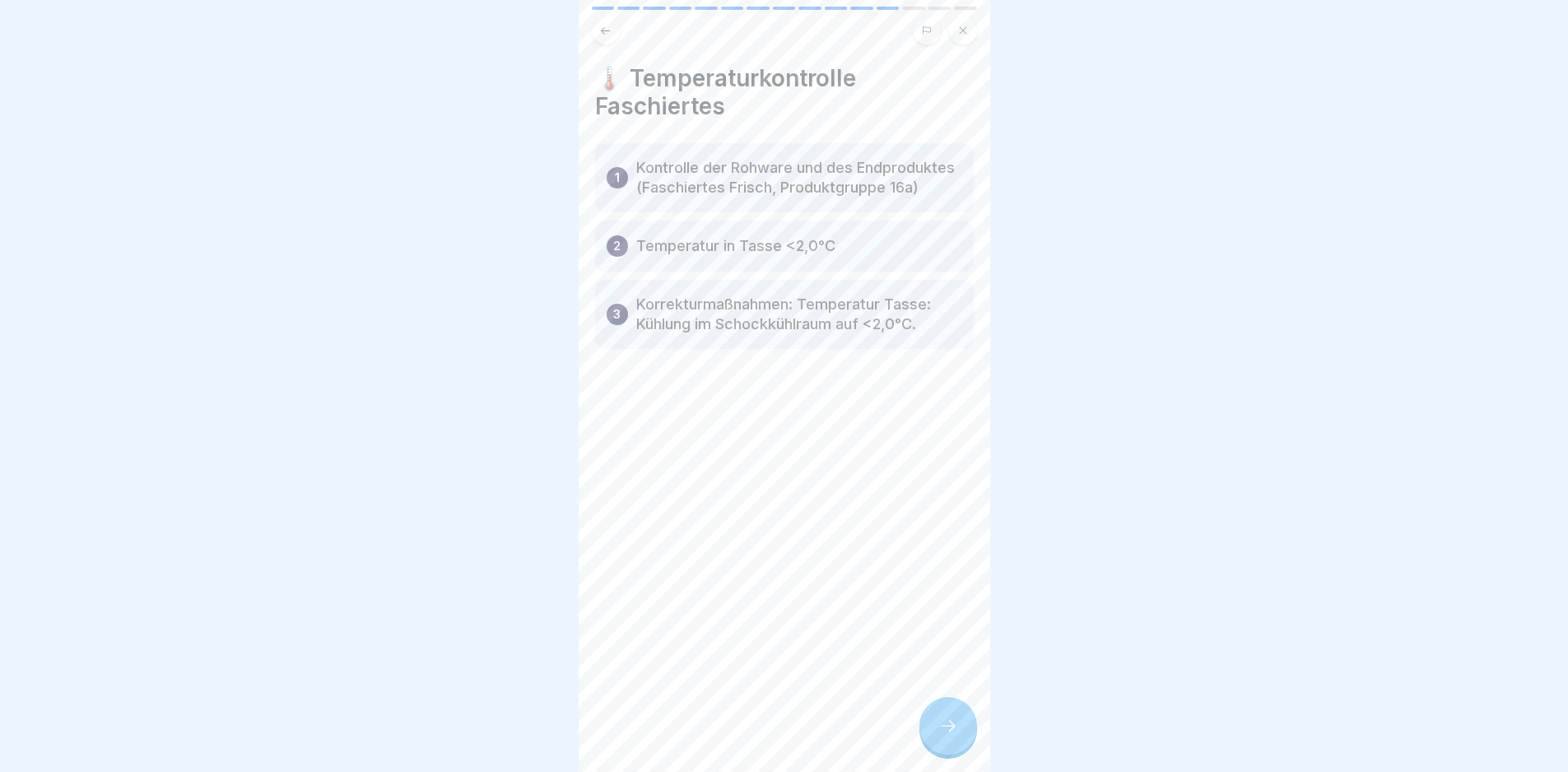
click at [943, 748] on div at bounding box center [948, 726] width 58 height 58
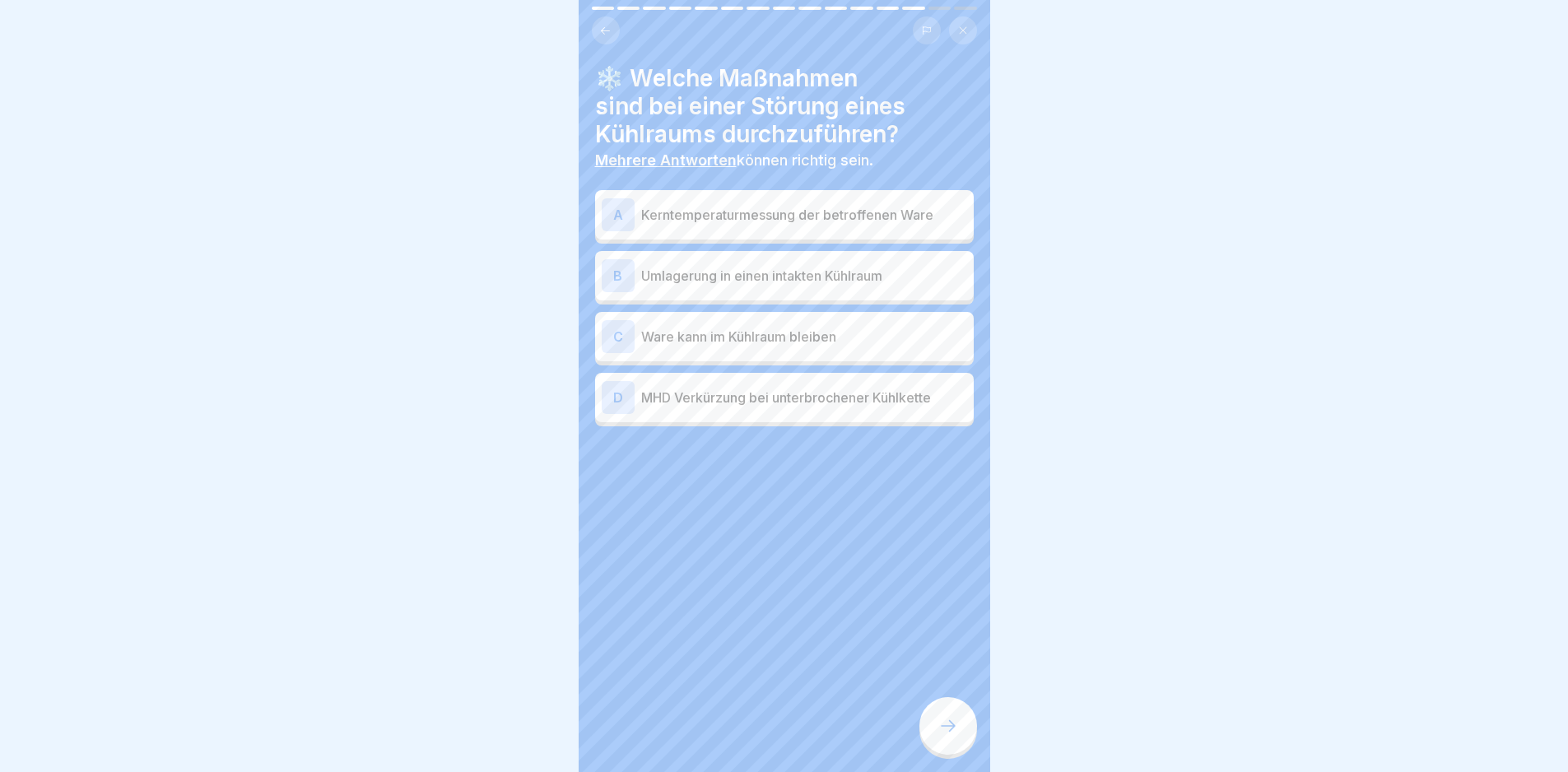
click at [937, 221] on p "Kerntemperaturmessung der betroffenen Ware" at bounding box center [804, 215] width 326 height 20
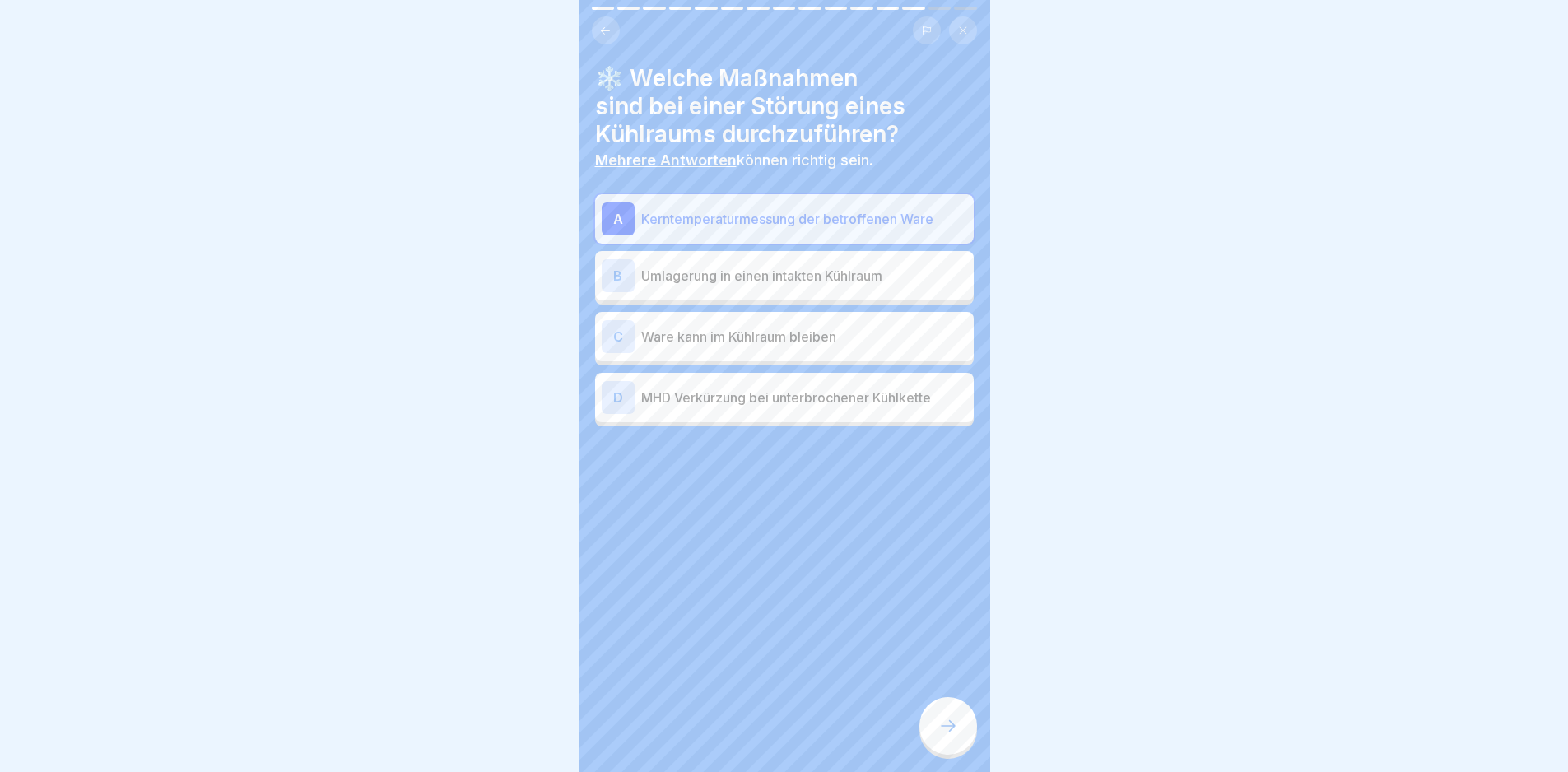
click at [911, 270] on p "Umlagerung in einen intakten Kühlraum" at bounding box center [804, 275] width 326 height 20
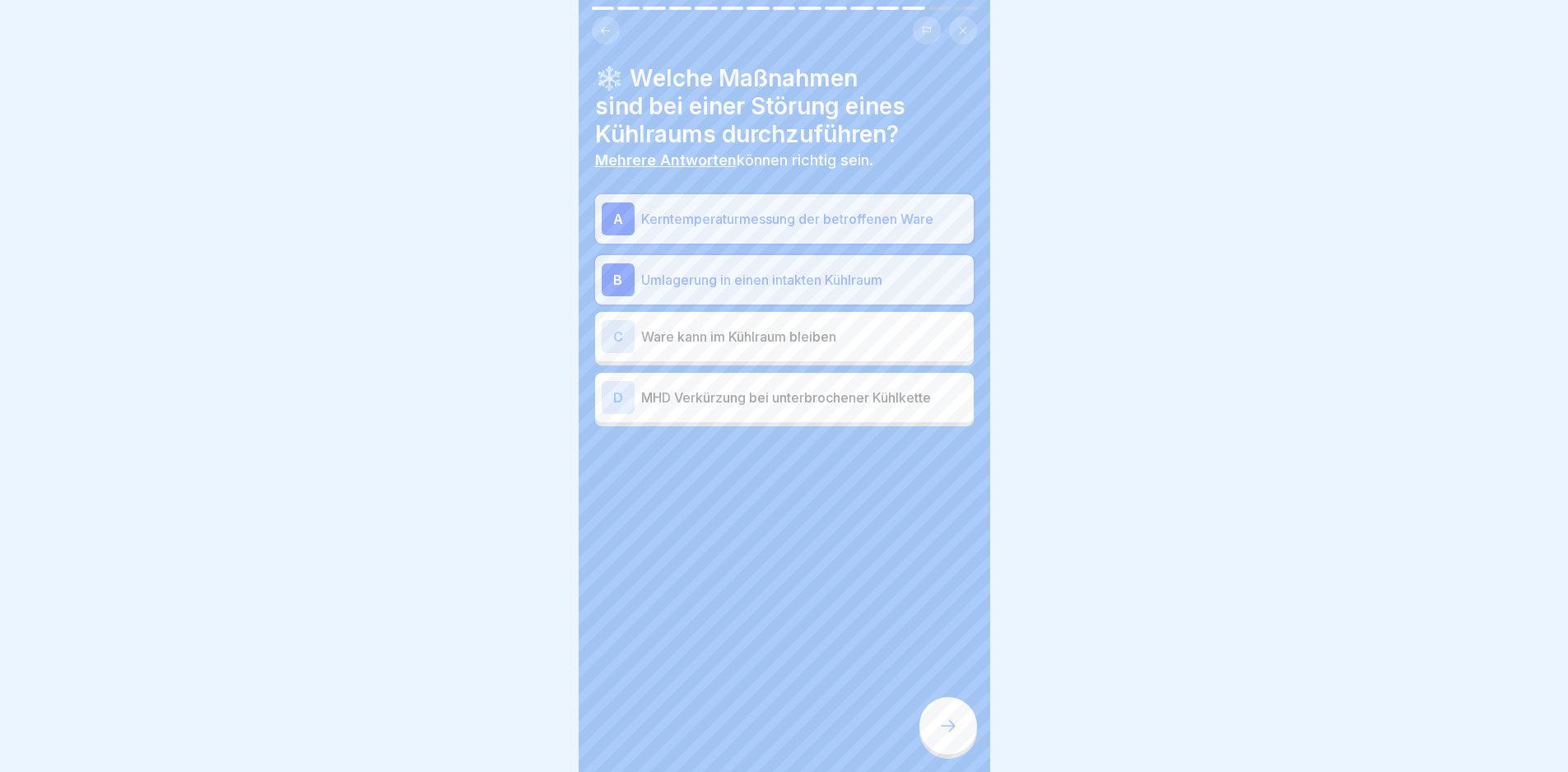
click at [918, 397] on p "MHD Verkürzung bei unterbrochener Kühlkette" at bounding box center [804, 397] width 326 height 20
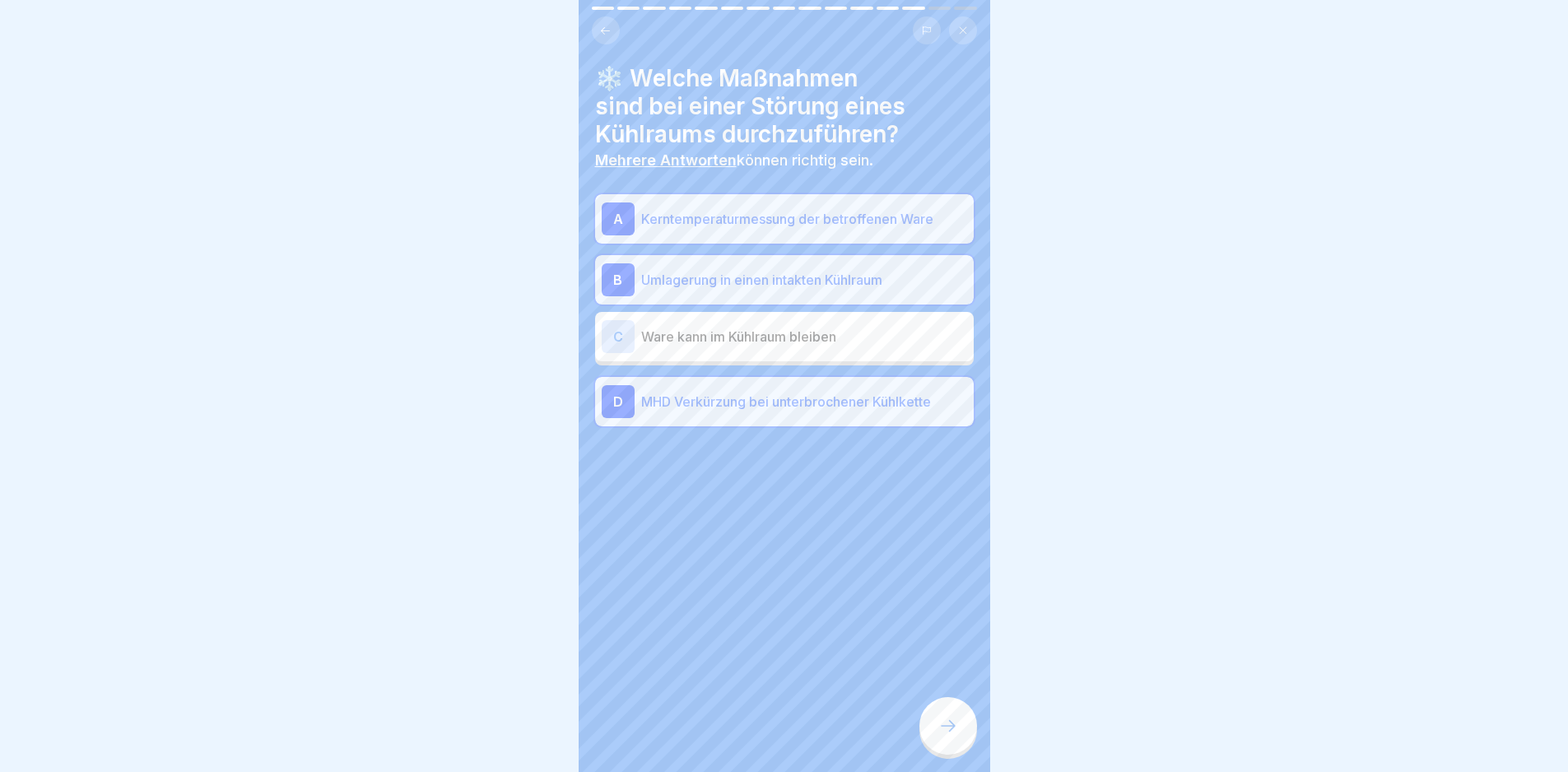
click at [962, 741] on div at bounding box center [948, 726] width 58 height 58
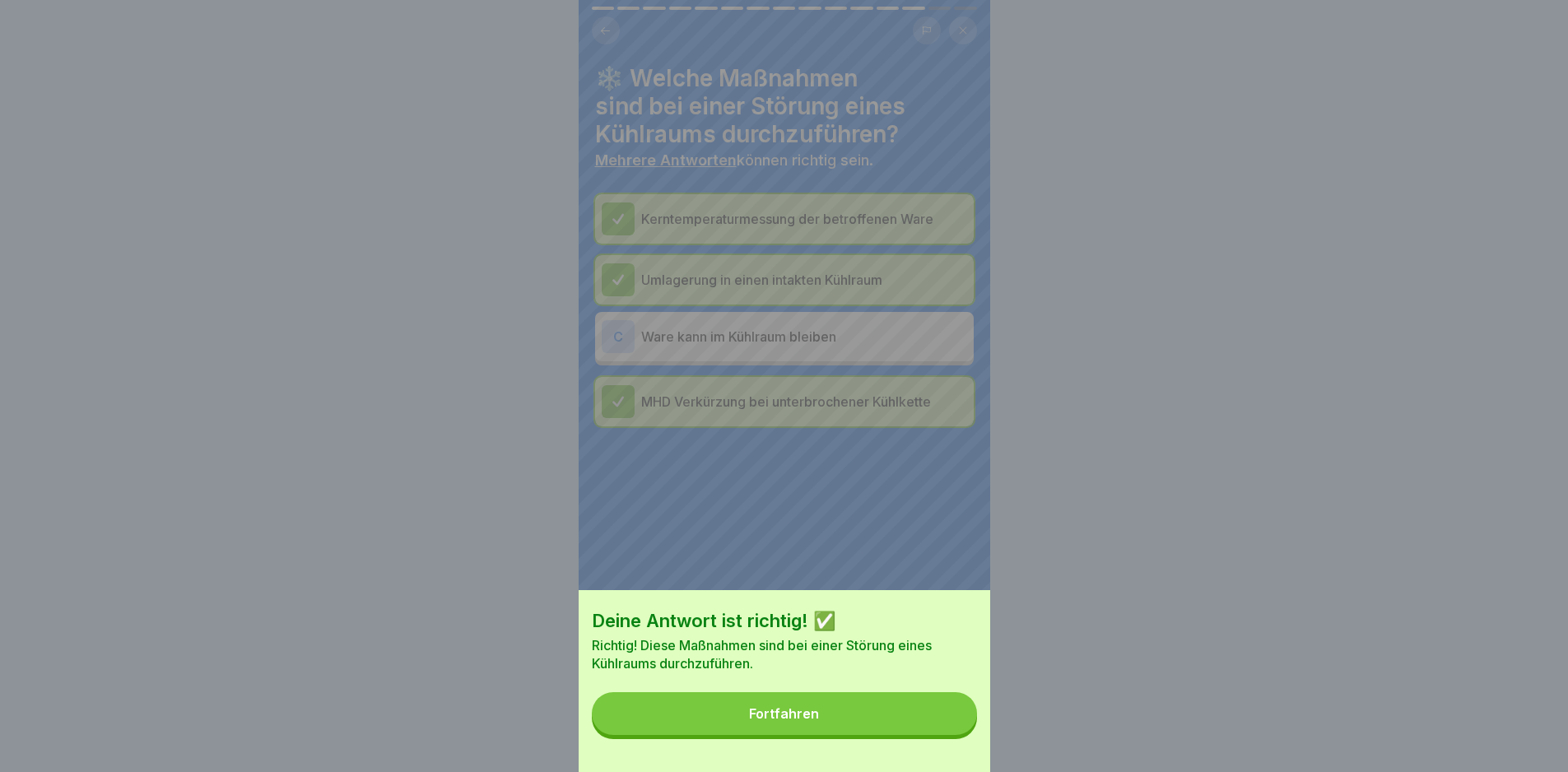
click at [950, 734] on button "Fortfahren" at bounding box center [784, 713] width 385 height 43
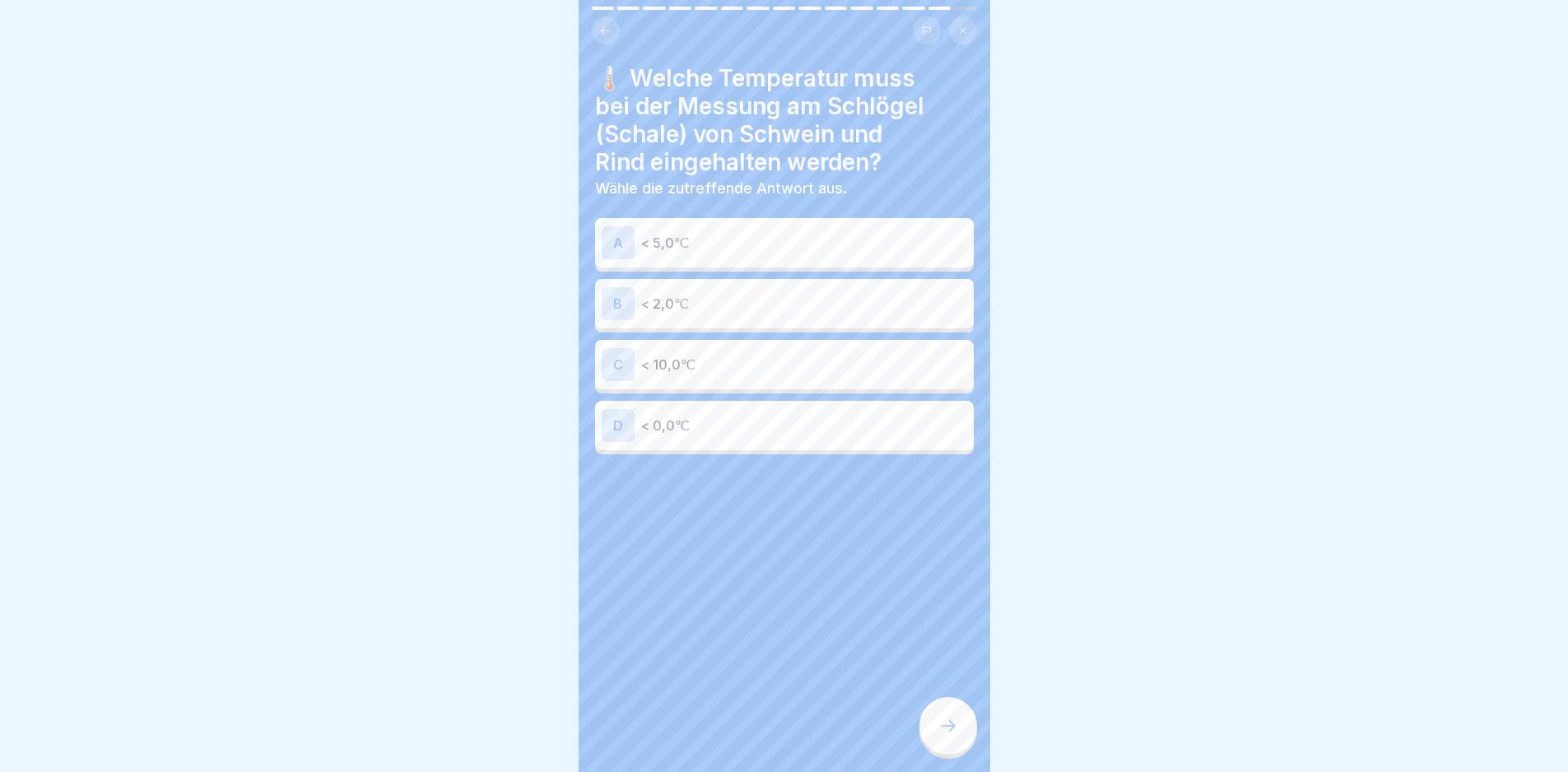
click at [908, 247] on p "< 5,0℃" at bounding box center [804, 243] width 326 height 20
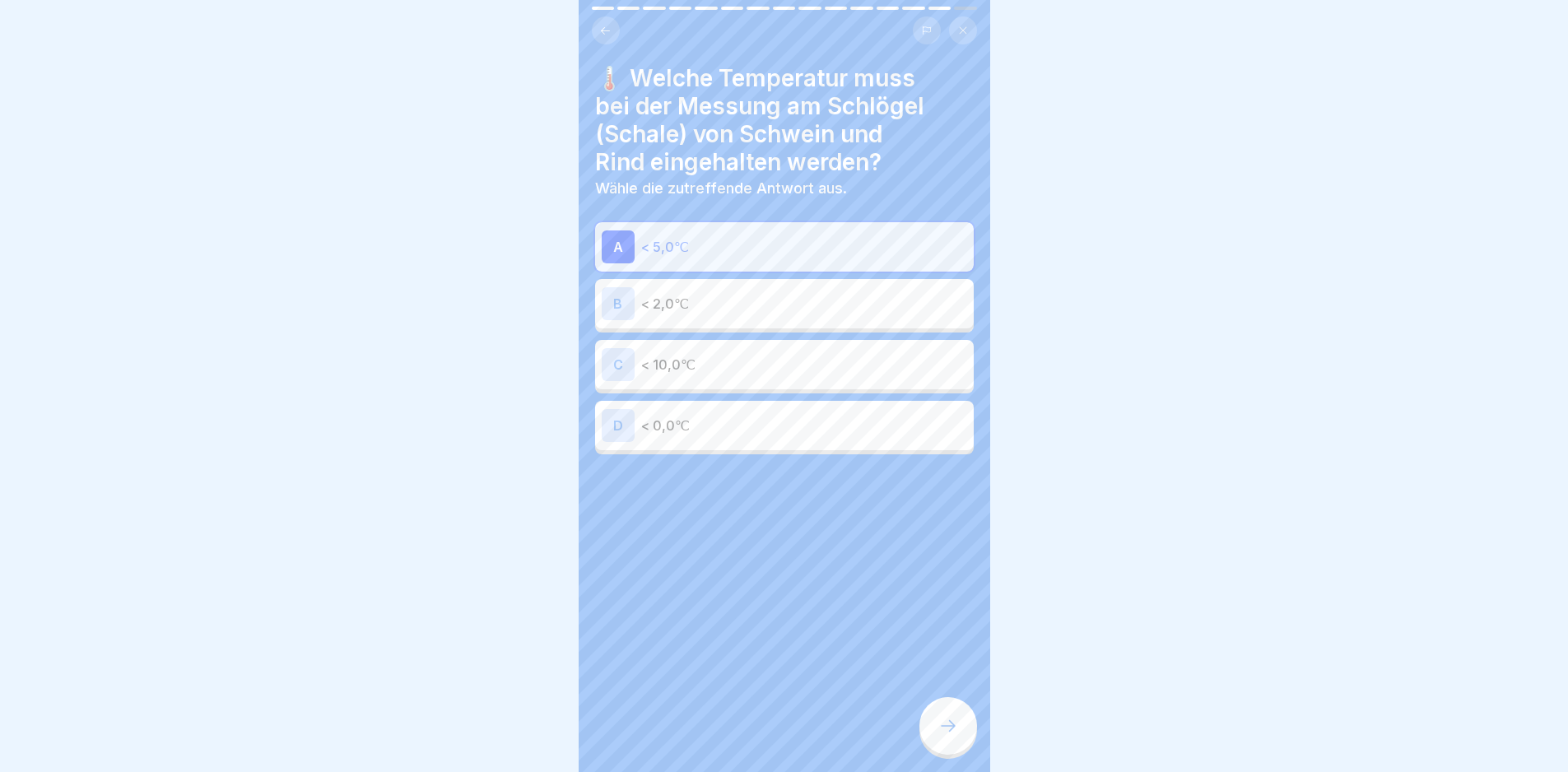
click at [955, 735] on icon at bounding box center [948, 726] width 20 height 20
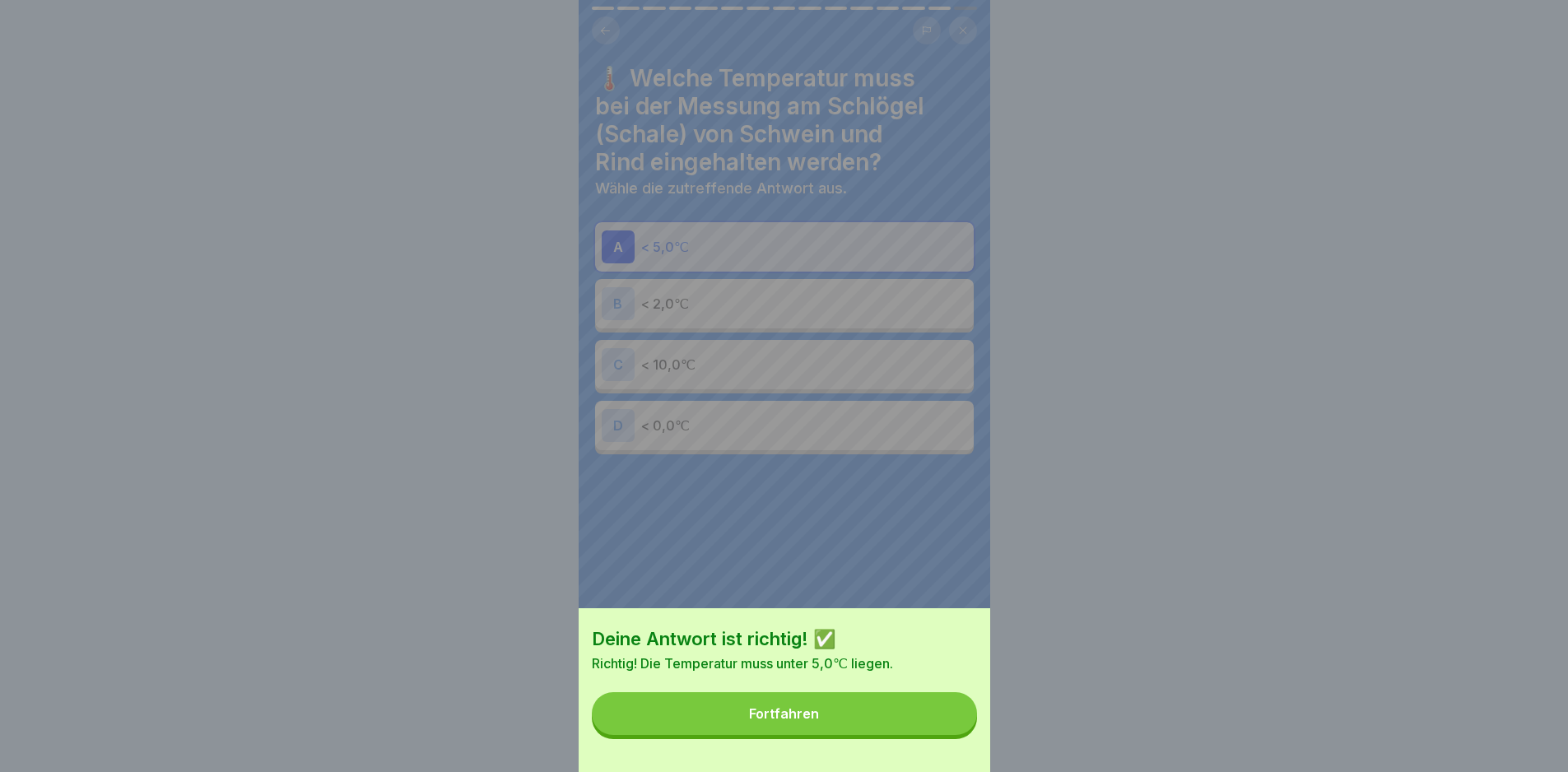
click at [955, 734] on button "Fortfahren" at bounding box center [784, 713] width 385 height 43
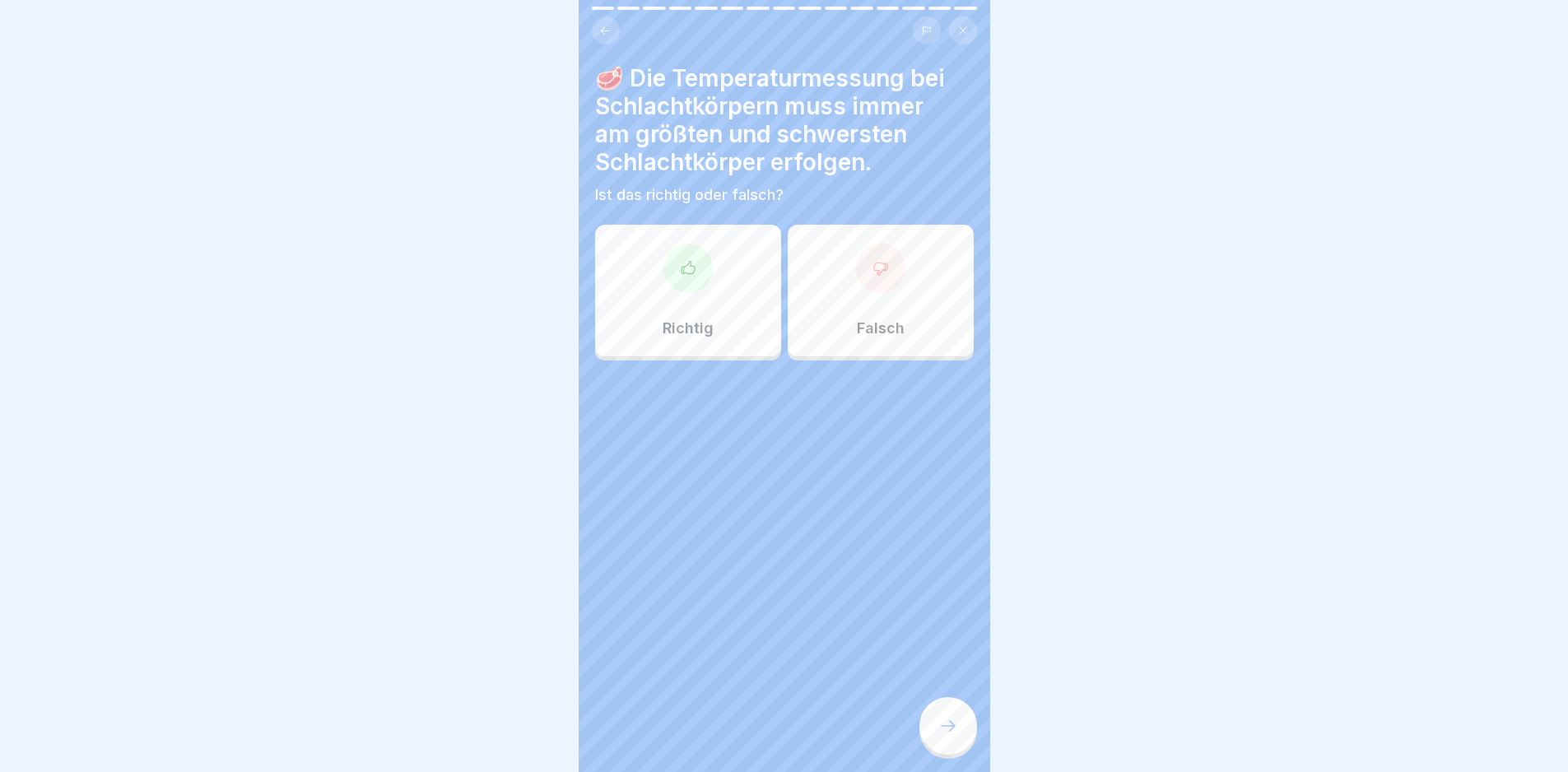
click at [708, 333] on div "Richtig" at bounding box center [687, 290] width 186 height 132
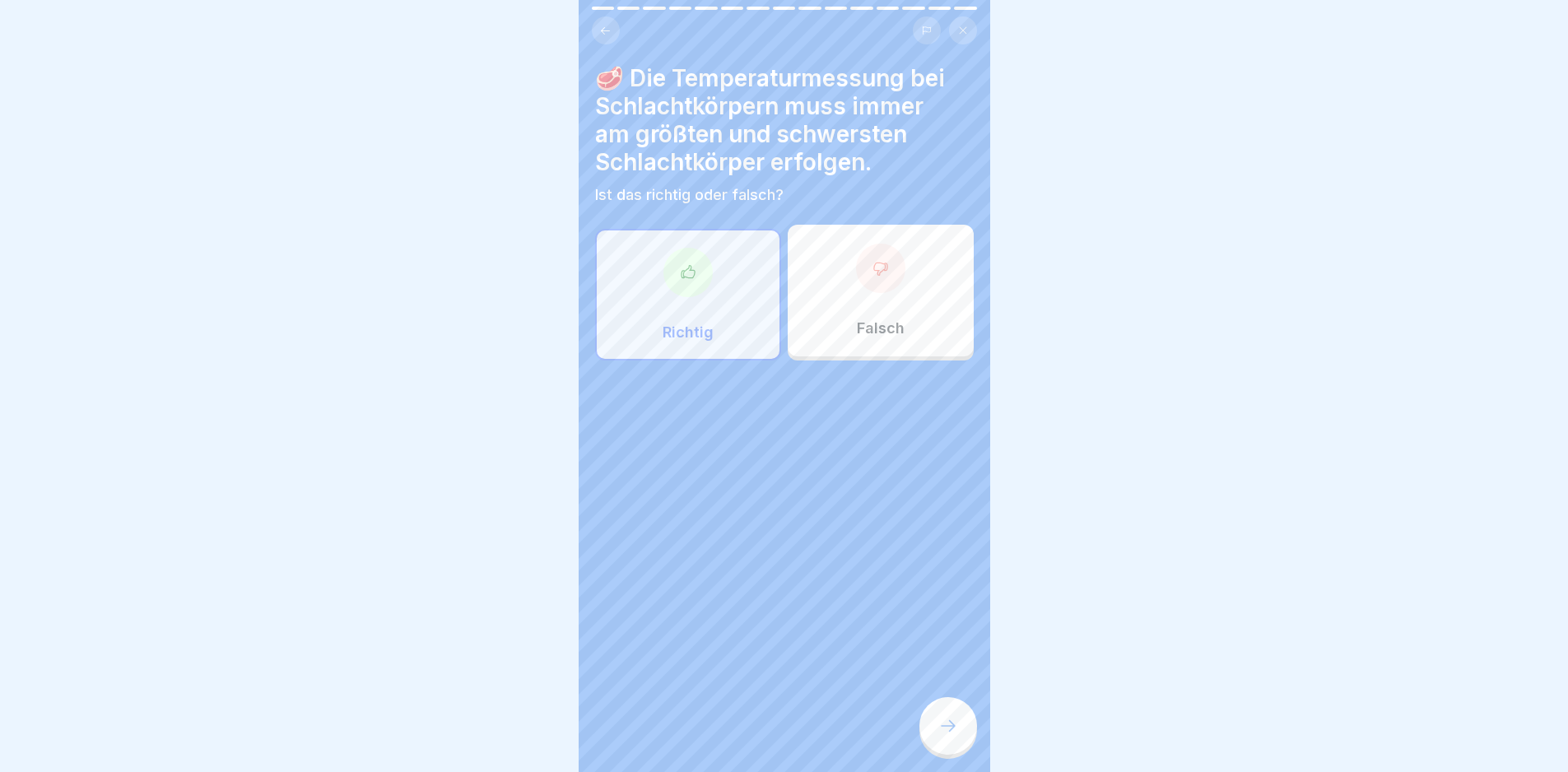
click at [953, 735] on icon at bounding box center [948, 726] width 20 height 20
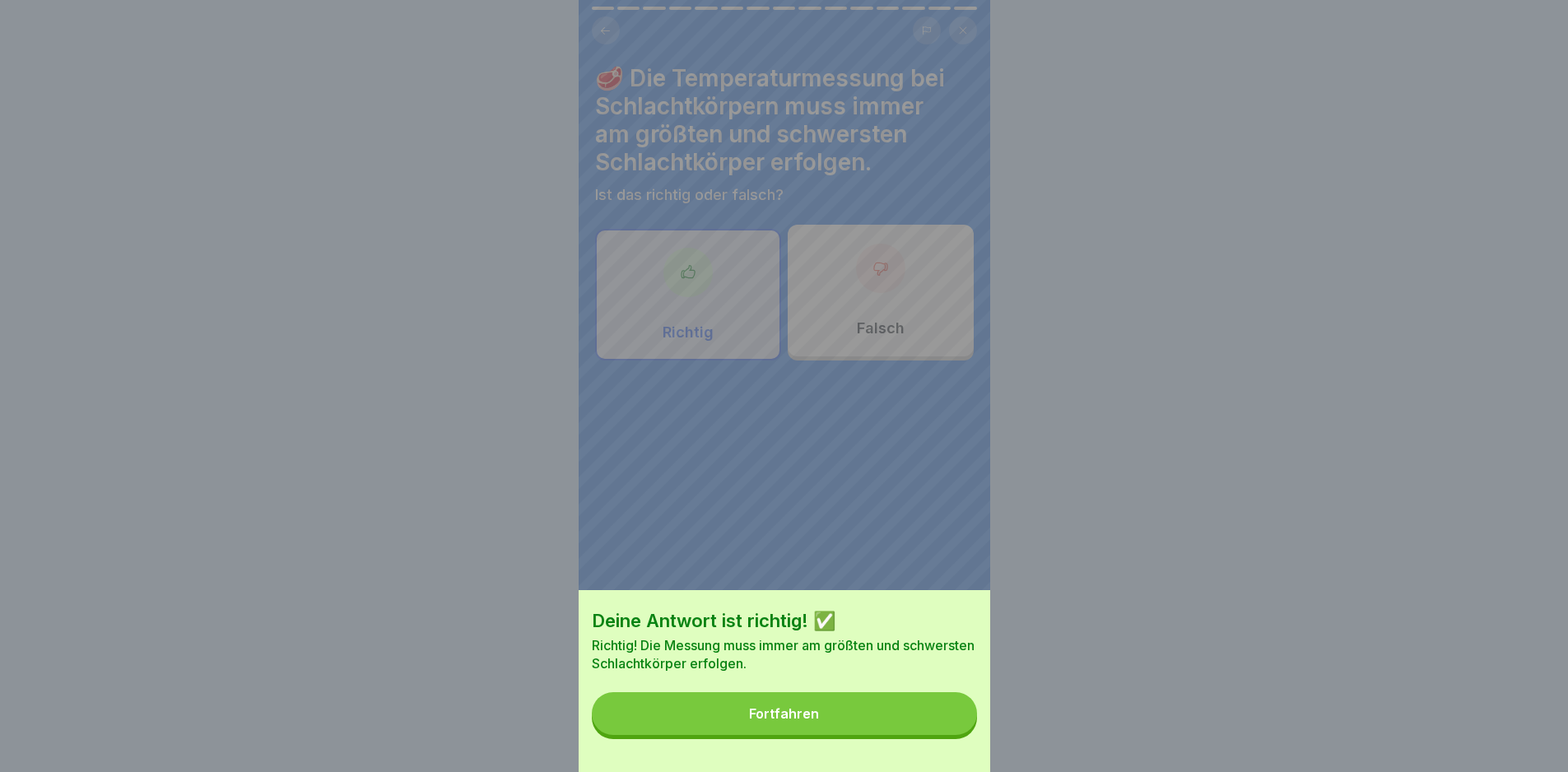
click at [947, 734] on button "Fortfahren" at bounding box center [784, 713] width 385 height 43
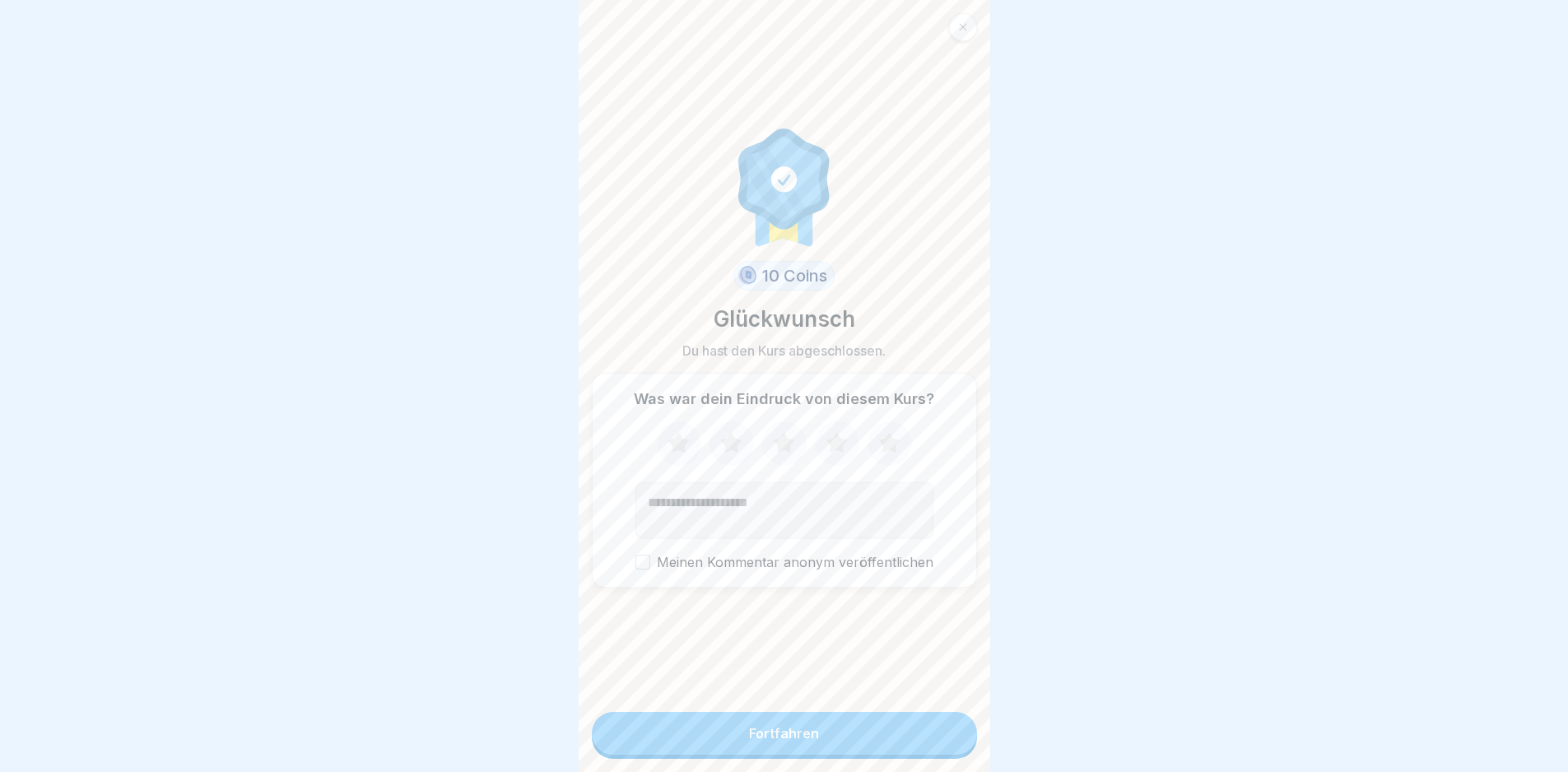
click at [882, 446] on icon at bounding box center [888, 443] width 21 height 21
click at [775, 511] on textarea "Kommentar (optional)" at bounding box center [784, 510] width 298 height 56
type textarea "*****"
click at [799, 741] on div "Fortfahren" at bounding box center [784, 733] width 70 height 15
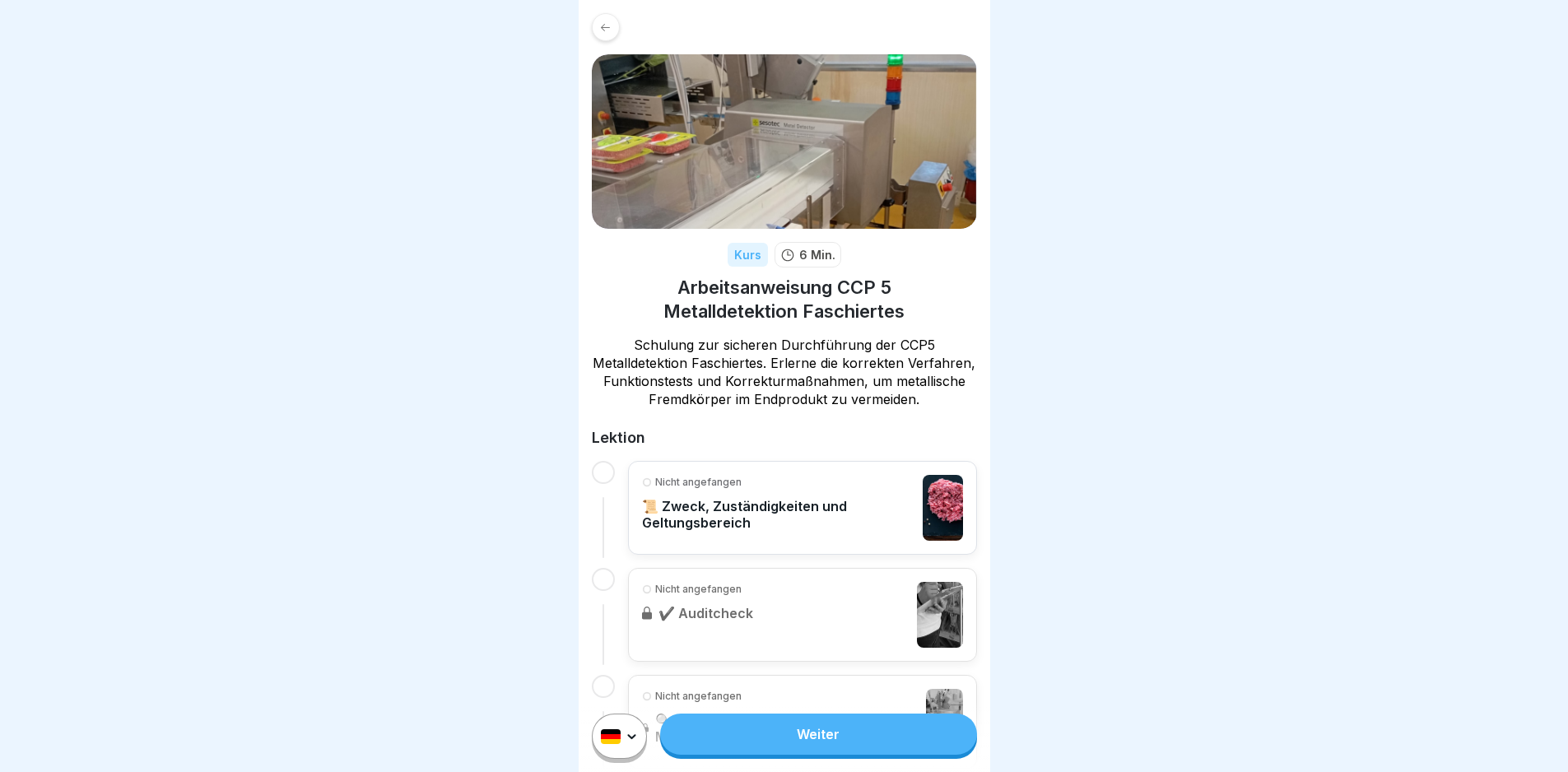
click at [865, 744] on link "Weiter" at bounding box center [819, 734] width 316 height 41
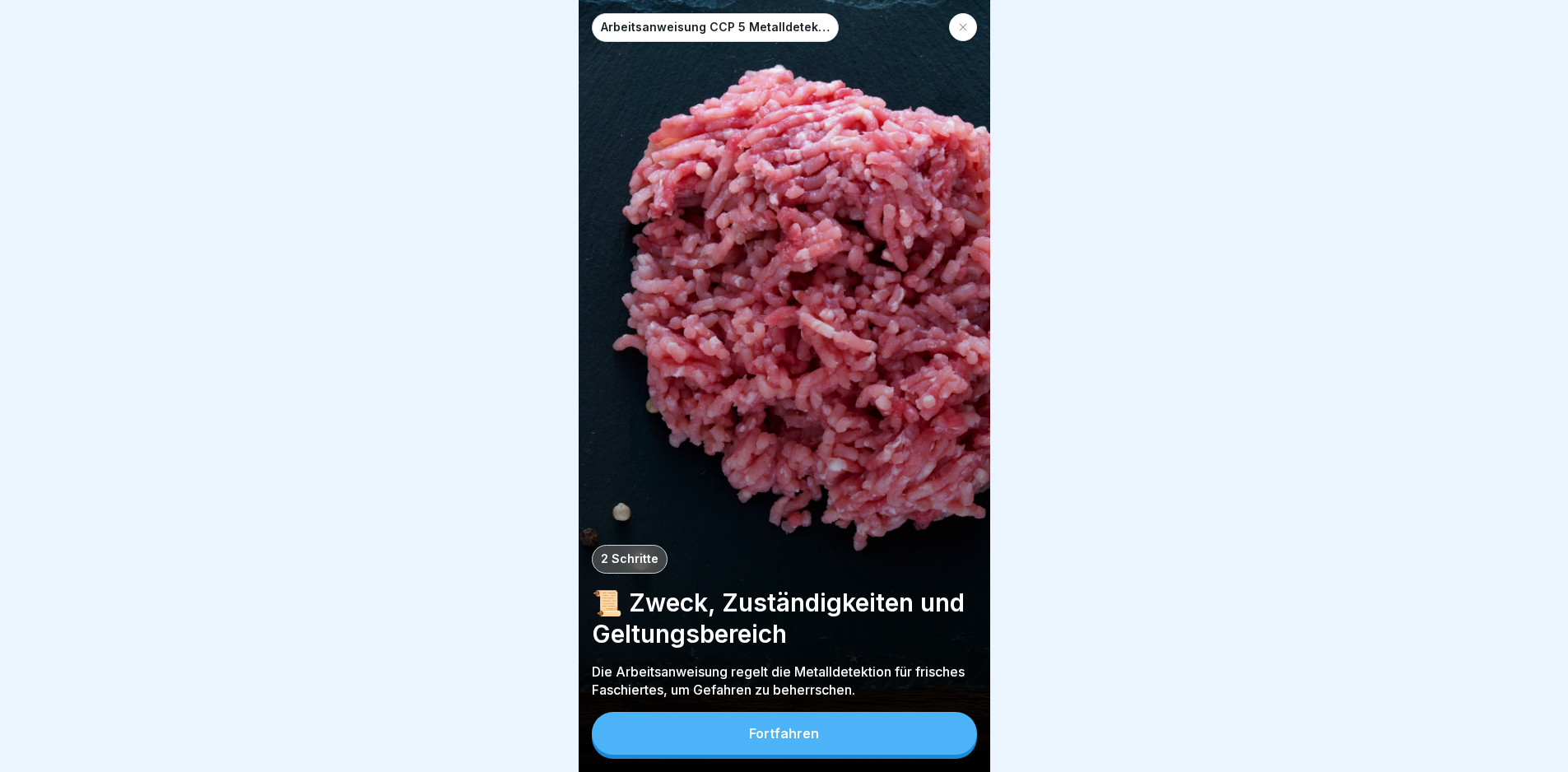
click at [865, 744] on button "Fortfahren" at bounding box center [784, 733] width 385 height 43
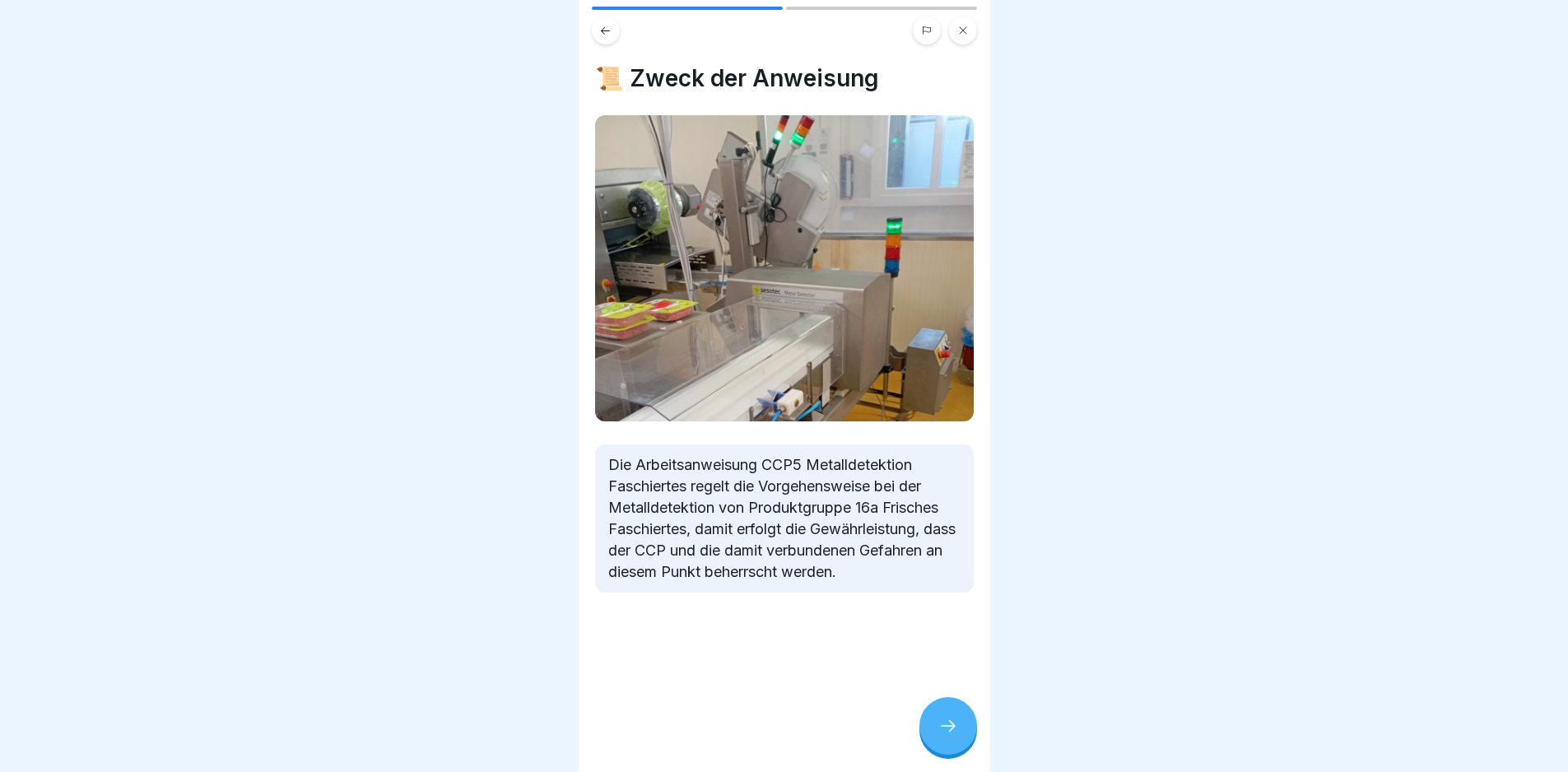
click at [946, 749] on div at bounding box center [948, 726] width 58 height 58
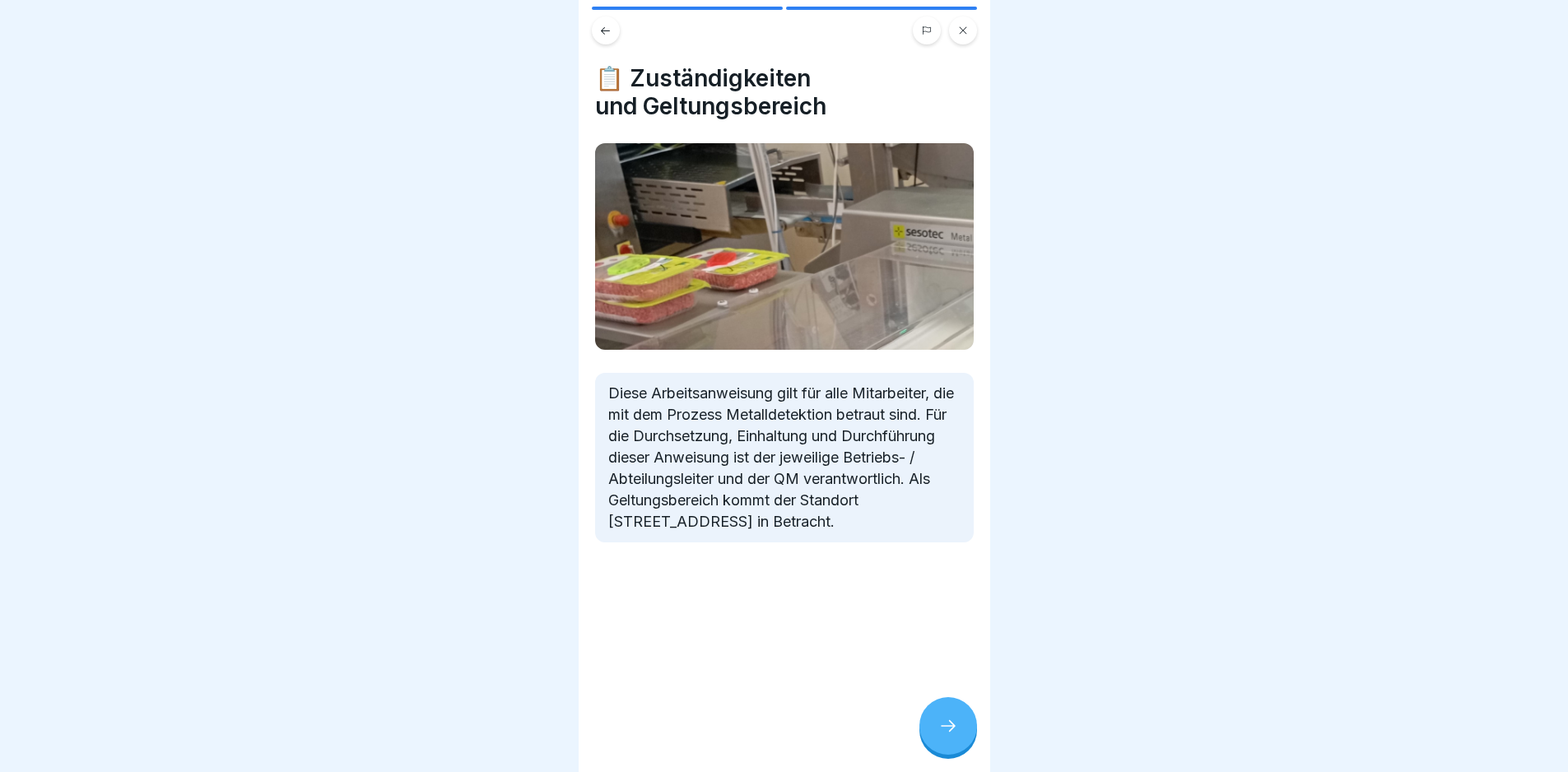
click at [947, 750] on div at bounding box center [948, 726] width 58 height 58
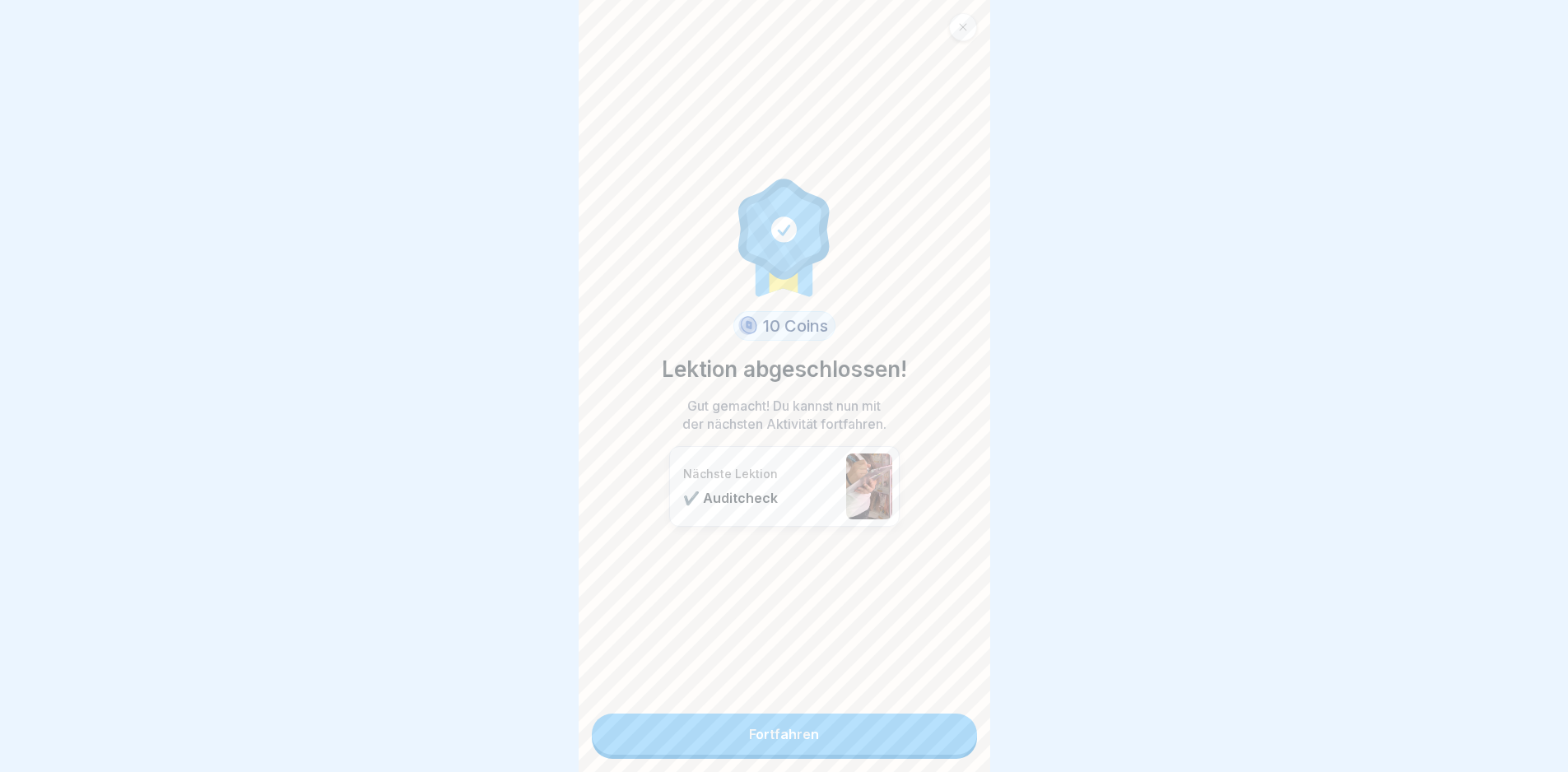
click at [933, 750] on link "Fortfahren" at bounding box center [784, 734] width 385 height 41
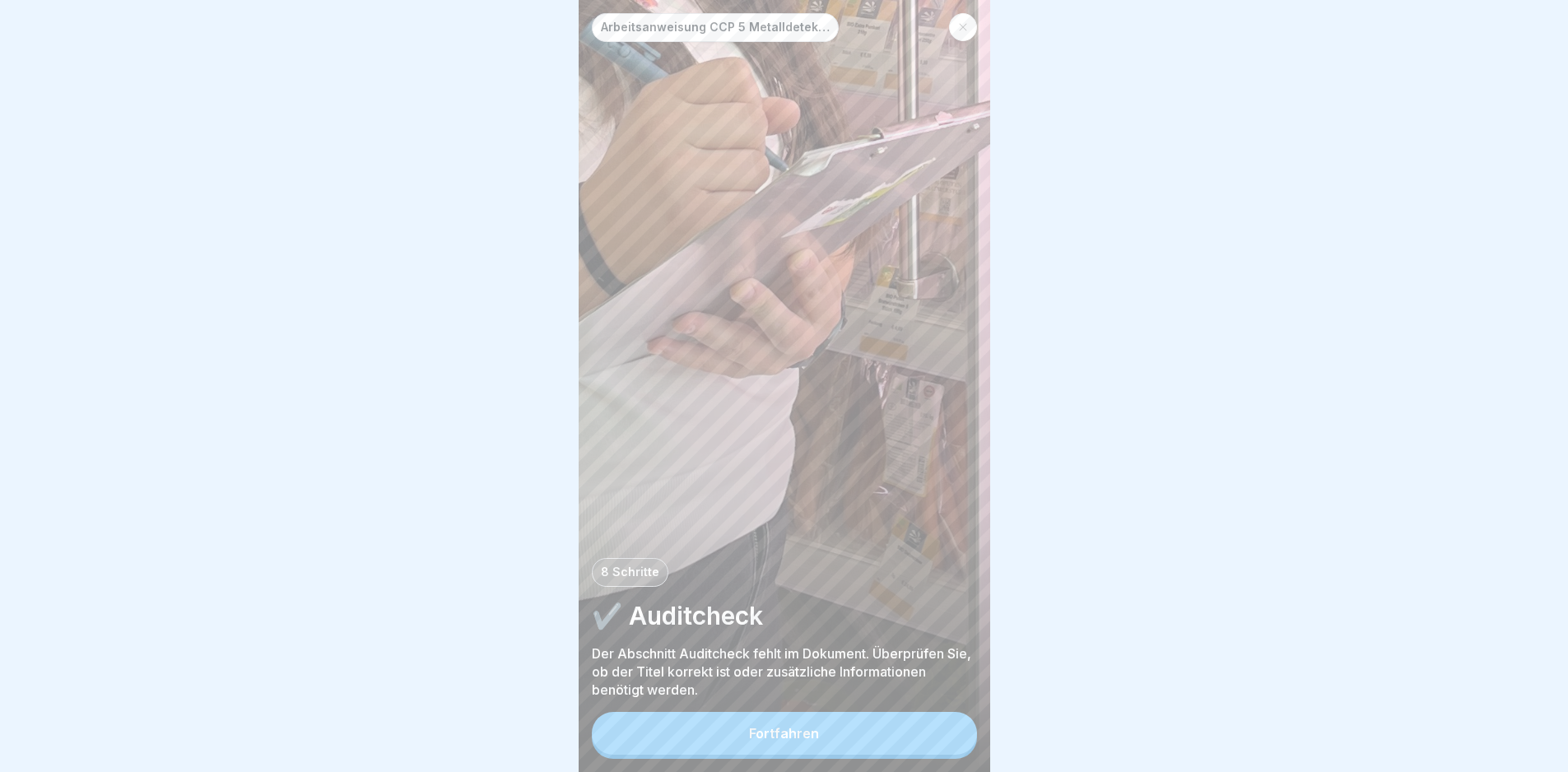
click at [881, 745] on button "Fortfahren" at bounding box center [784, 733] width 385 height 43
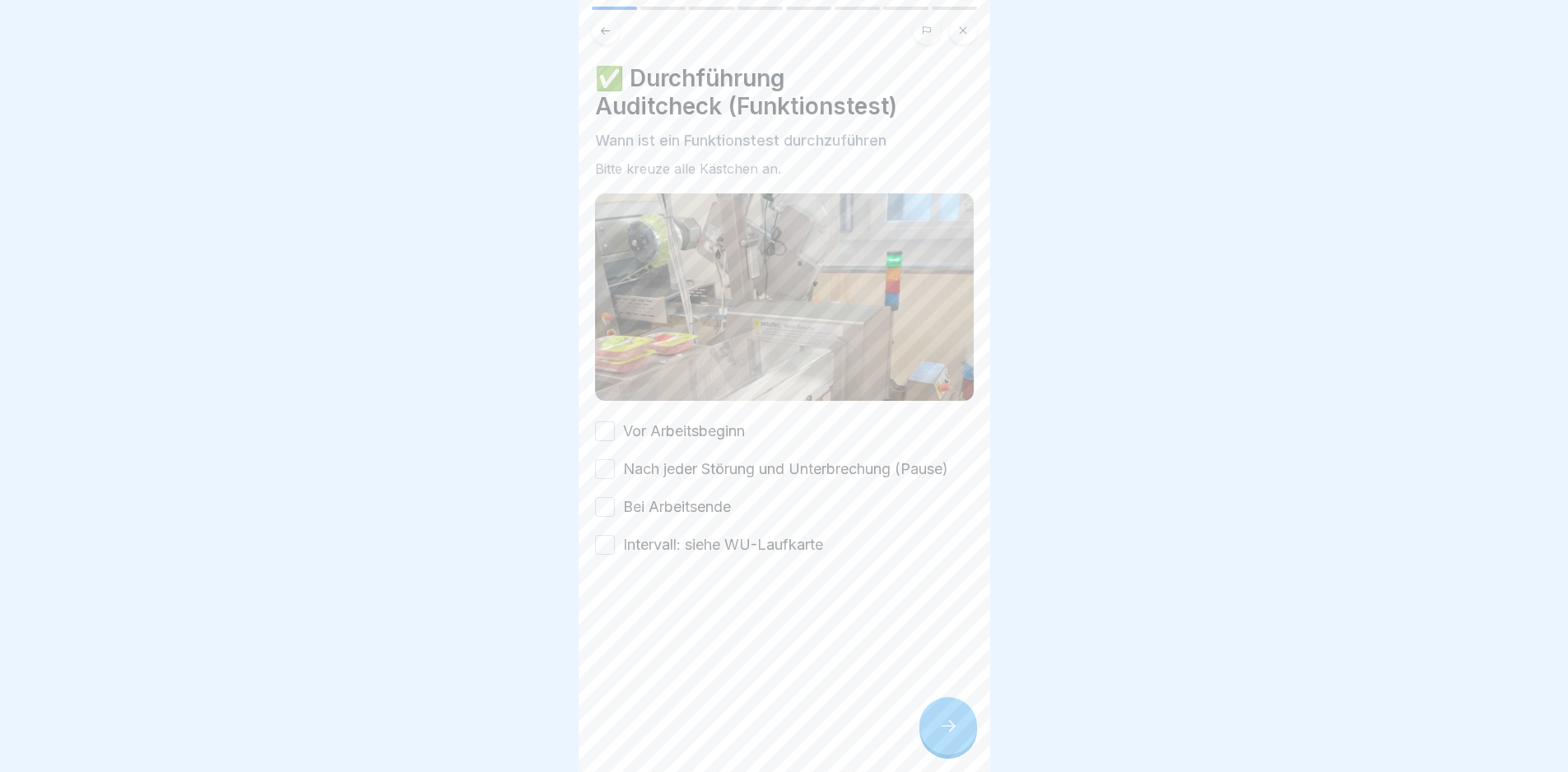
click at [719, 425] on label "Vor Arbeitsbeginn" at bounding box center [683, 431] width 121 height 21
click at [615, 425] on button "Vor Arbeitsbeginn" at bounding box center [604, 431] width 20 height 20
click at [775, 467] on label "Nach jeder Störung und Unterbrechung (Pause)" at bounding box center [785, 469] width 325 height 21
click at [615, 467] on button "Nach jeder Störung und Unterbrechung (Pause)" at bounding box center [604, 469] width 20 height 20
click at [697, 504] on label "Bei Arbeitsende" at bounding box center [676, 507] width 107 height 21
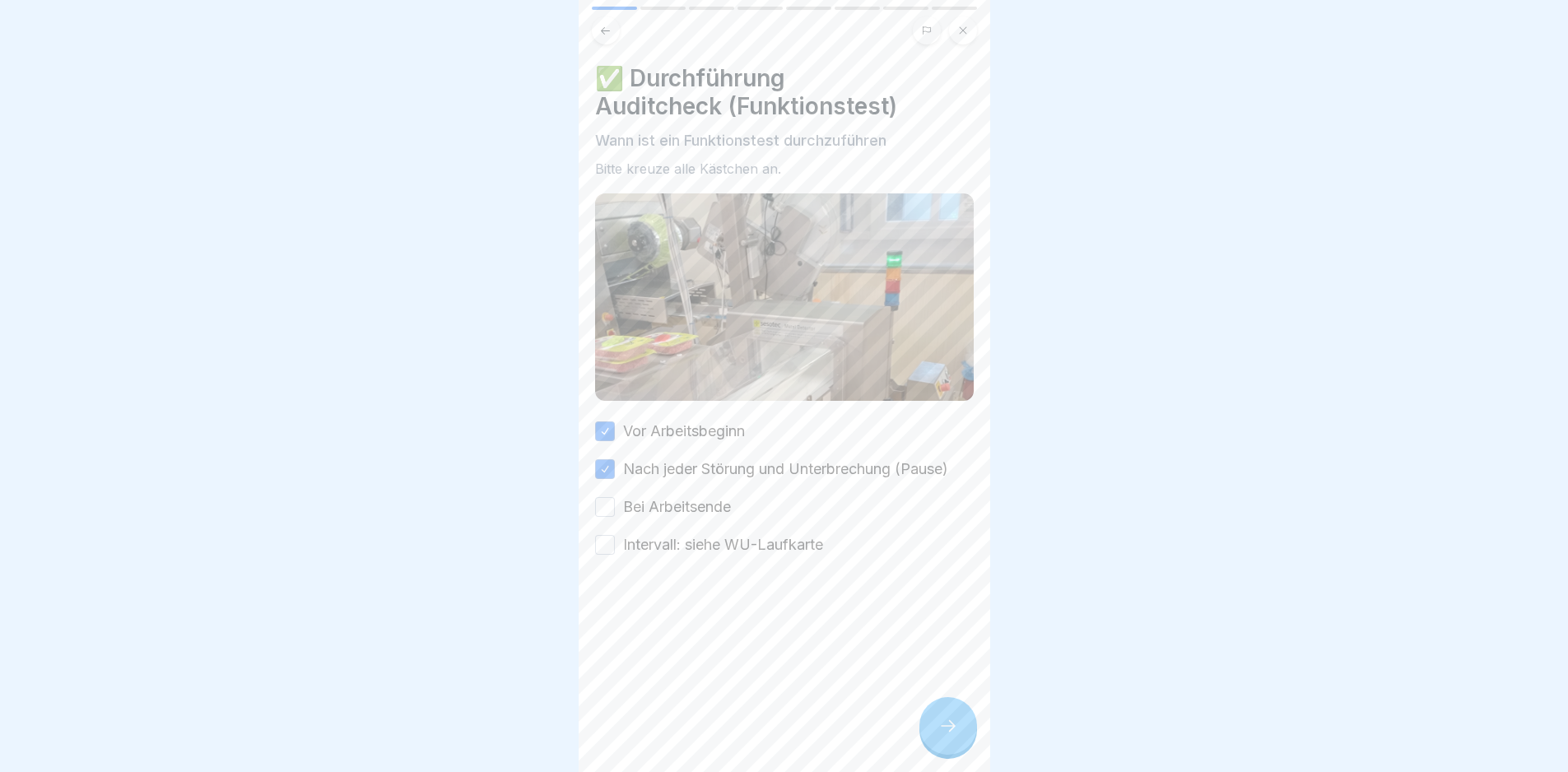
click at [615, 504] on button "Bei Arbeitsende" at bounding box center [604, 507] width 20 height 20
click at [955, 748] on div at bounding box center [948, 726] width 58 height 58
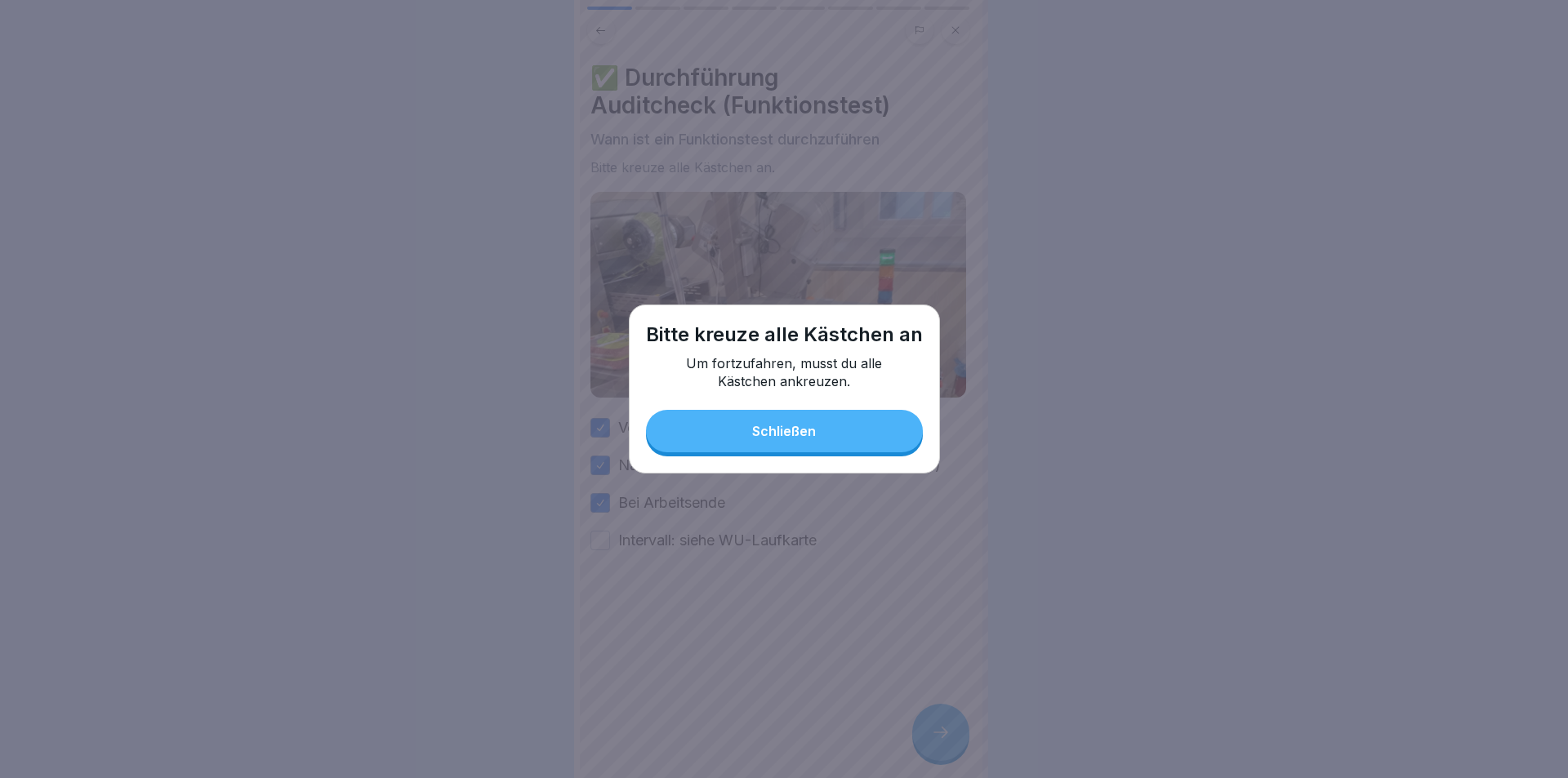
click at [776, 431] on div "Schließen" at bounding box center [784, 431] width 63 height 15
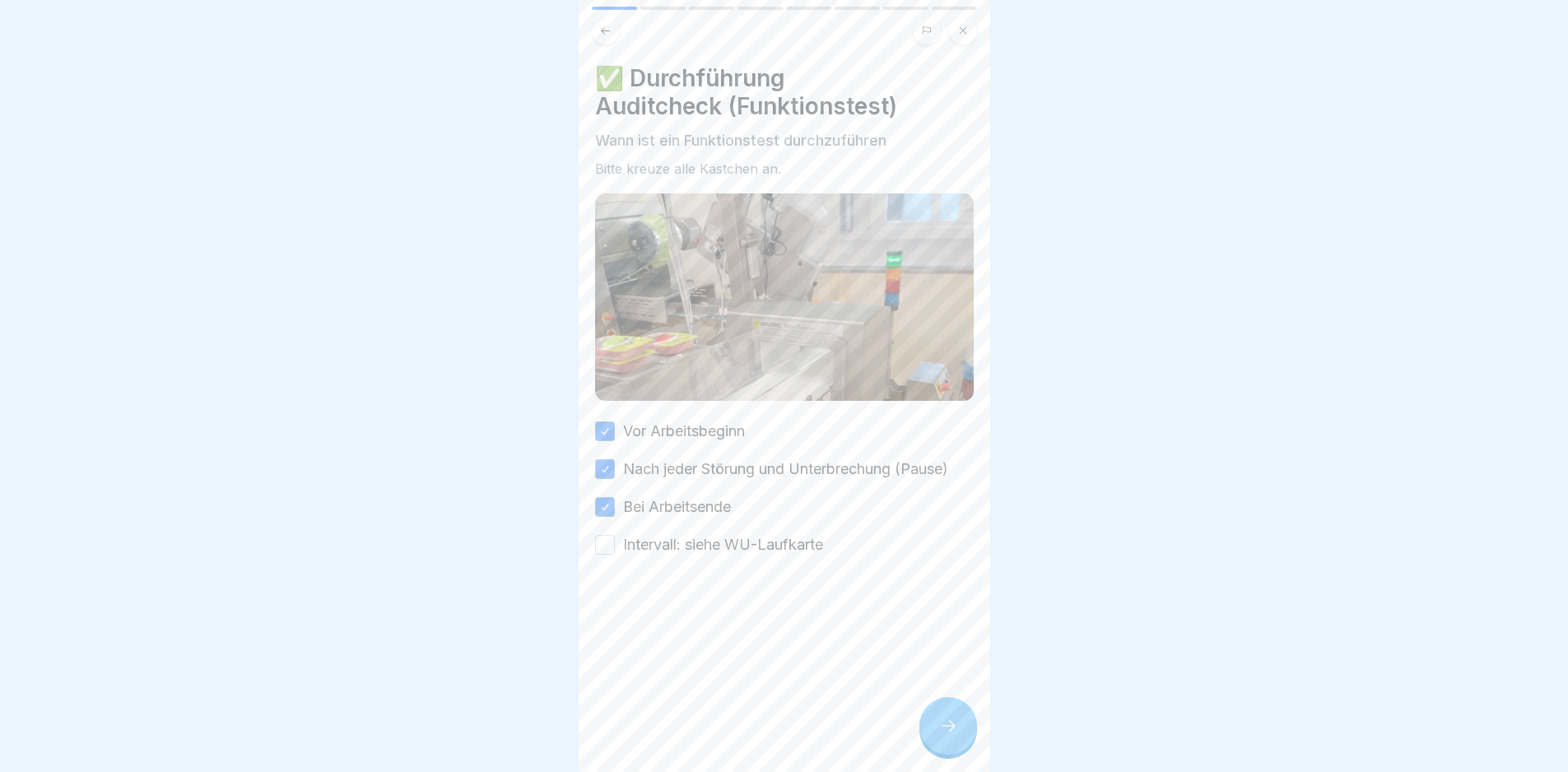
click at [749, 534] on label "Intervall: siehe WU-Laufkarte" at bounding box center [722, 544] width 200 height 21
click at [615, 534] on button "Intervall: siehe WU-Laufkarte" at bounding box center [604, 544] width 20 height 20
click at [949, 735] on icon at bounding box center [948, 726] width 20 height 20
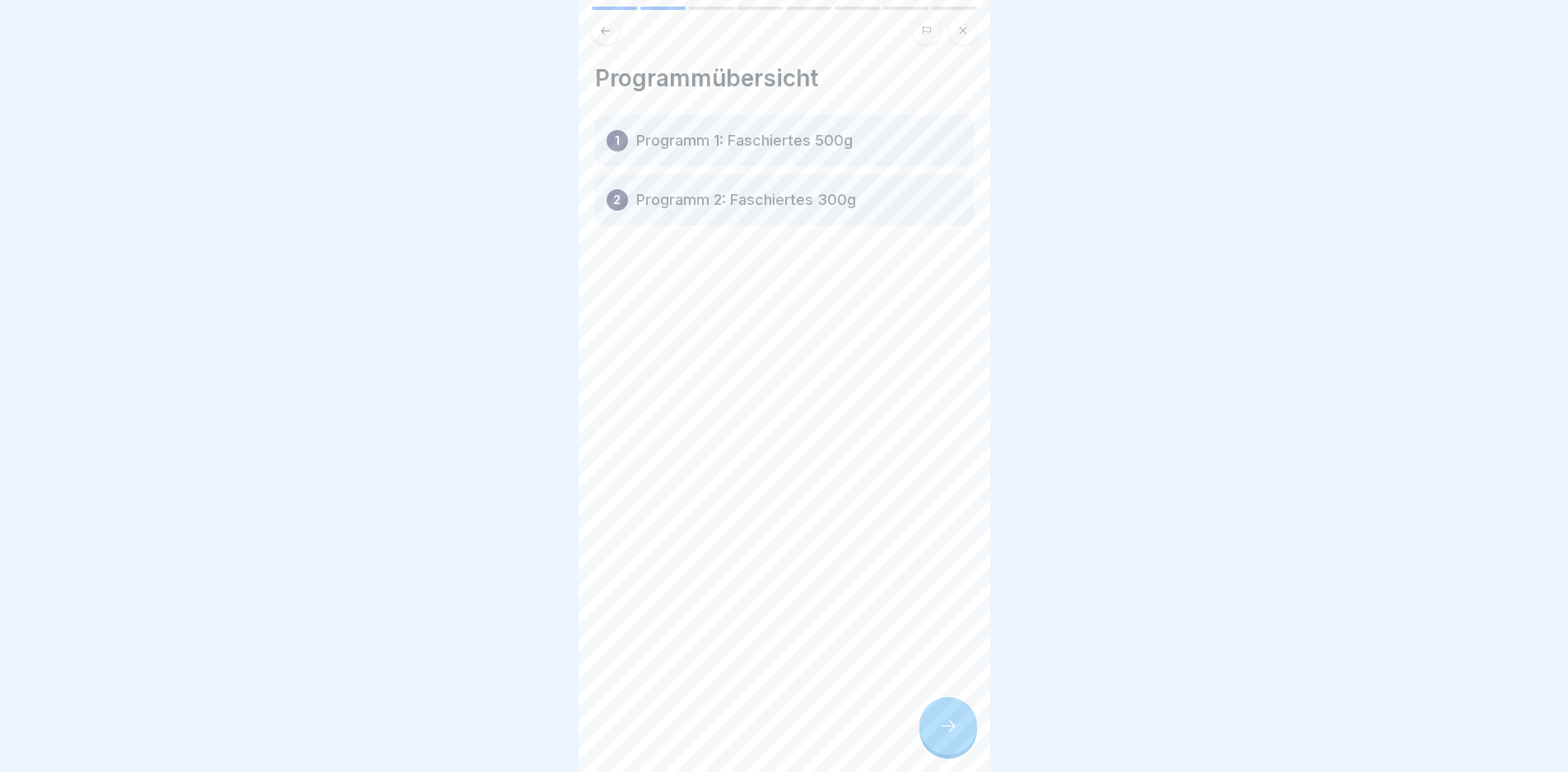
click at [949, 735] on icon at bounding box center [948, 726] width 20 height 20
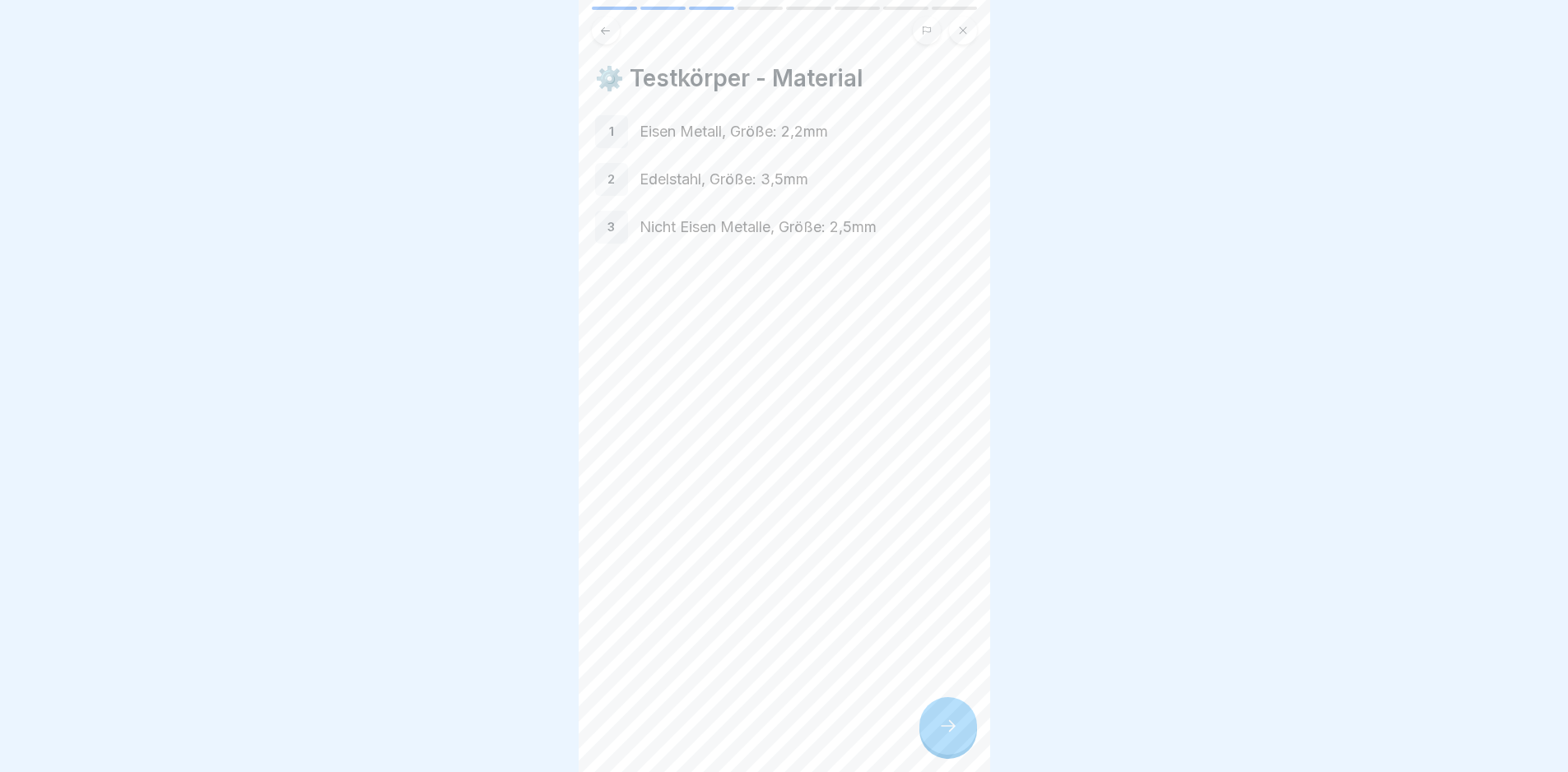
click at [949, 735] on icon at bounding box center [948, 726] width 20 height 20
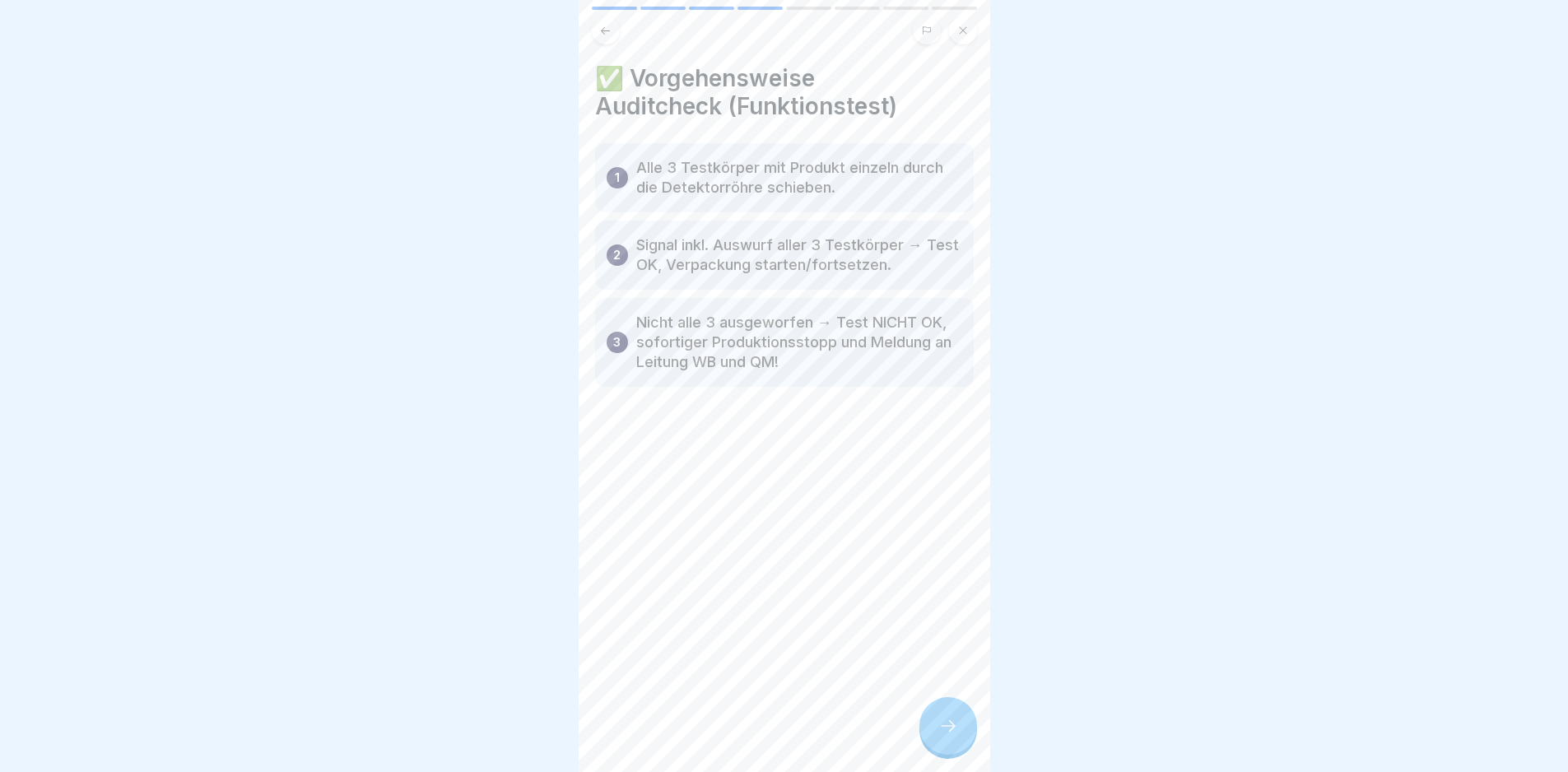
click at [949, 735] on icon at bounding box center [948, 726] width 20 height 20
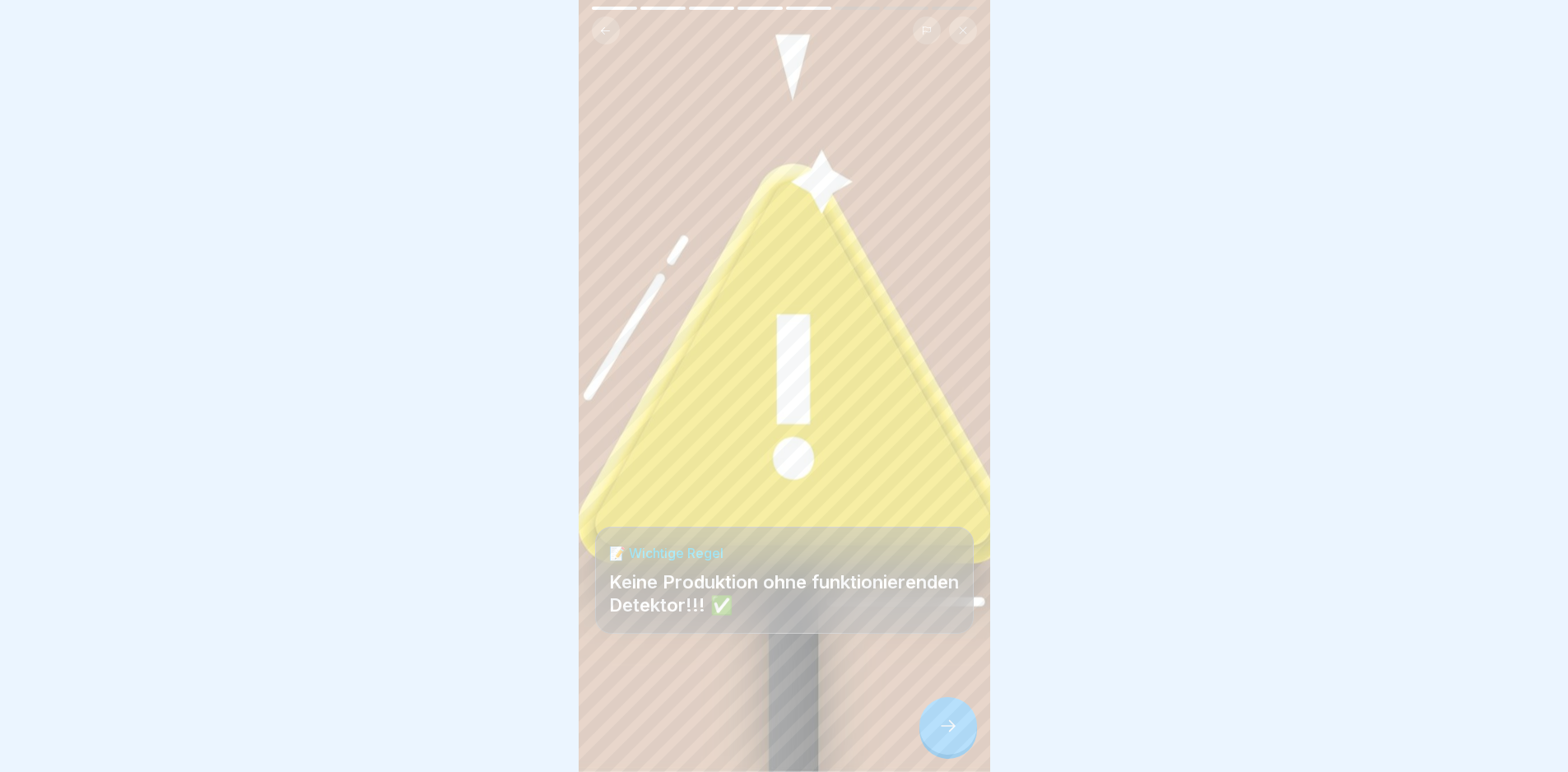
click at [948, 735] on icon at bounding box center [948, 726] width 20 height 20
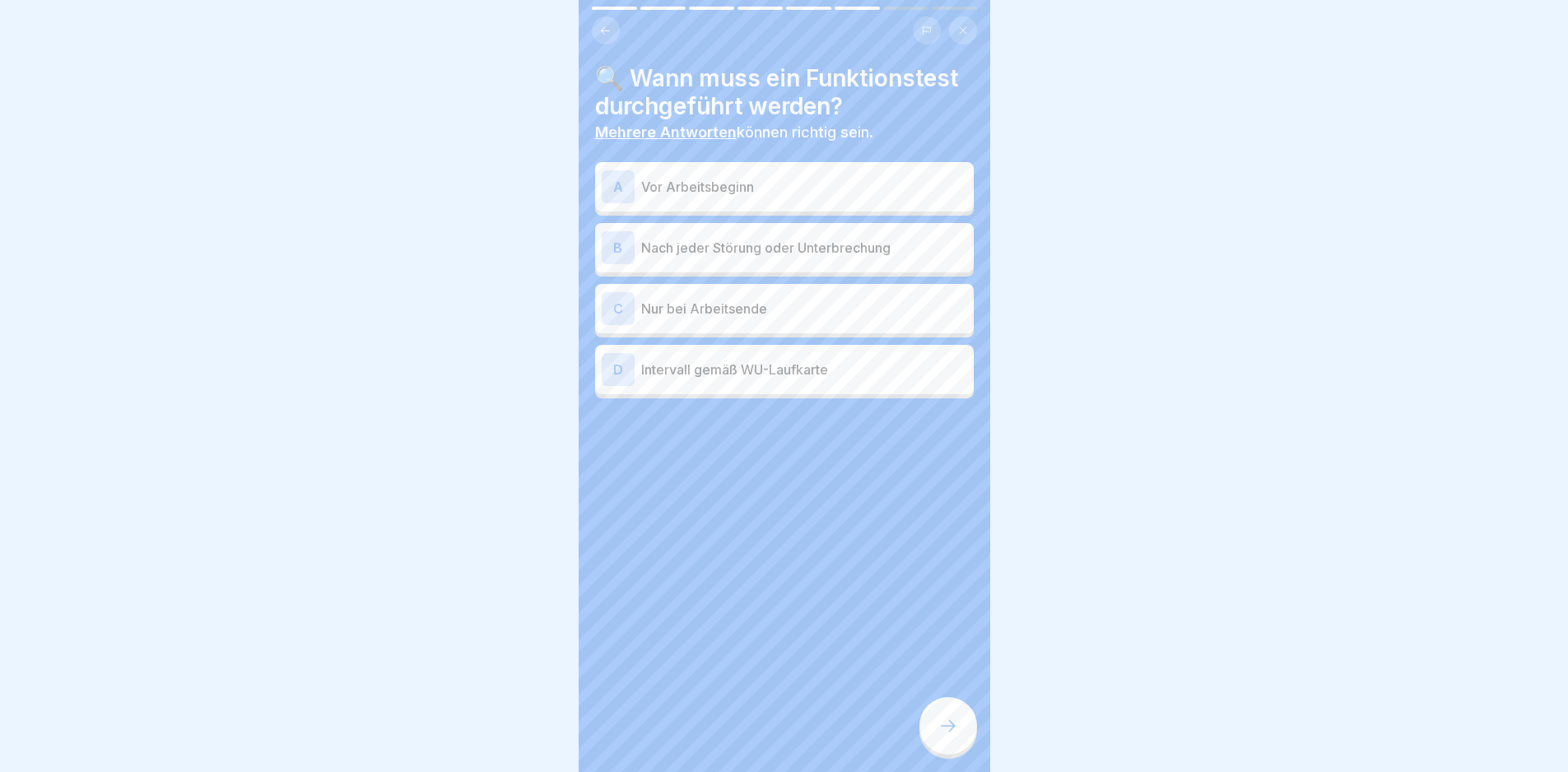
click at [712, 171] on div "A Vor Arbeitsbeginn" at bounding box center [784, 187] width 365 height 33
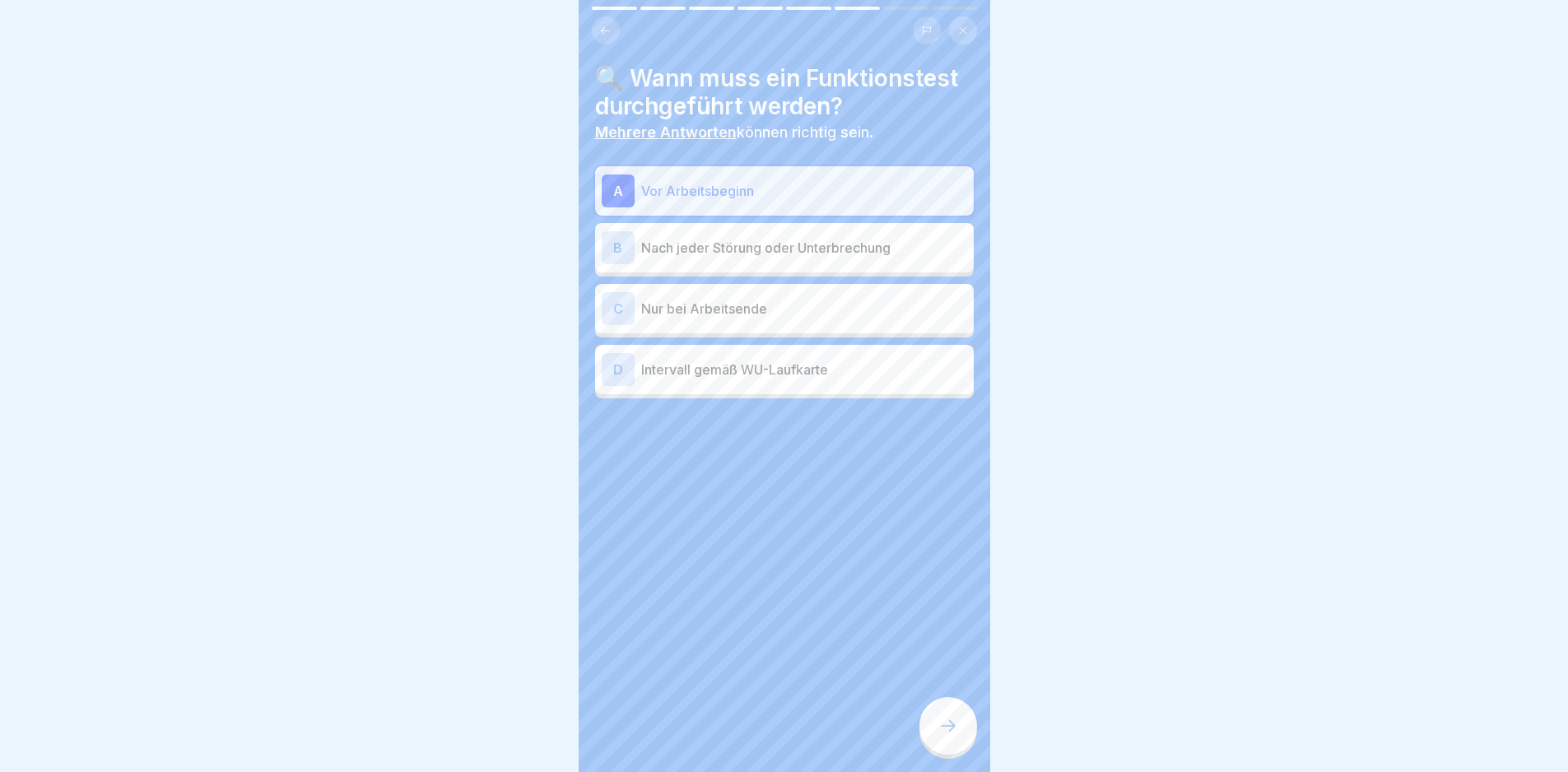
click at [731, 235] on div "B Nach jeder Störung oder Unterbrechung" at bounding box center [784, 248] width 365 height 33
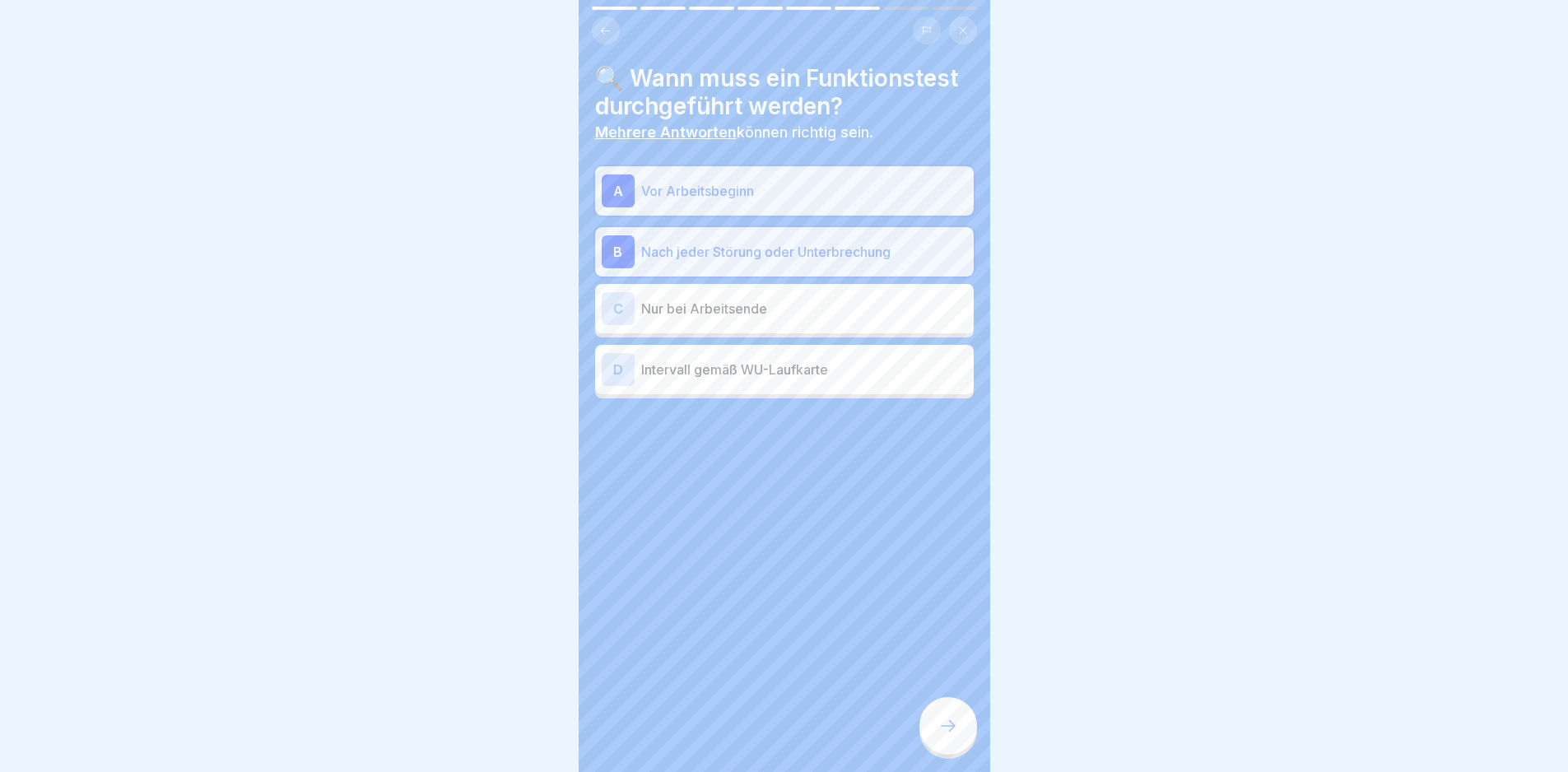
click at [793, 374] on p "Intervall gemäß WU-Laufkarte" at bounding box center [804, 369] width 326 height 20
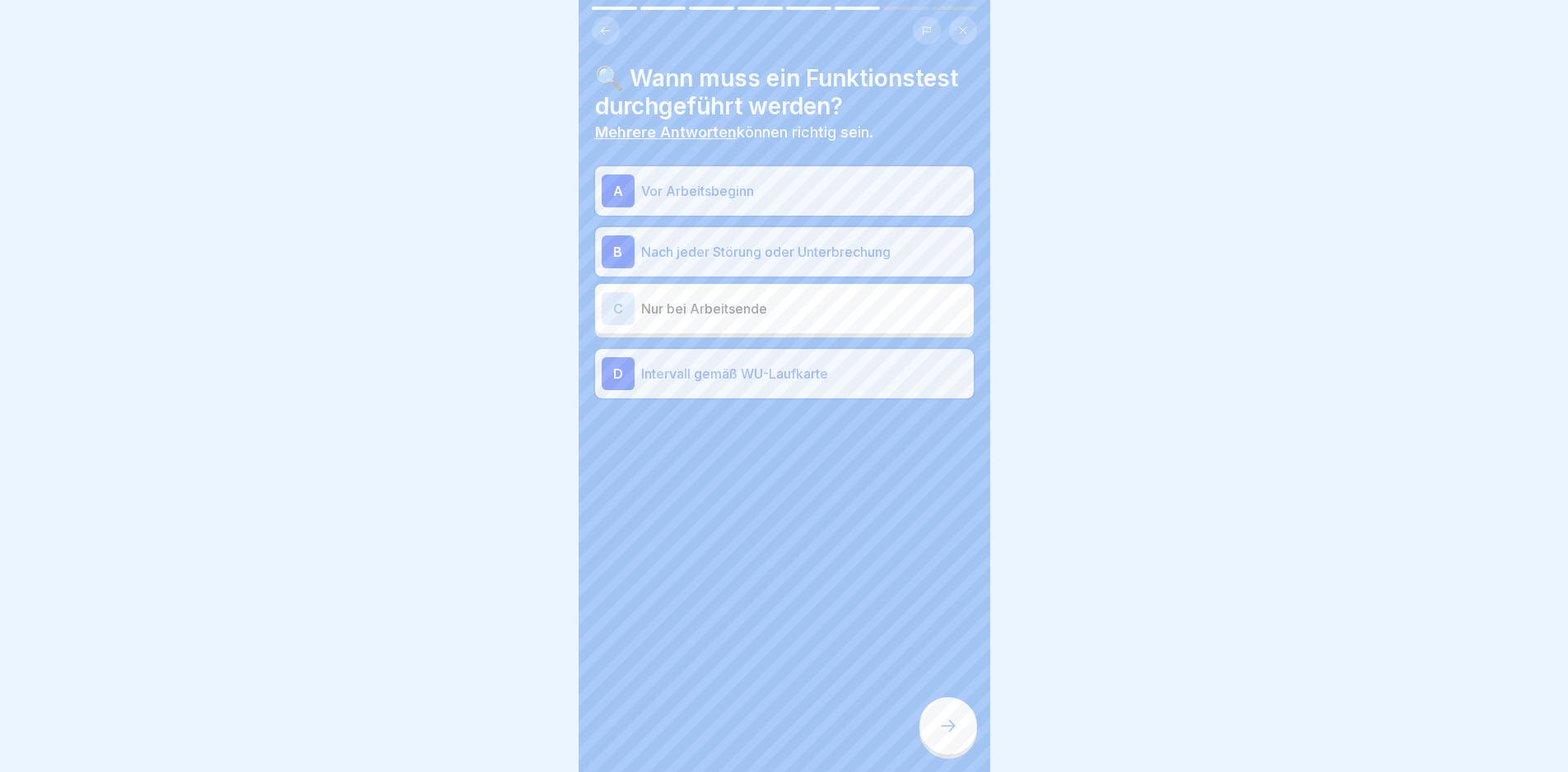
click at [947, 726] on div at bounding box center [948, 726] width 58 height 58
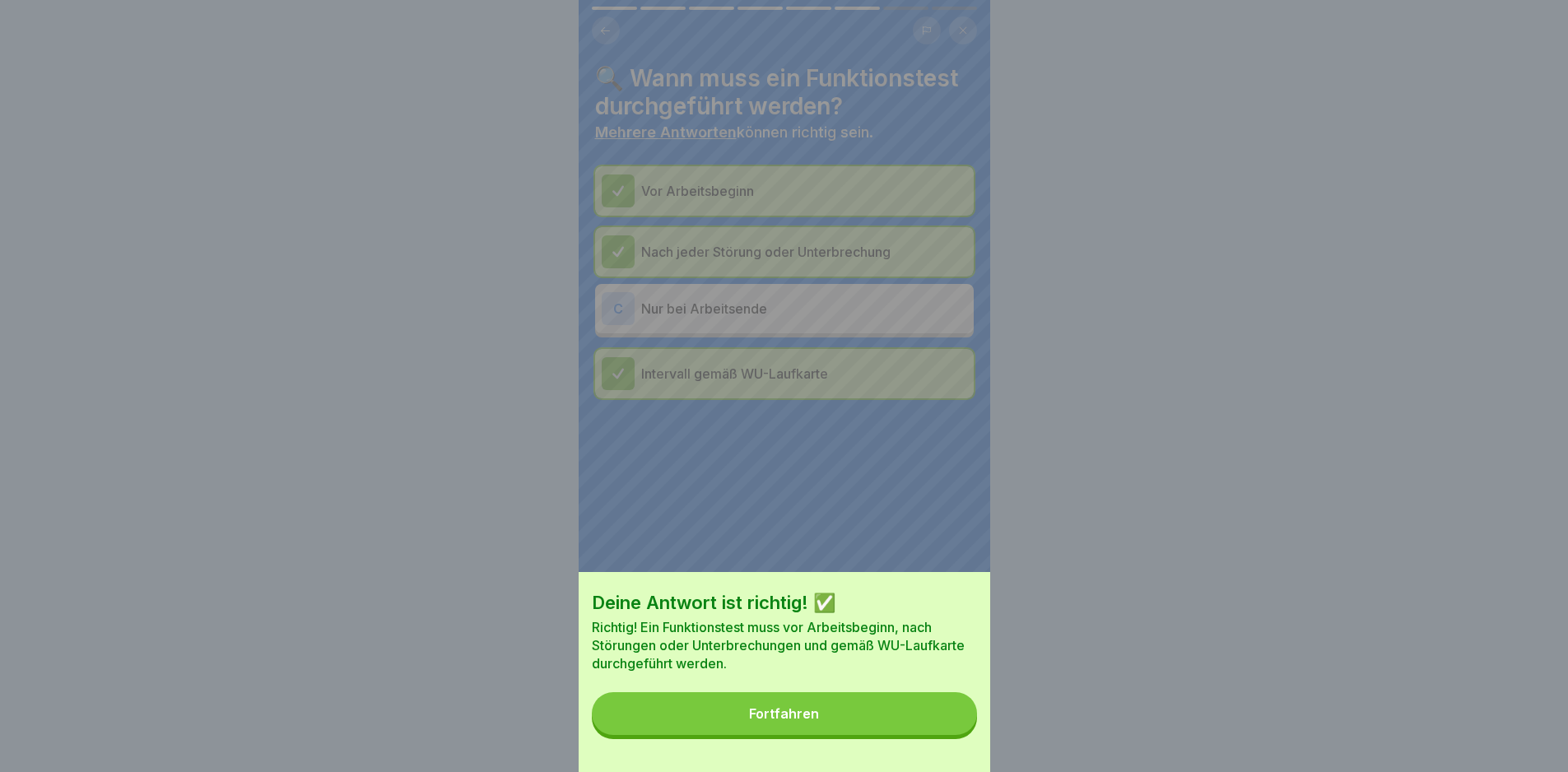
click at [947, 724] on button "Fortfahren" at bounding box center [784, 713] width 385 height 43
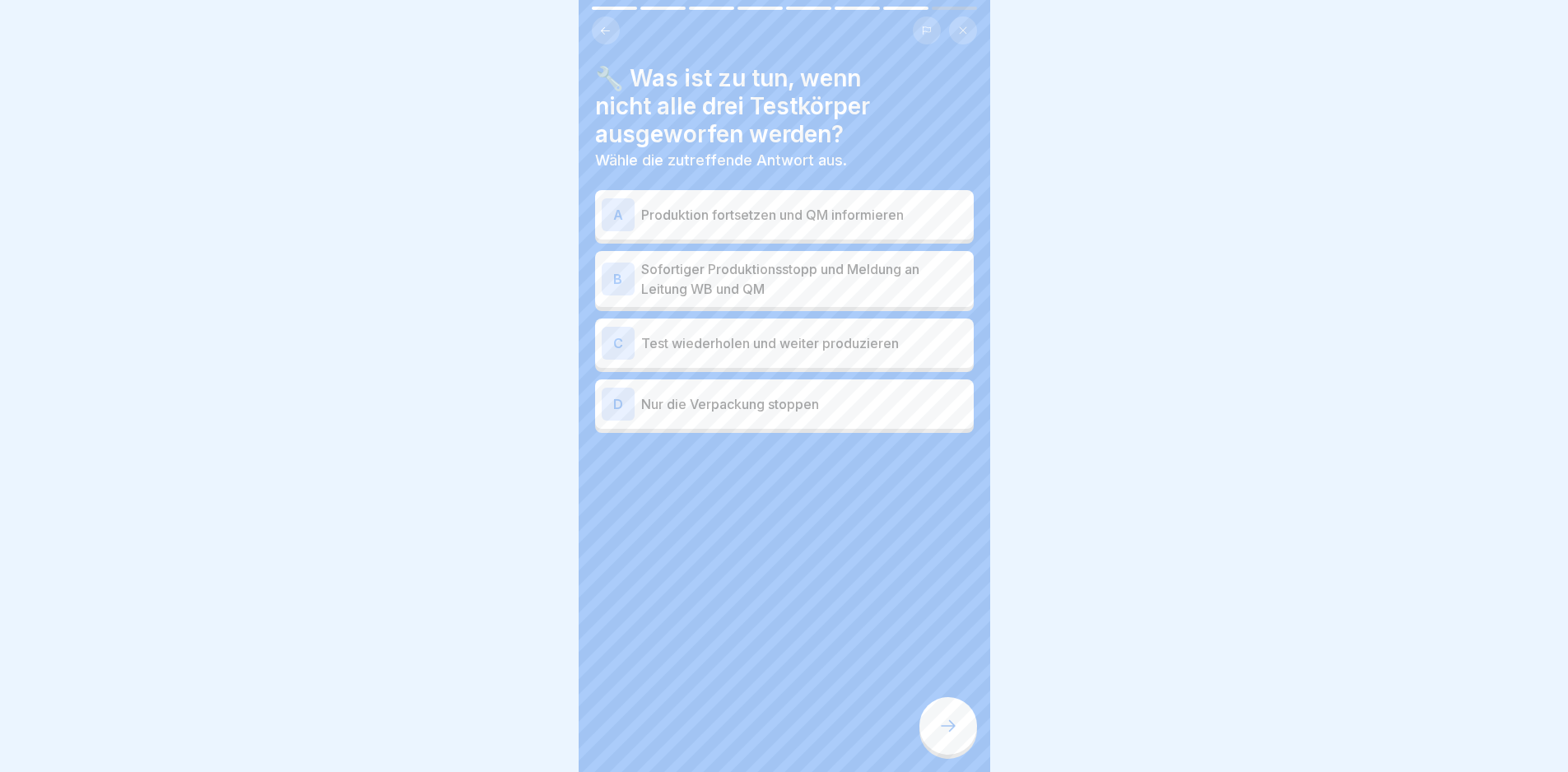
click at [891, 276] on p "Sofortiger Produktionsstopp und Meldung an Leitung WB und QM" at bounding box center [804, 279] width 326 height 39
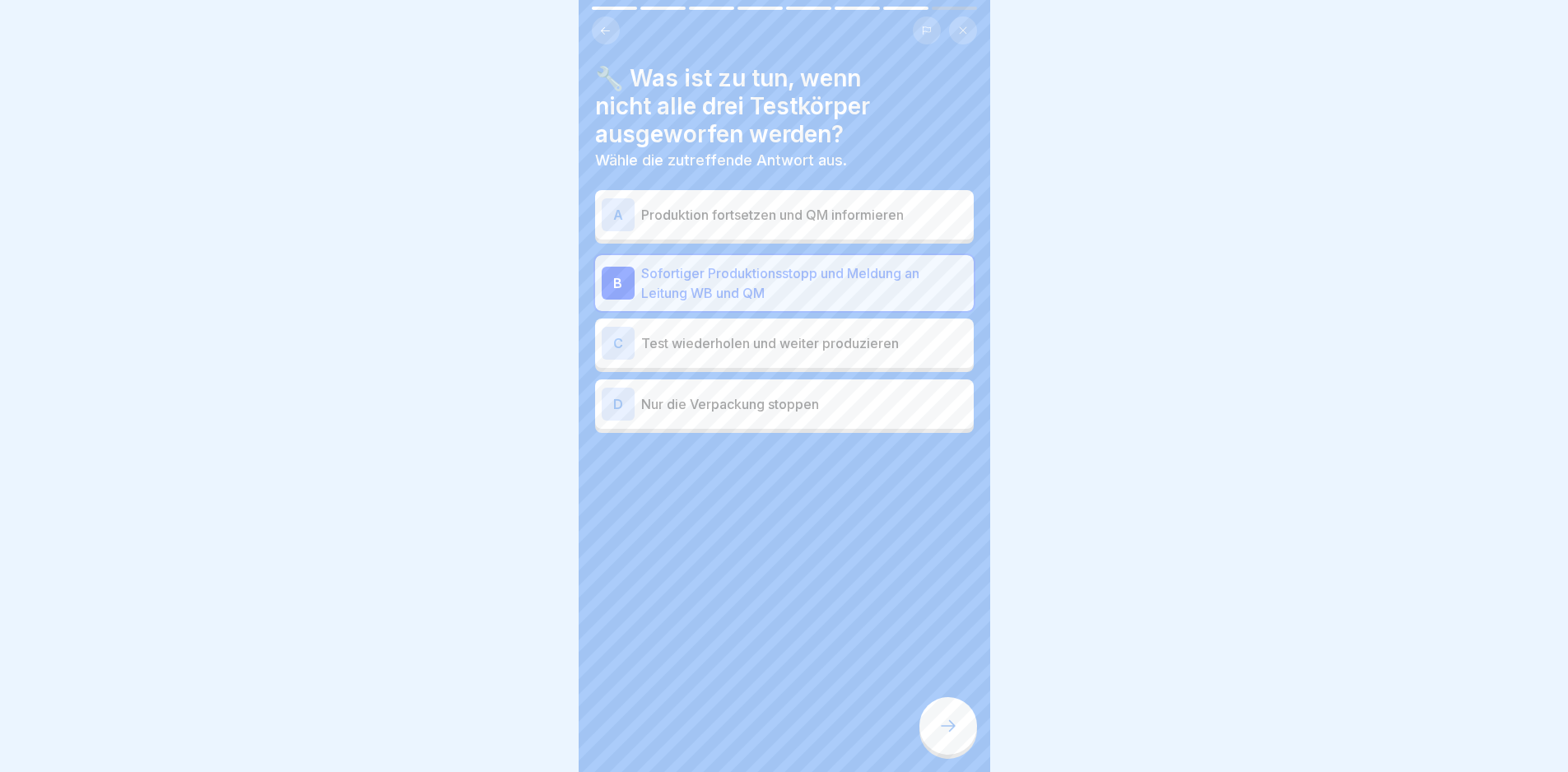
click at [947, 735] on icon at bounding box center [948, 726] width 20 height 20
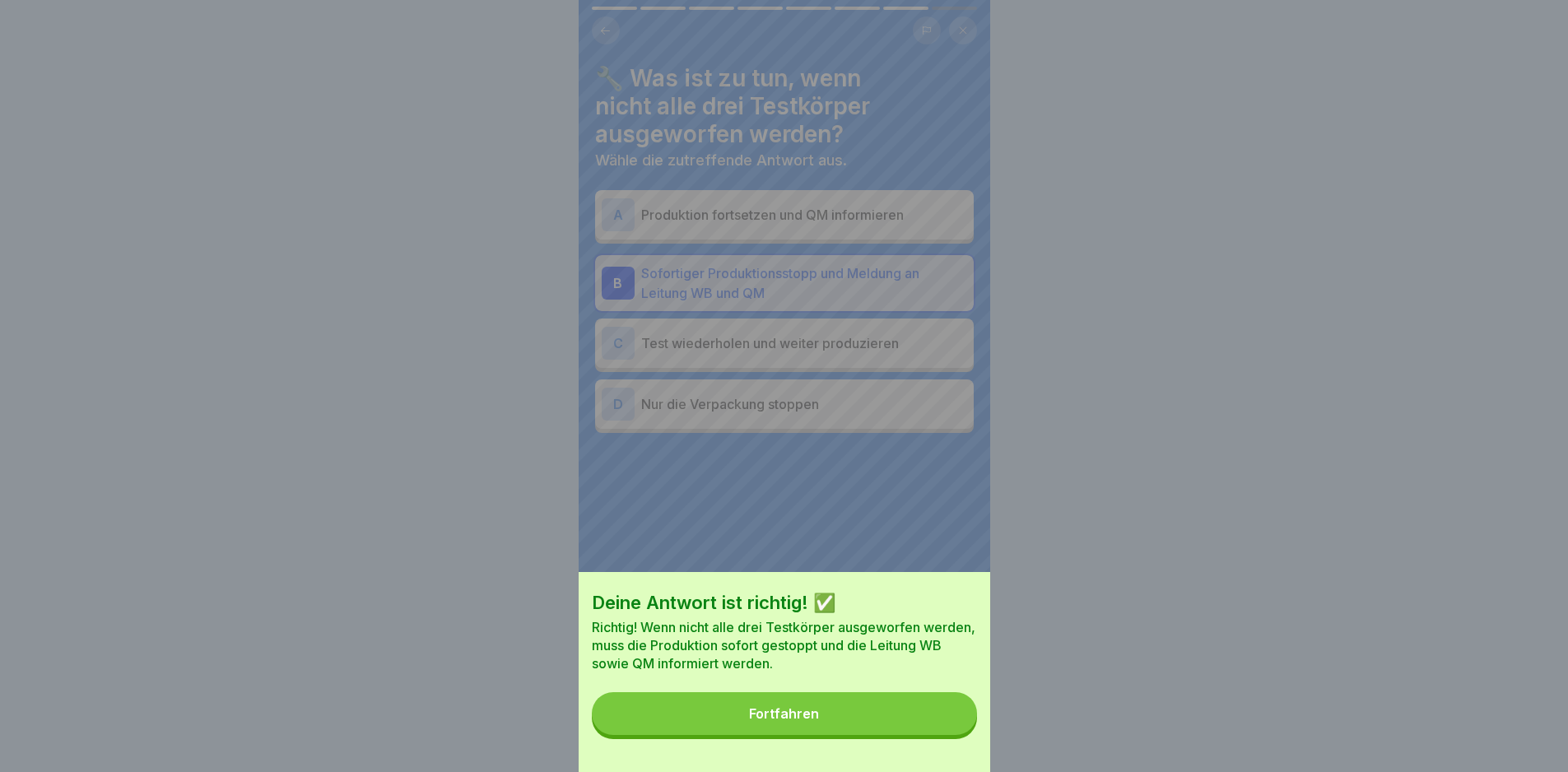
click at [895, 734] on button "Fortfahren" at bounding box center [784, 713] width 385 height 43
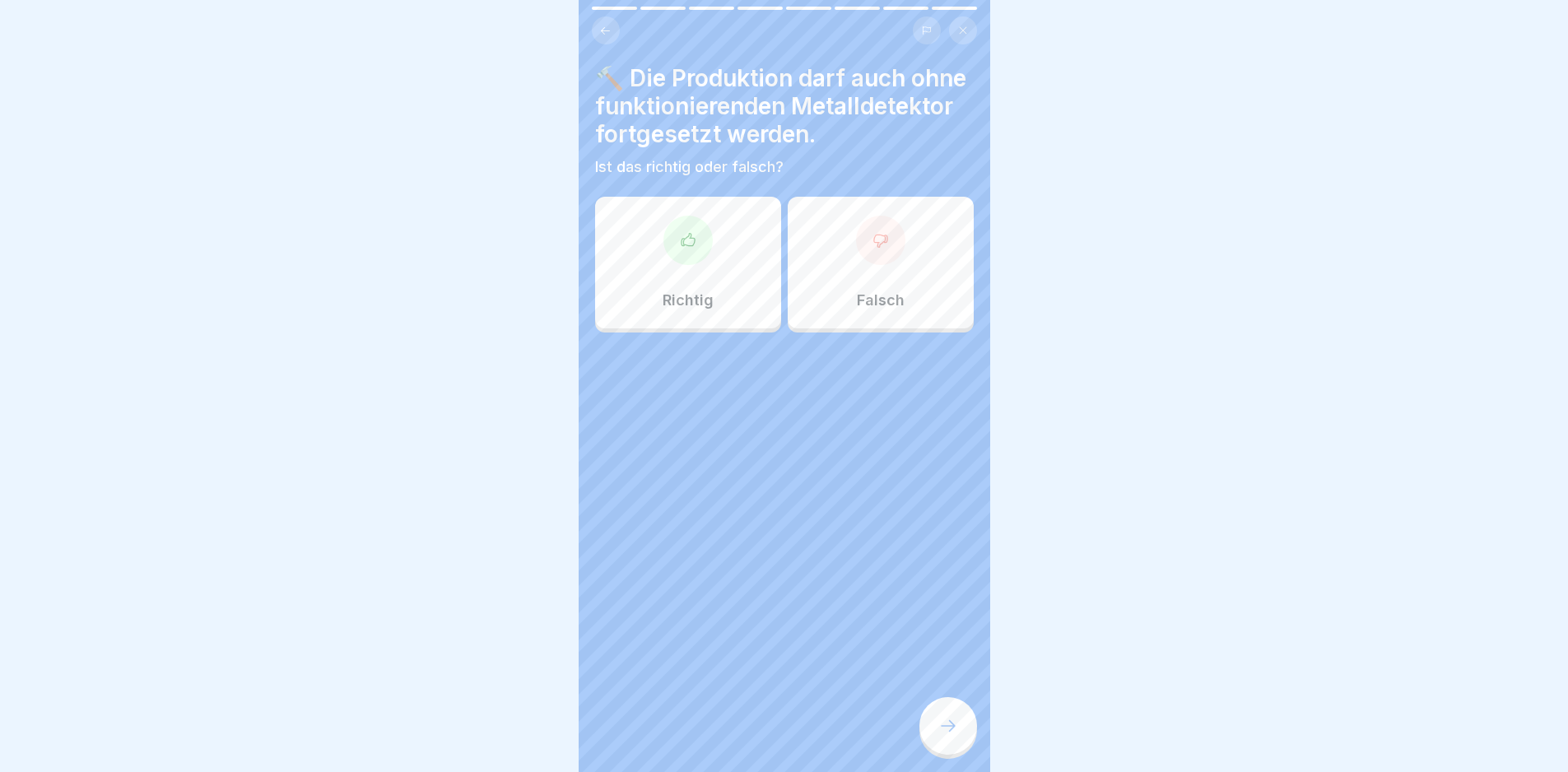
click at [851, 316] on div "Falsch" at bounding box center [881, 262] width 186 height 132
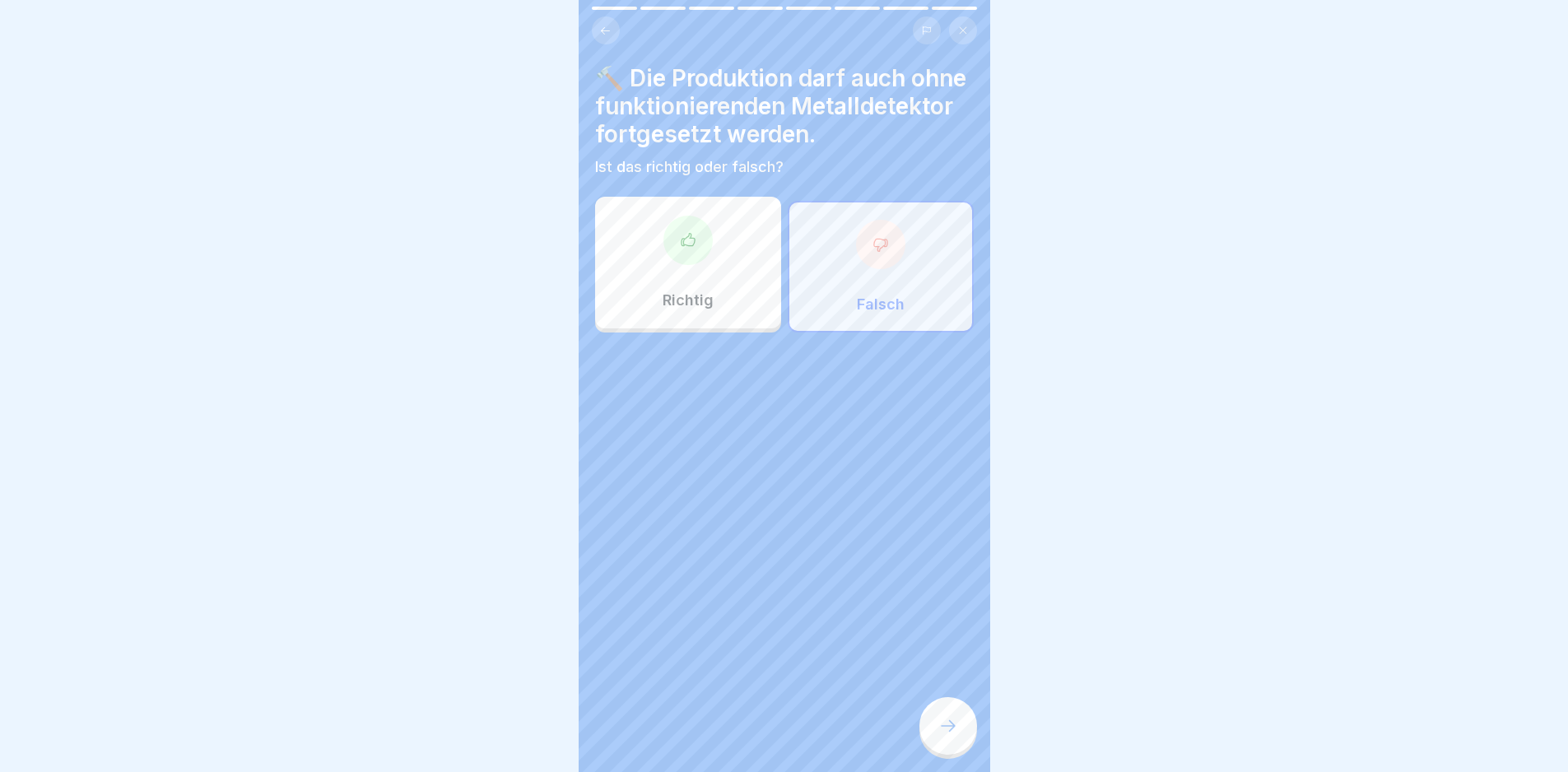
click at [953, 732] on icon at bounding box center [948, 725] width 15 height 11
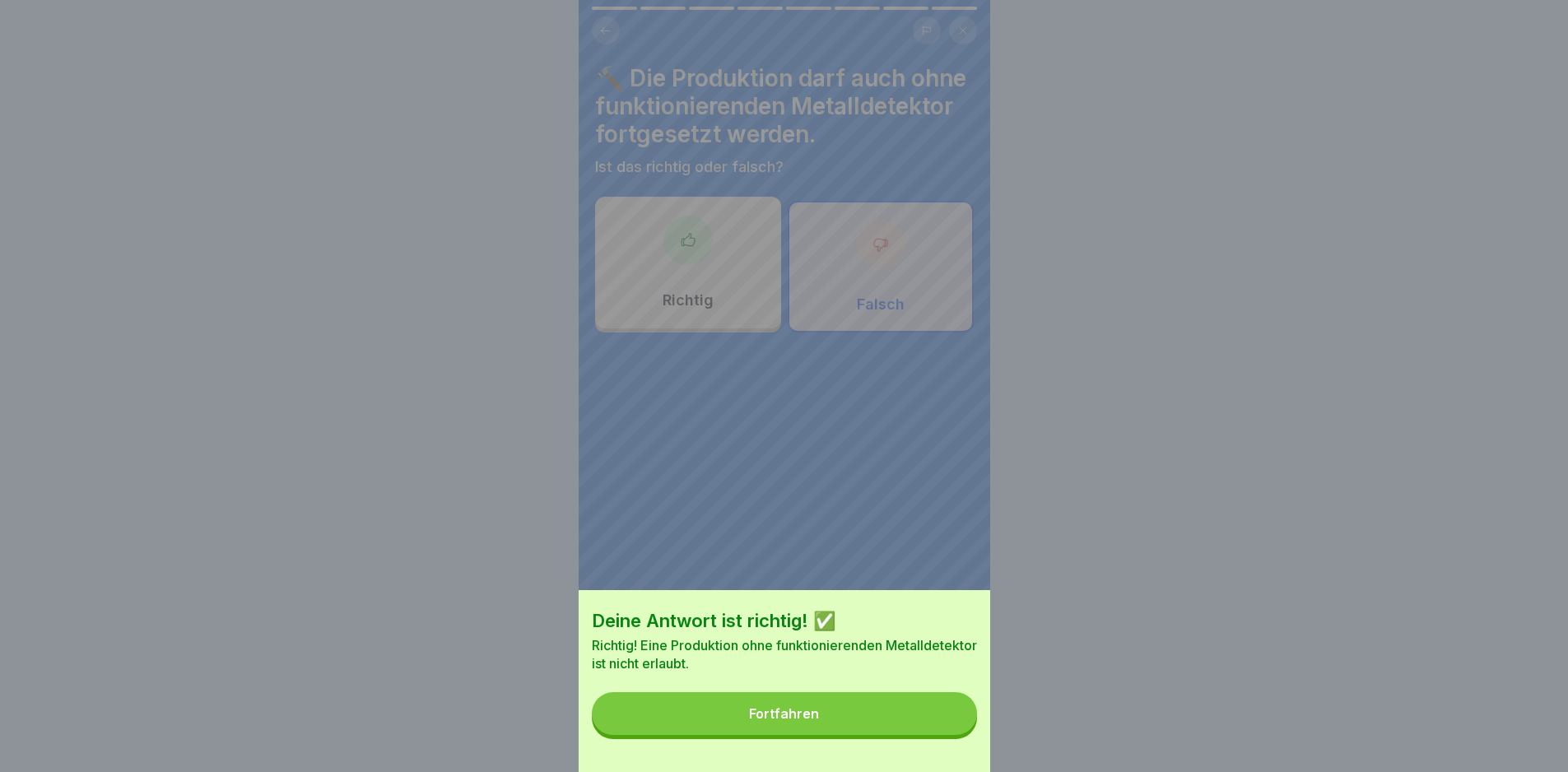
click at [881, 734] on button "Fortfahren" at bounding box center [784, 713] width 385 height 43
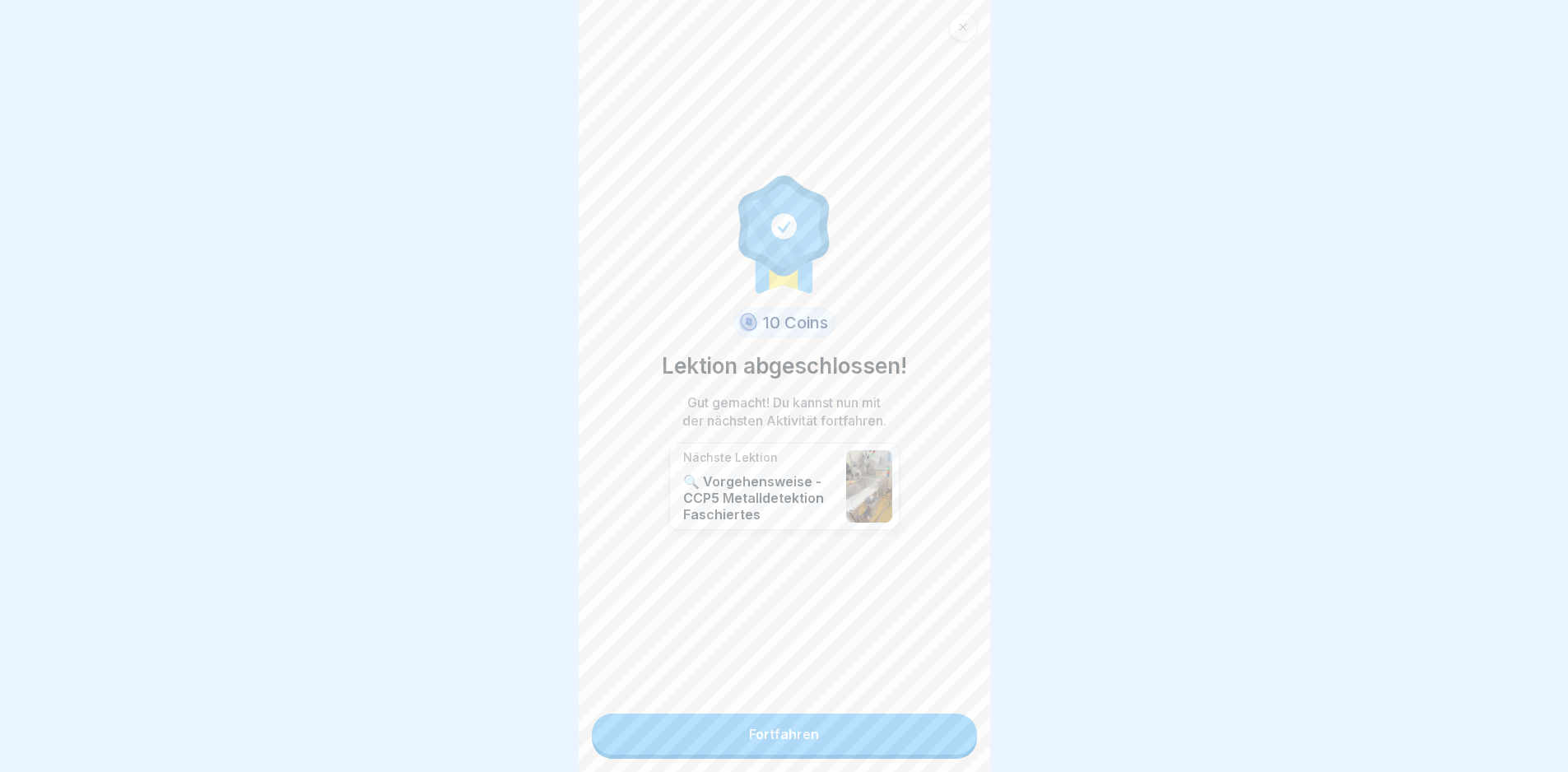
click at [868, 738] on link "Fortfahren" at bounding box center [784, 734] width 385 height 41
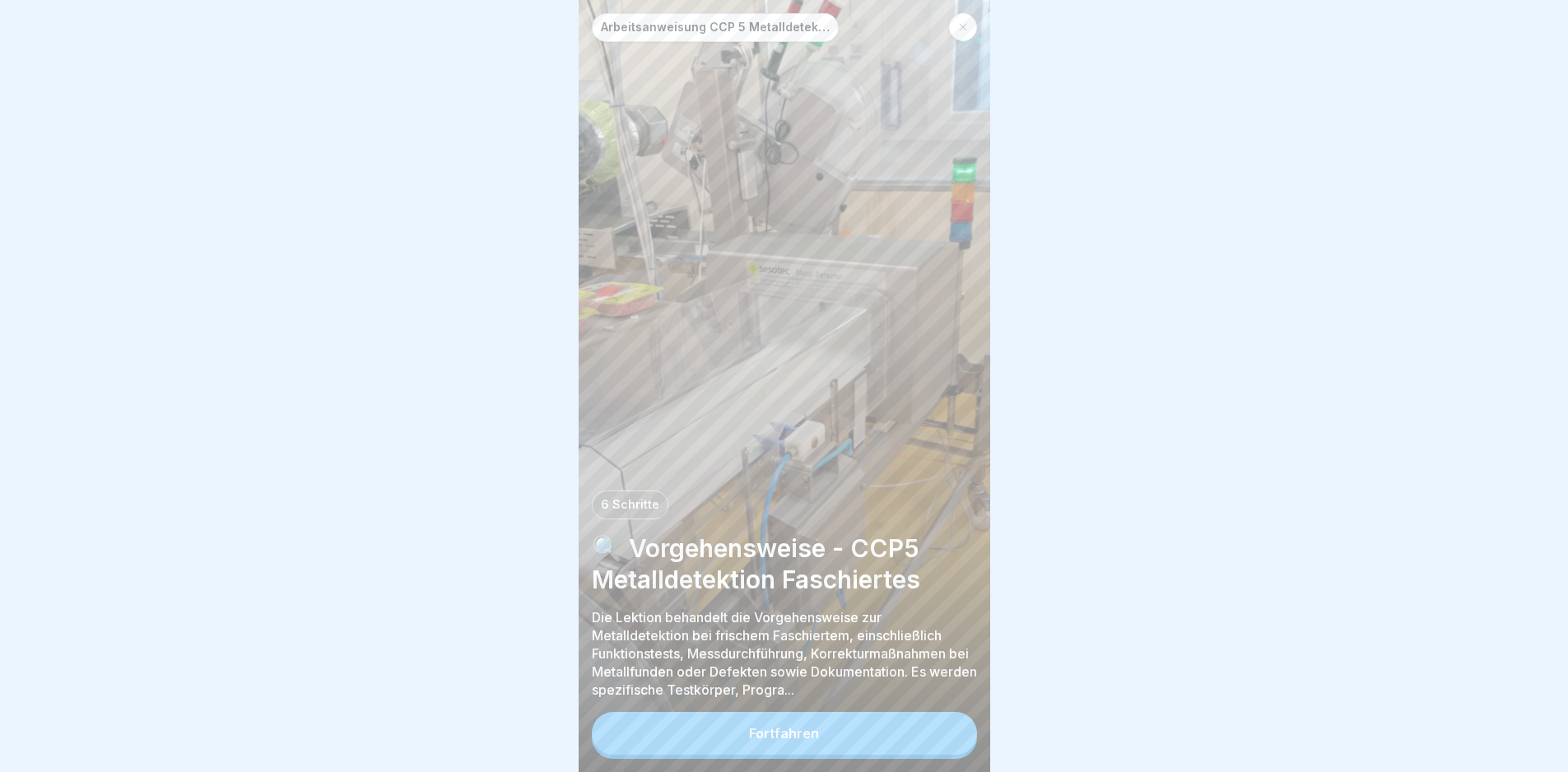
click at [882, 741] on button "Fortfahren" at bounding box center [784, 733] width 385 height 43
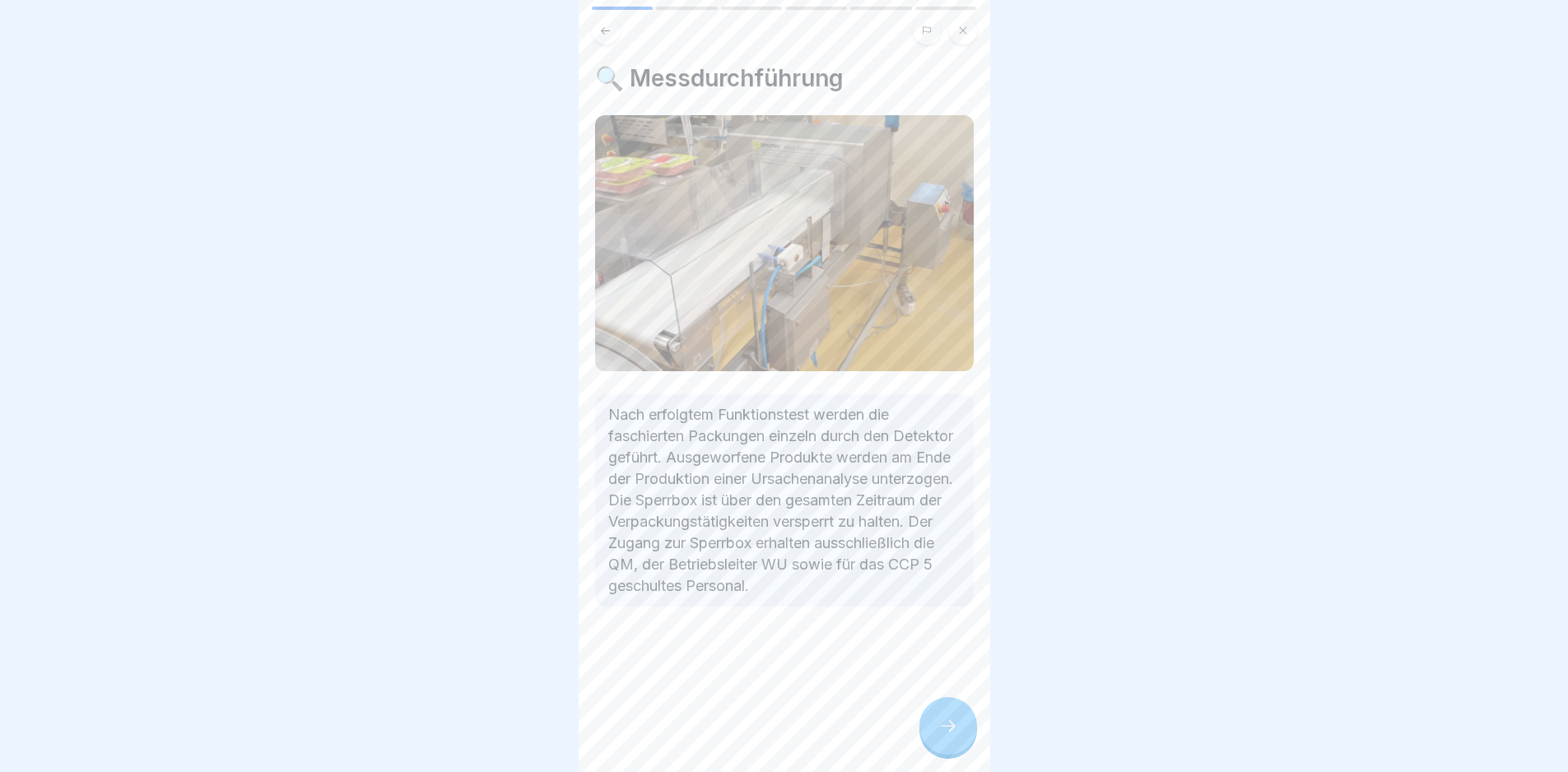
click at [943, 735] on icon at bounding box center [948, 726] width 20 height 20
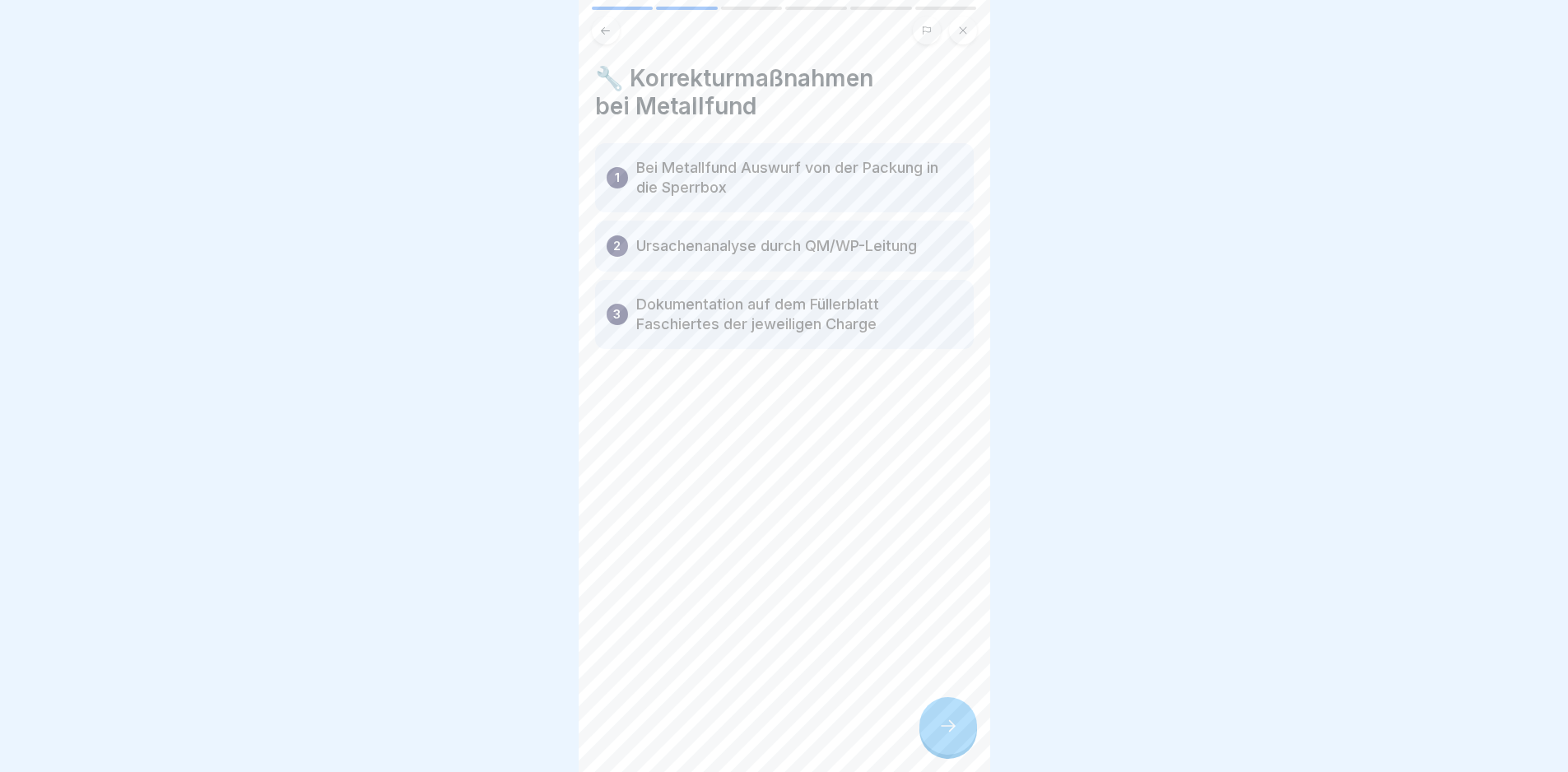
click at [943, 735] on icon at bounding box center [948, 726] width 20 height 20
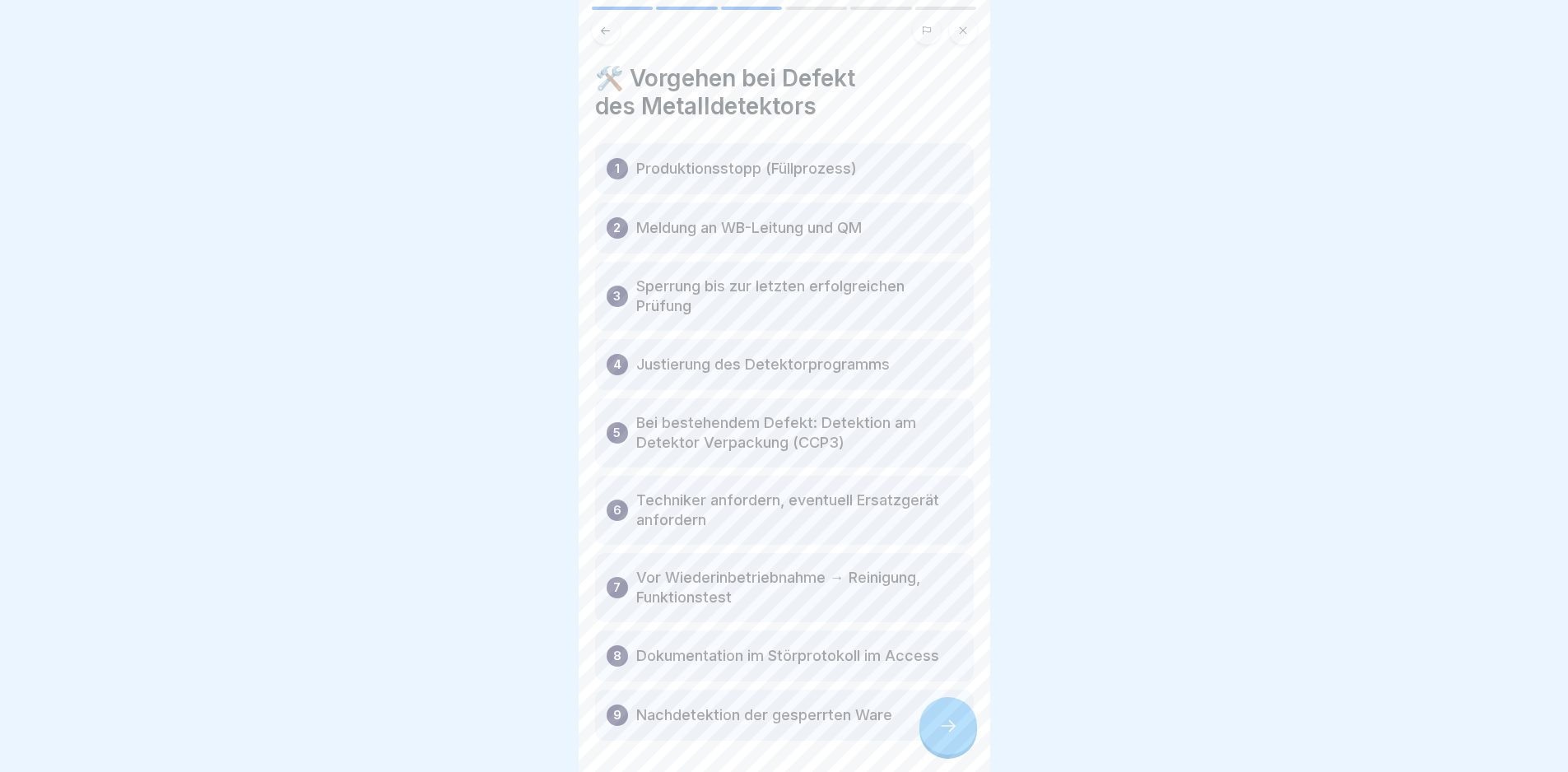
click at [943, 735] on icon at bounding box center [948, 726] width 20 height 20
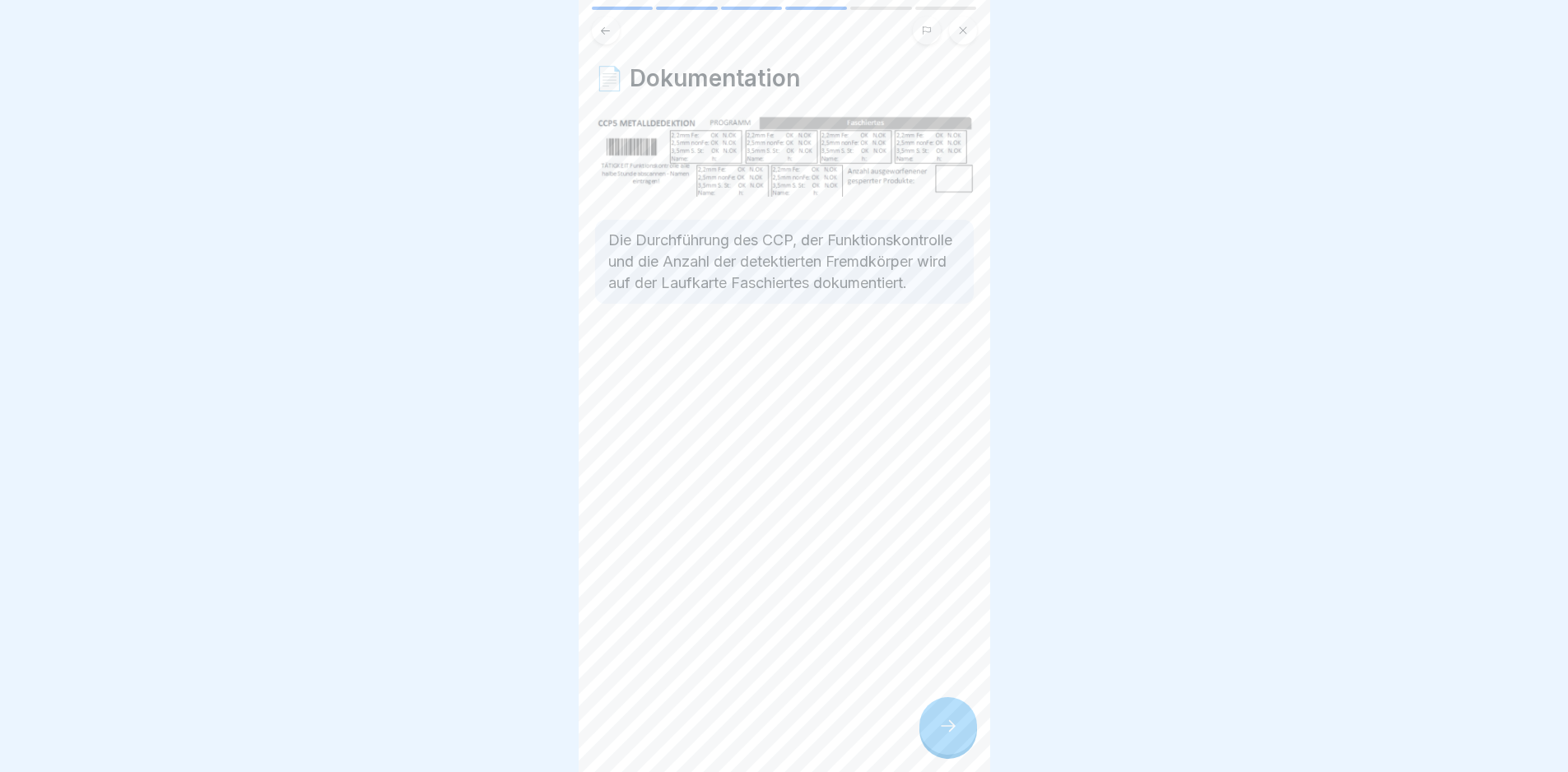
click at [943, 735] on icon at bounding box center [948, 726] width 20 height 20
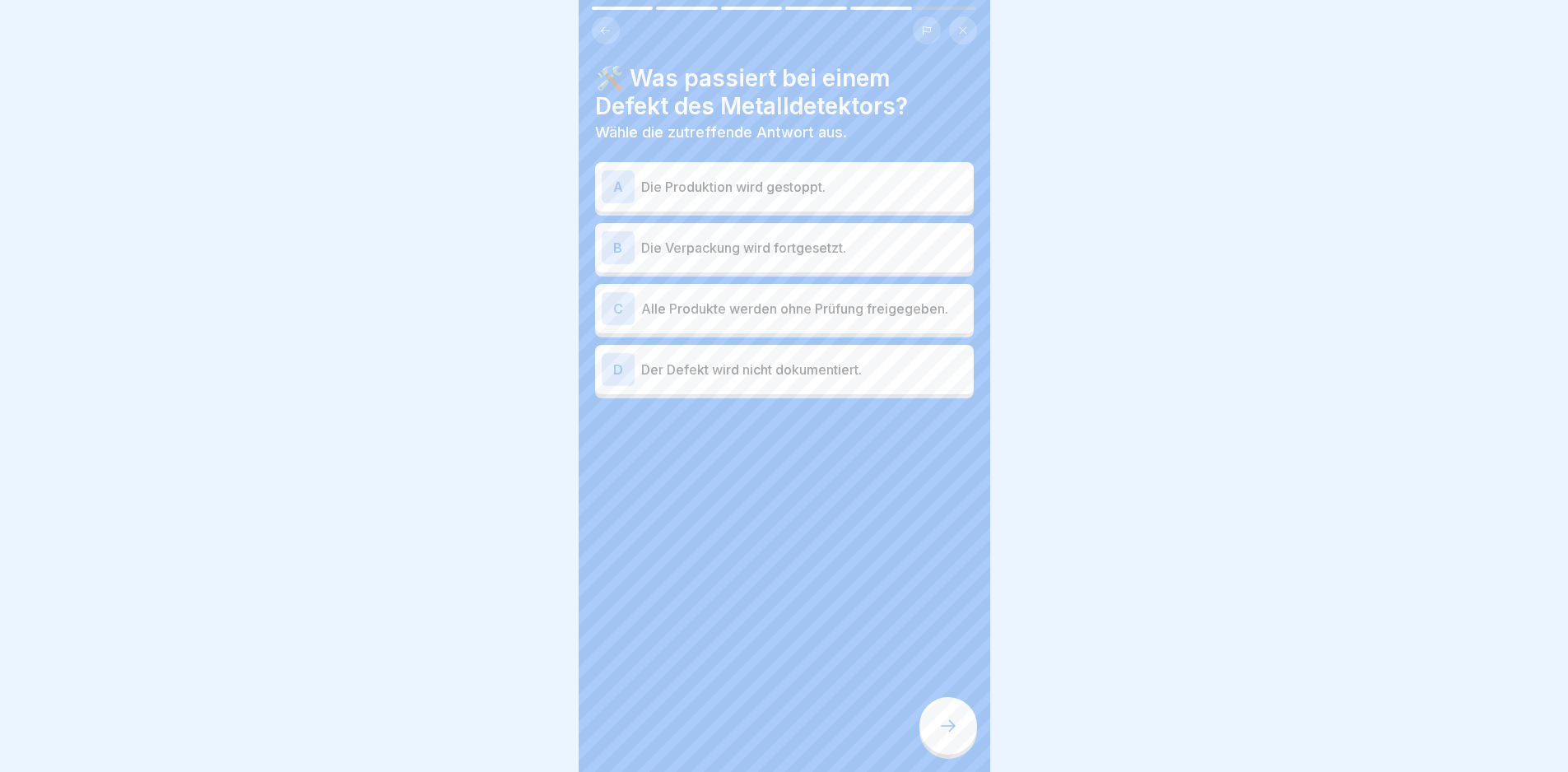
click at [833, 194] on p "Die Produktion wird gestoppt." at bounding box center [804, 187] width 326 height 20
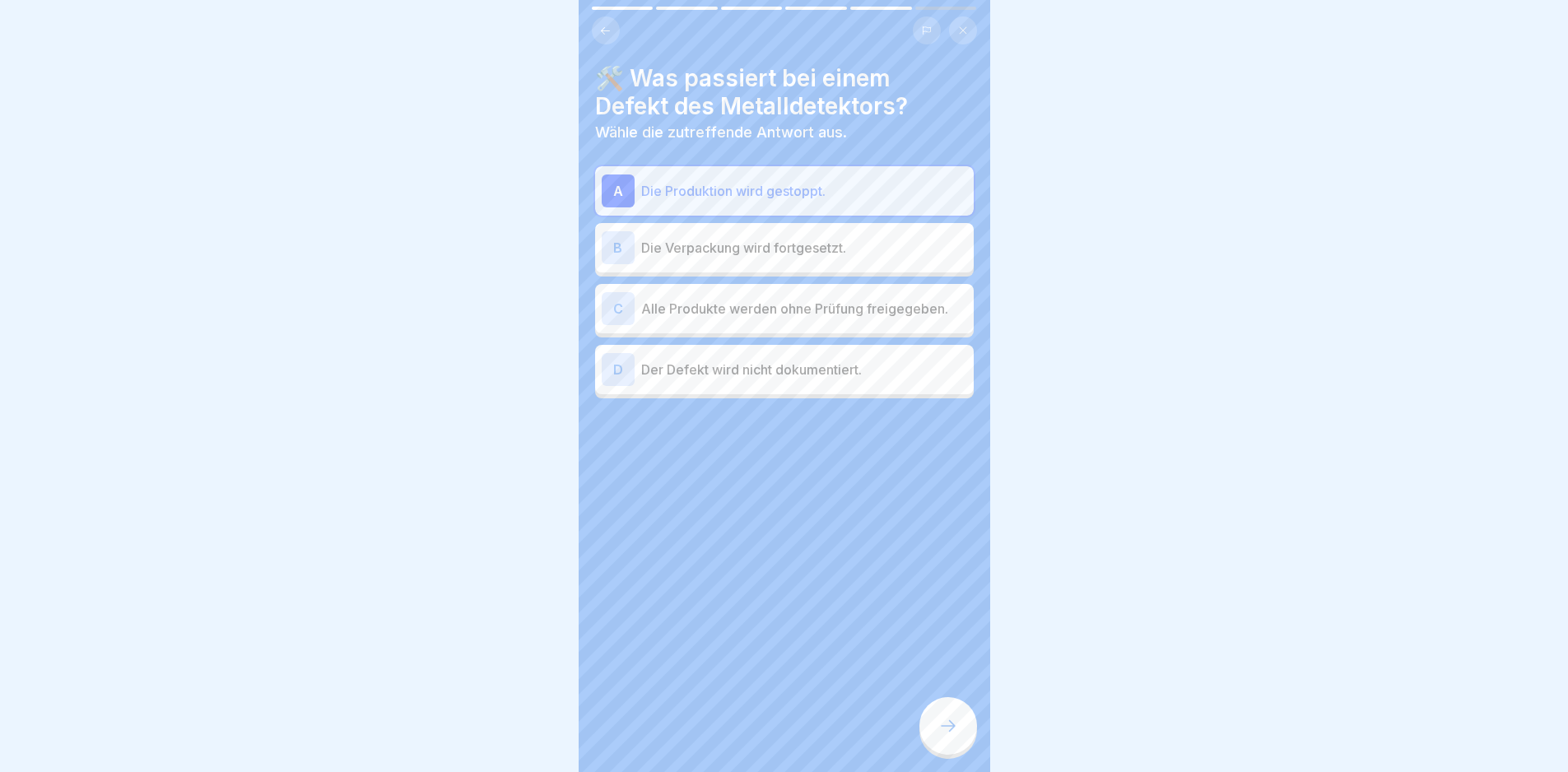
click at [957, 725] on div at bounding box center [948, 726] width 58 height 58
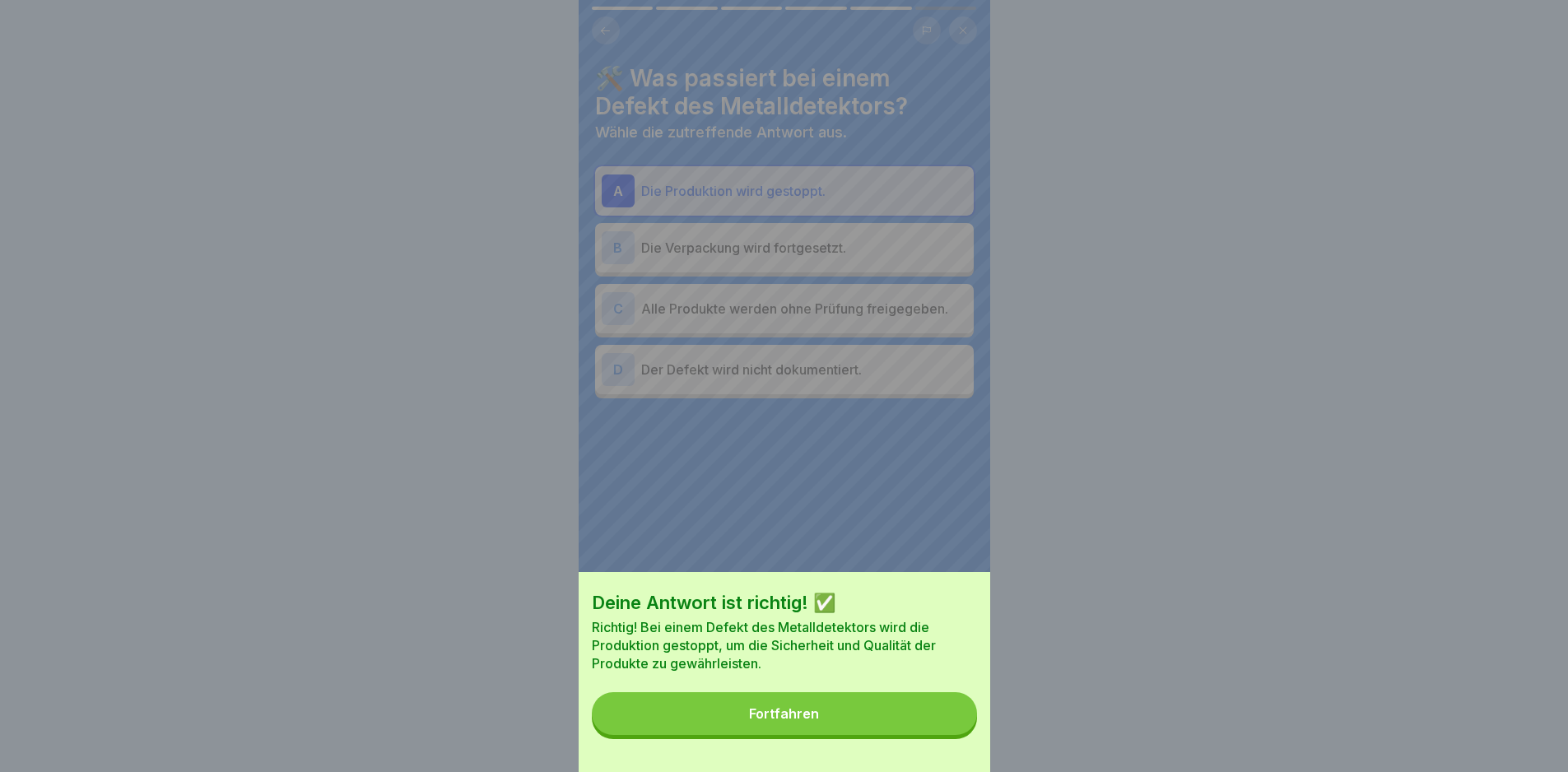
click at [941, 732] on button "Fortfahren" at bounding box center [784, 713] width 385 height 43
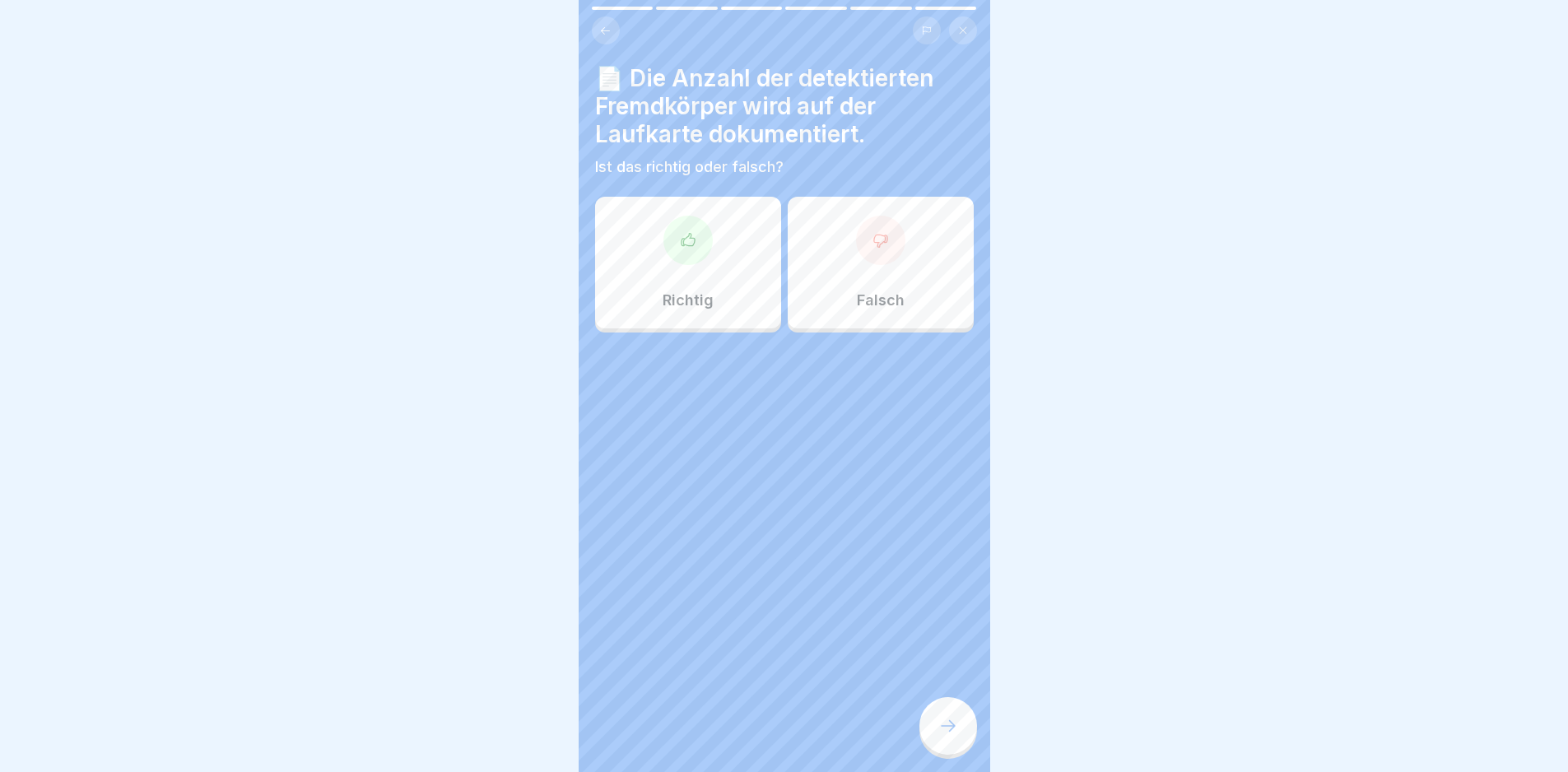
click at [694, 303] on p "Richtig" at bounding box center [687, 300] width 51 height 18
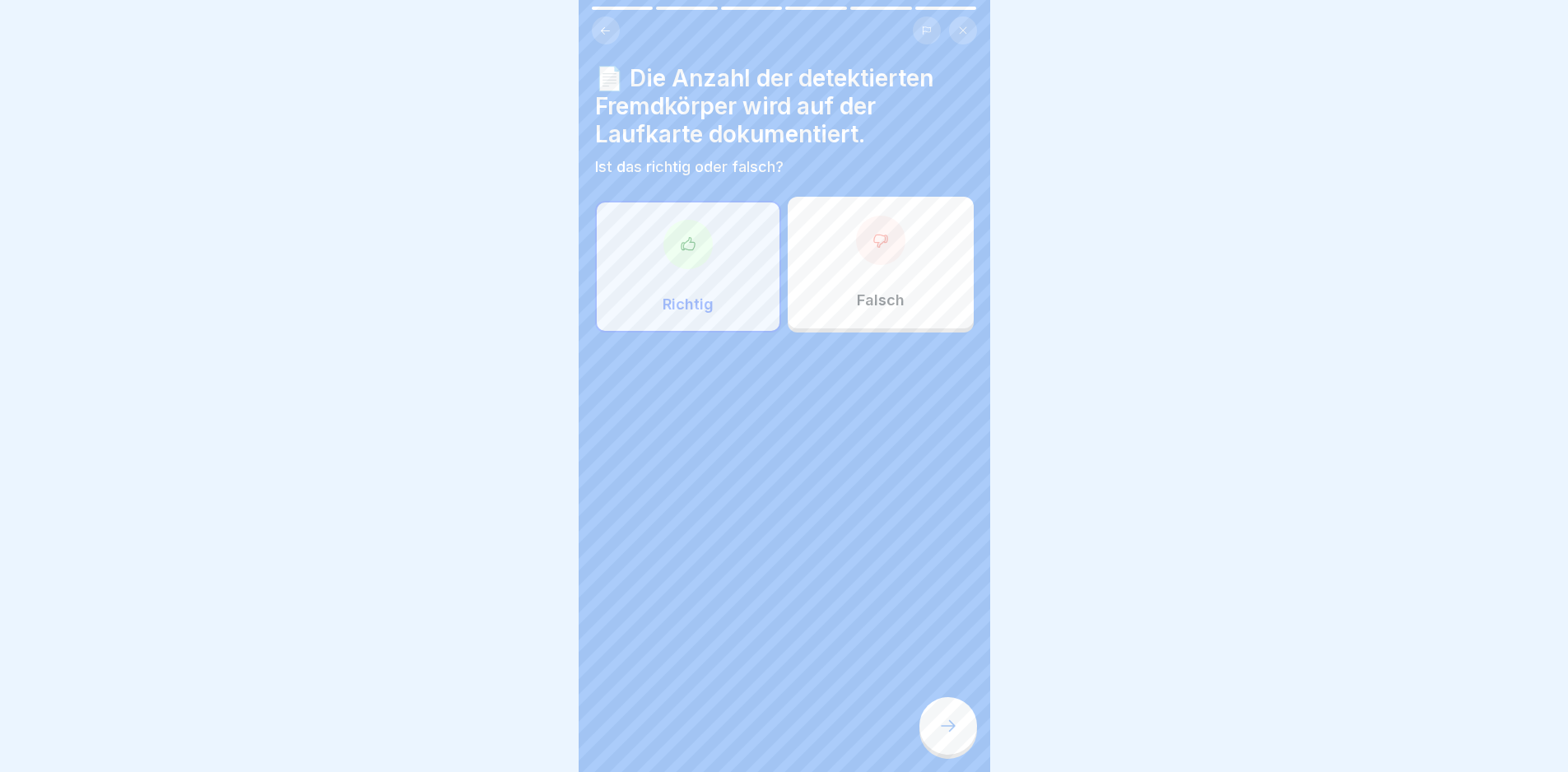
click at [962, 755] on div at bounding box center [948, 726] width 58 height 58
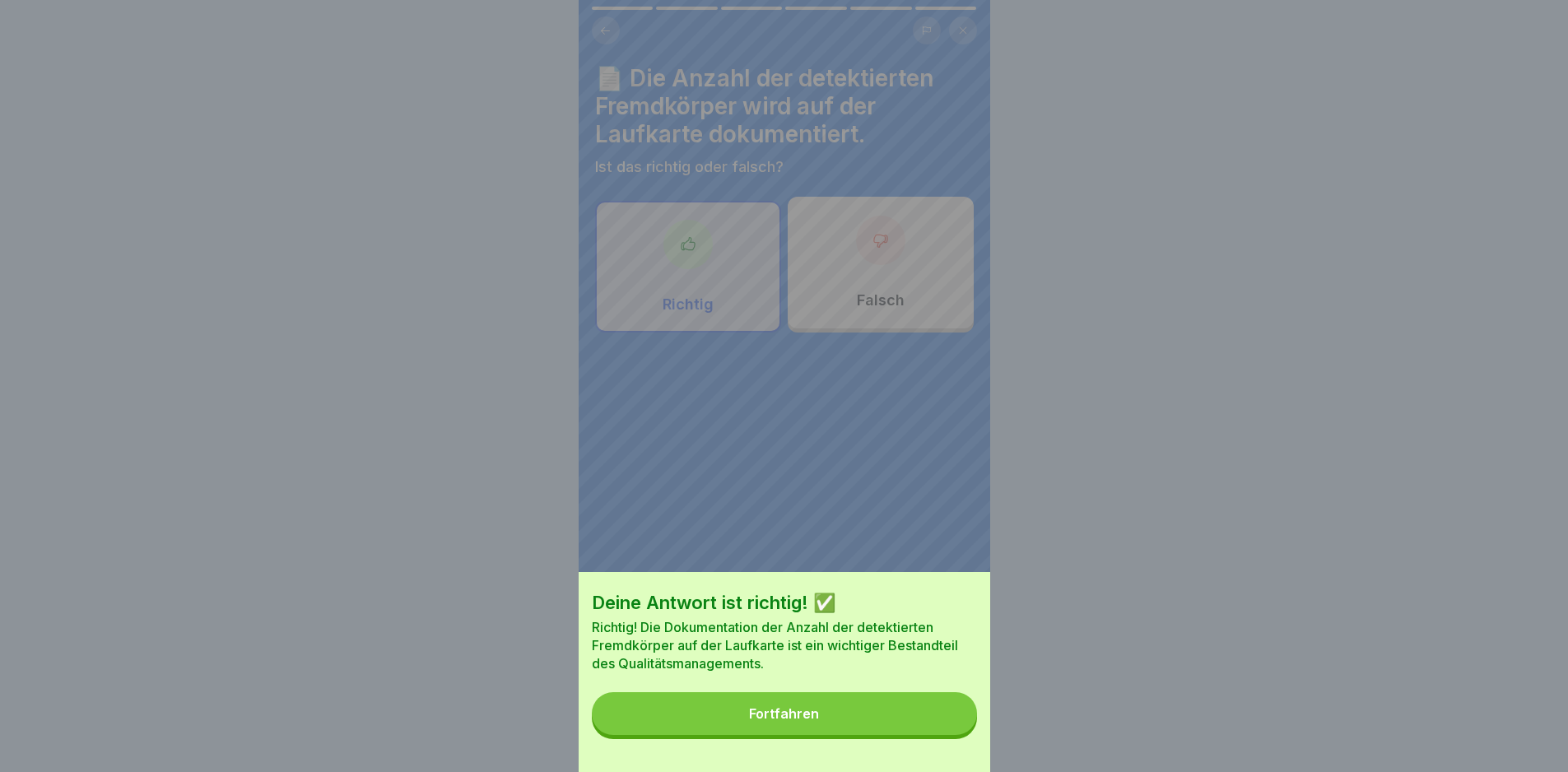
click at [922, 734] on button "Fortfahren" at bounding box center [784, 713] width 385 height 43
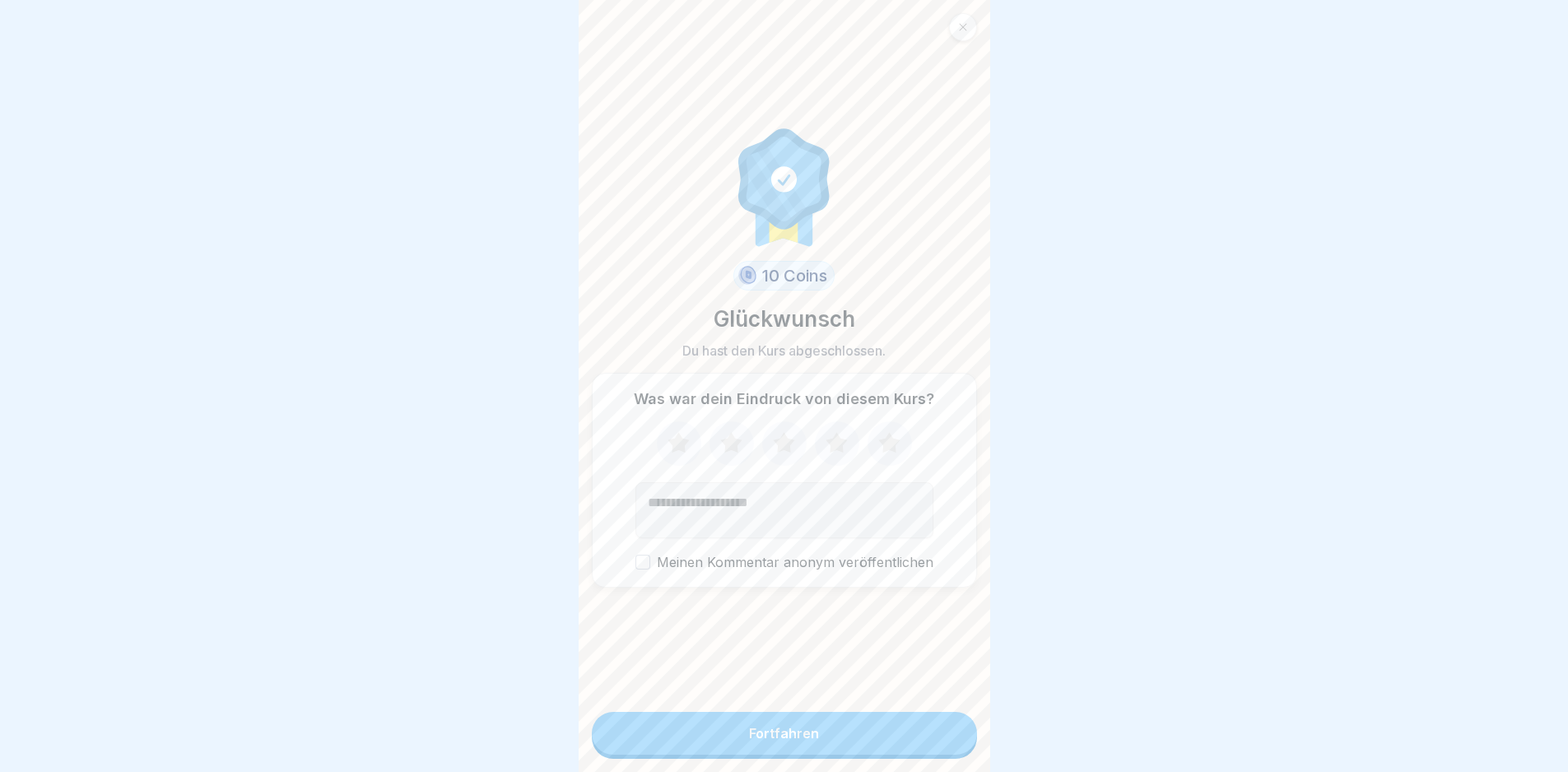
click at [881, 442] on icon at bounding box center [889, 443] width 44 height 43
click at [837, 514] on textarea "Kommentar (optional)" at bounding box center [784, 510] width 298 height 56
type textarea "********"
click at [811, 741] on div "Fortfahren" at bounding box center [784, 733] width 70 height 15
